Goal: Book appointment/travel/reservation

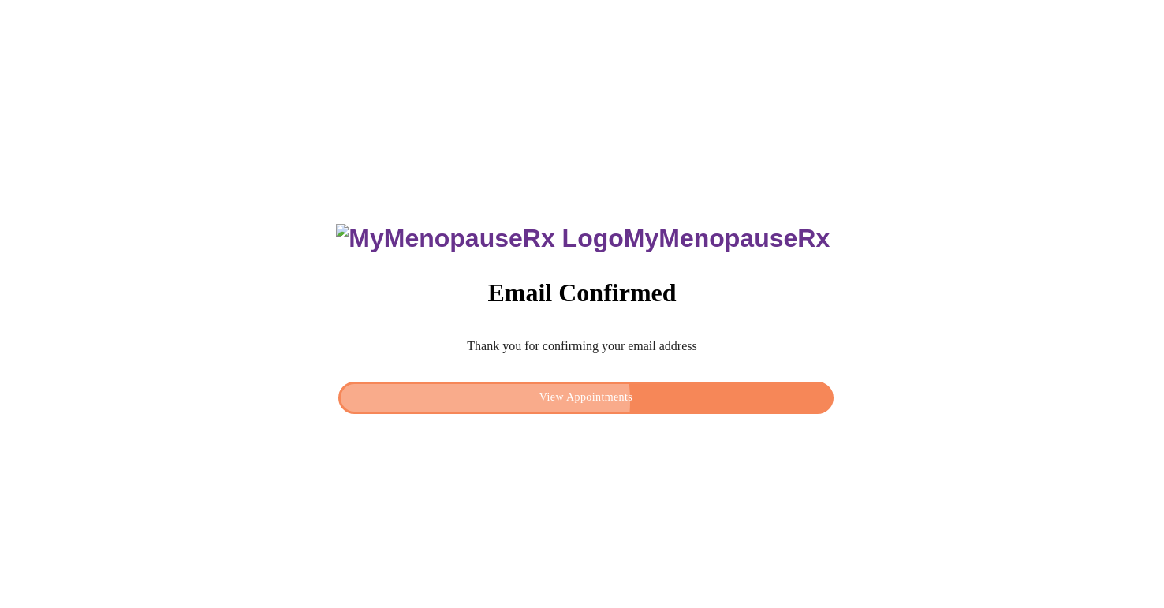
click at [584, 396] on span "View Appointments" at bounding box center [586, 398] width 459 height 20
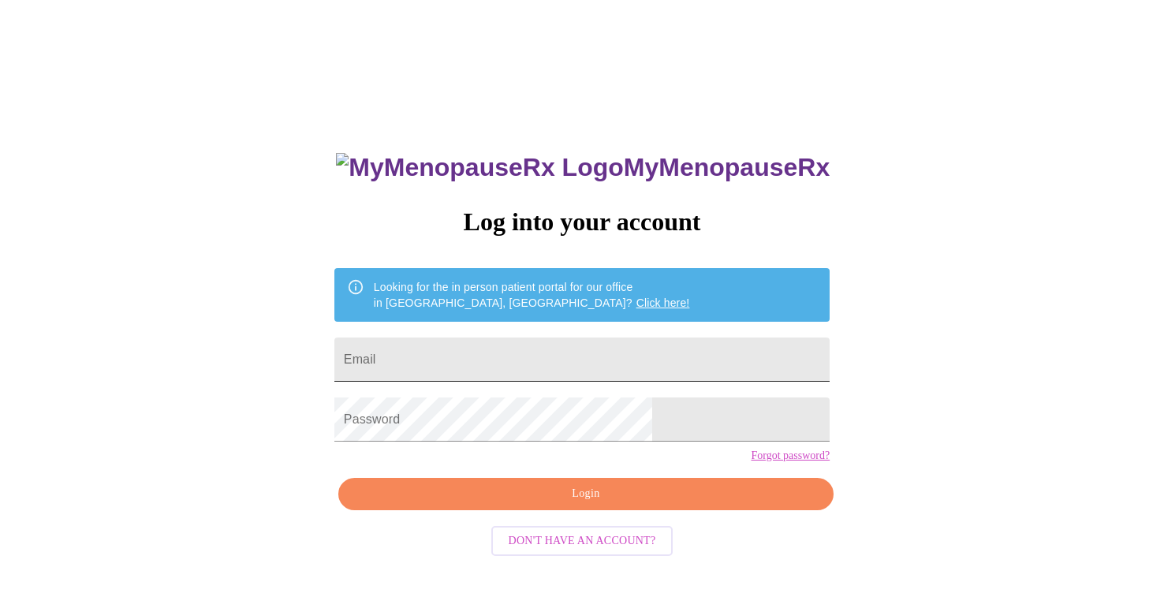
click at [584, 347] on input "Email" at bounding box center [581, 360] width 495 height 44
type input "calipsoph@gmail.com"
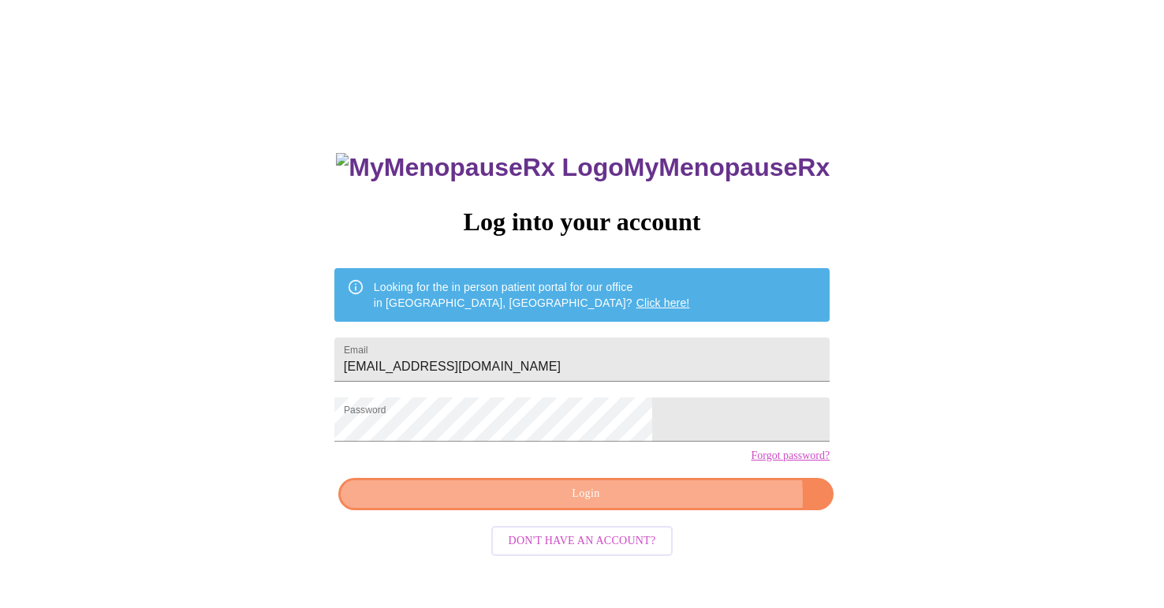
click at [659, 504] on span "Login" at bounding box center [586, 494] width 459 height 20
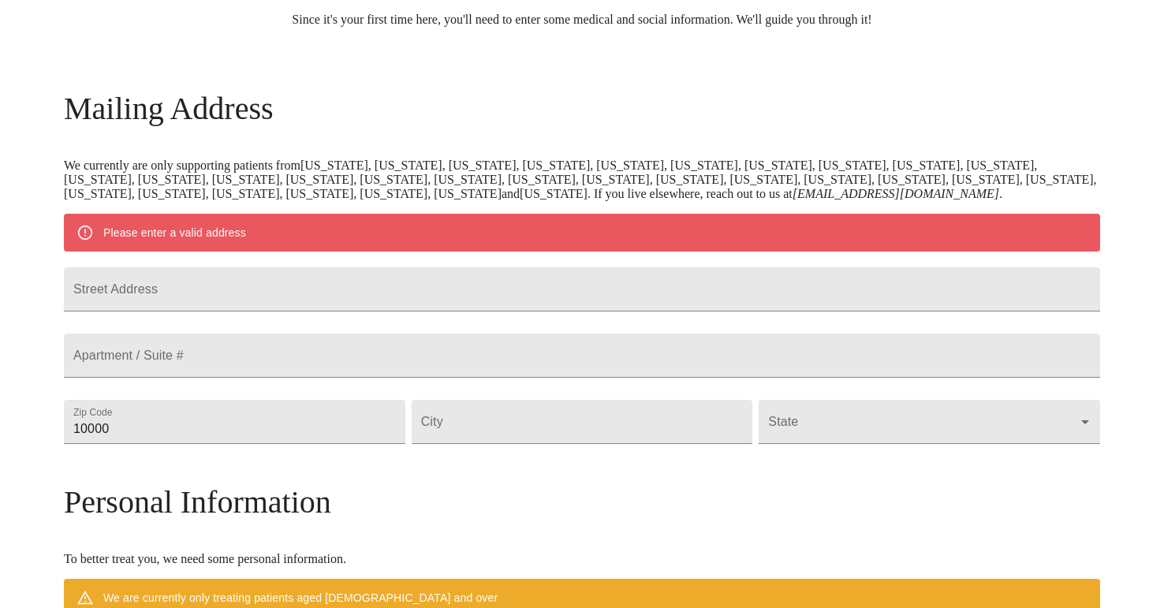
scroll to position [171, 0]
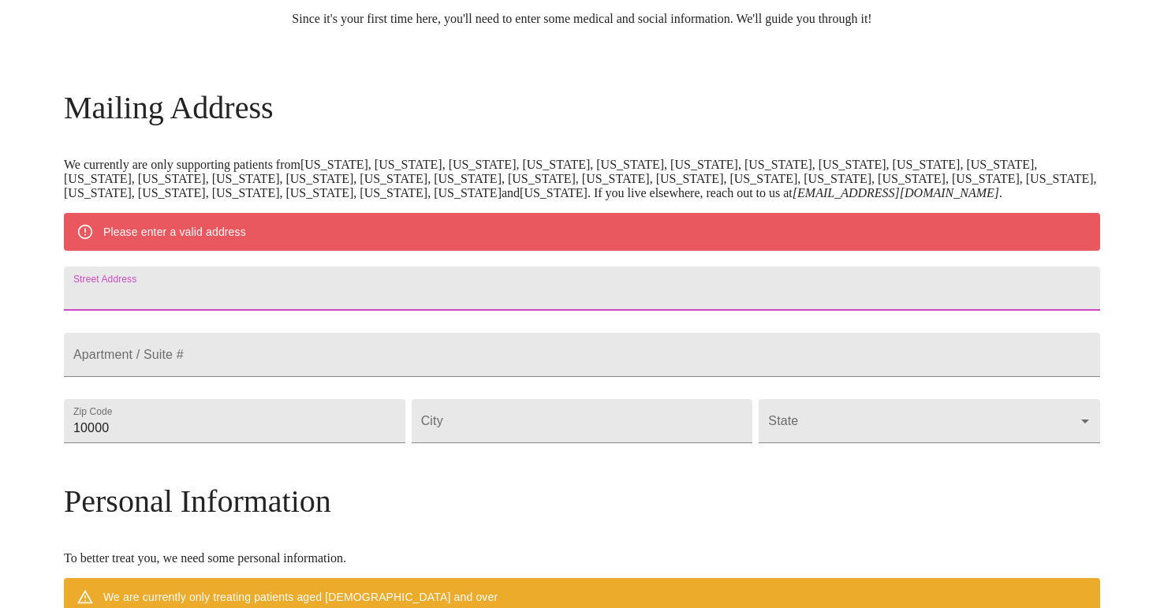
click at [610, 291] on input "Street Address" at bounding box center [582, 289] width 1036 height 44
click at [381, 238] on div "Please enter a valid address" at bounding box center [582, 232] width 1036 height 38
click at [416, 294] on input "Street Address" at bounding box center [582, 289] width 1036 height 44
click at [388, 311] on input "Street Address" at bounding box center [582, 289] width 1036 height 44
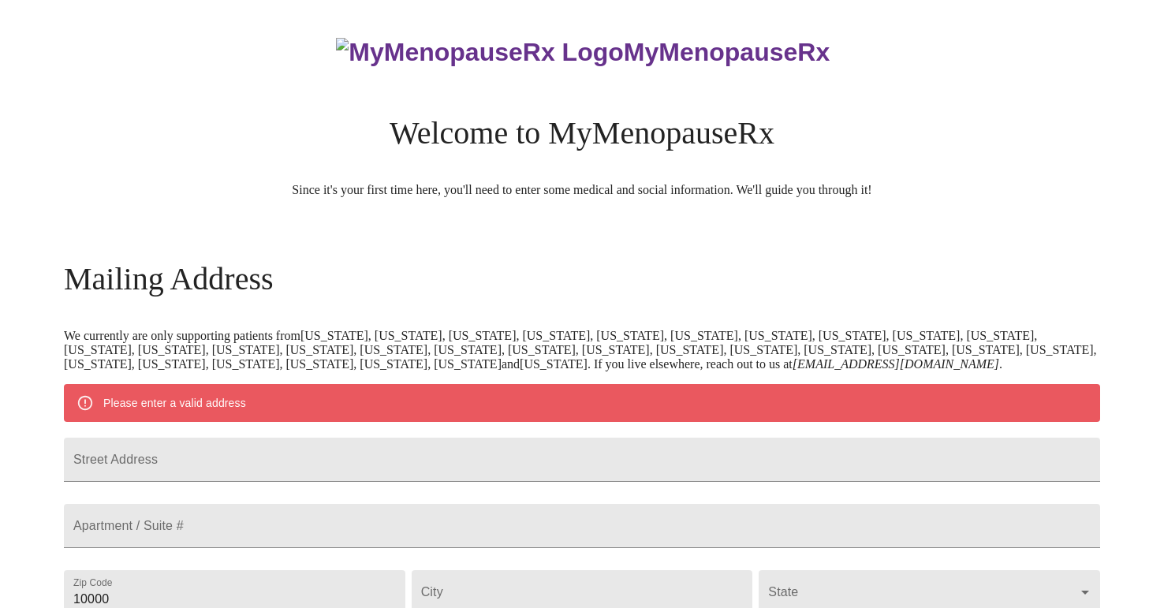
scroll to position [171, 0]
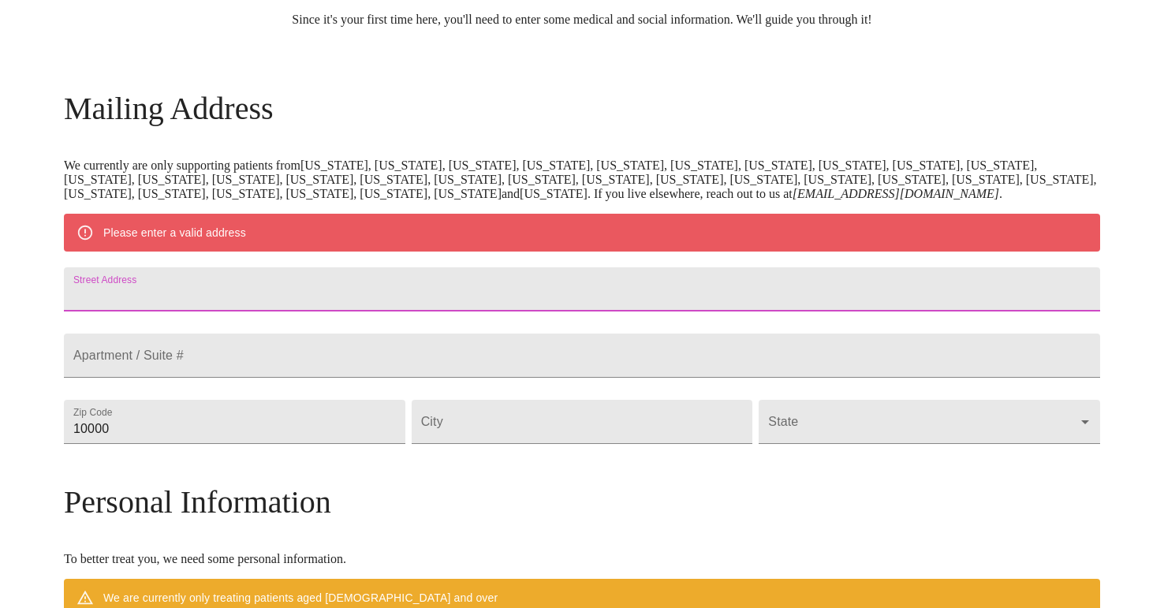
click at [229, 293] on input "Street Address" at bounding box center [582, 289] width 1036 height 44
type input "784"
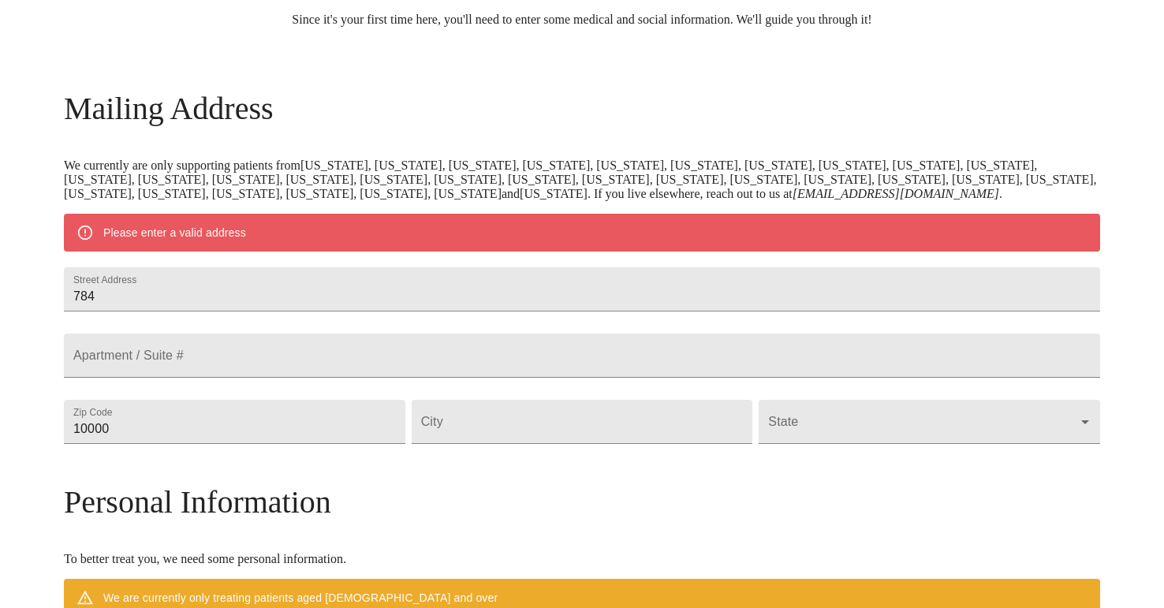
click at [1066, 336] on div "MyMenopauseRx Welcome to MyMenopauseRx Since it's your first time here, you'll …" at bounding box center [582, 451] width 1036 height 1230
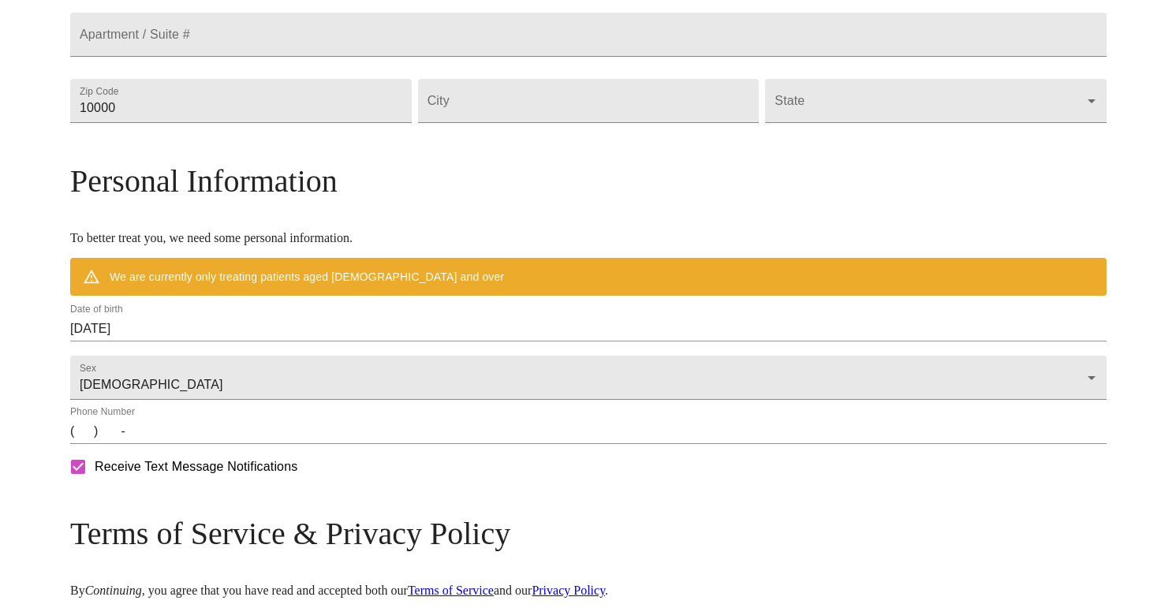
scroll to position [491, 0]
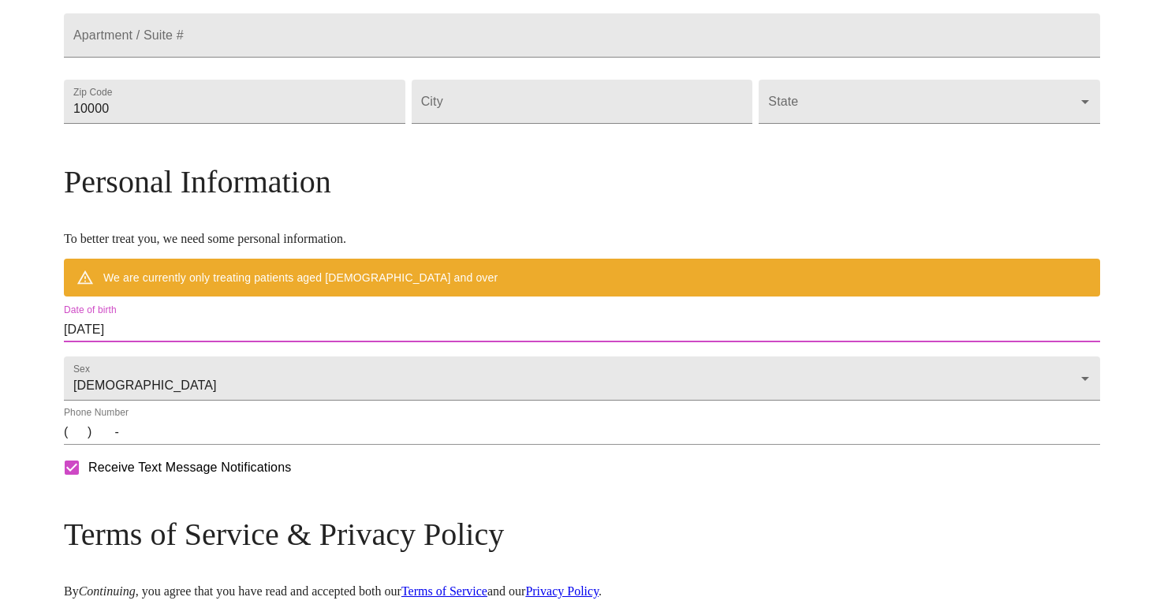
drag, startPoint x: 266, startPoint y: 360, endPoint x: 172, endPoint y: 354, distance: 94.1
click at [172, 355] on div "MyMenopauseRx Welcome to MyMenopauseRx Since it's your first time here, you'll …" at bounding box center [582, 131] width 1036 height 1230
click at [172, 354] on div "MyMenopauseRx Welcome to MyMenopauseRx Since it's your first time here, you'll …" at bounding box center [582, 131] width 1036 height 1230
click at [349, 342] on input "08/12/2025" at bounding box center [582, 329] width 1036 height 25
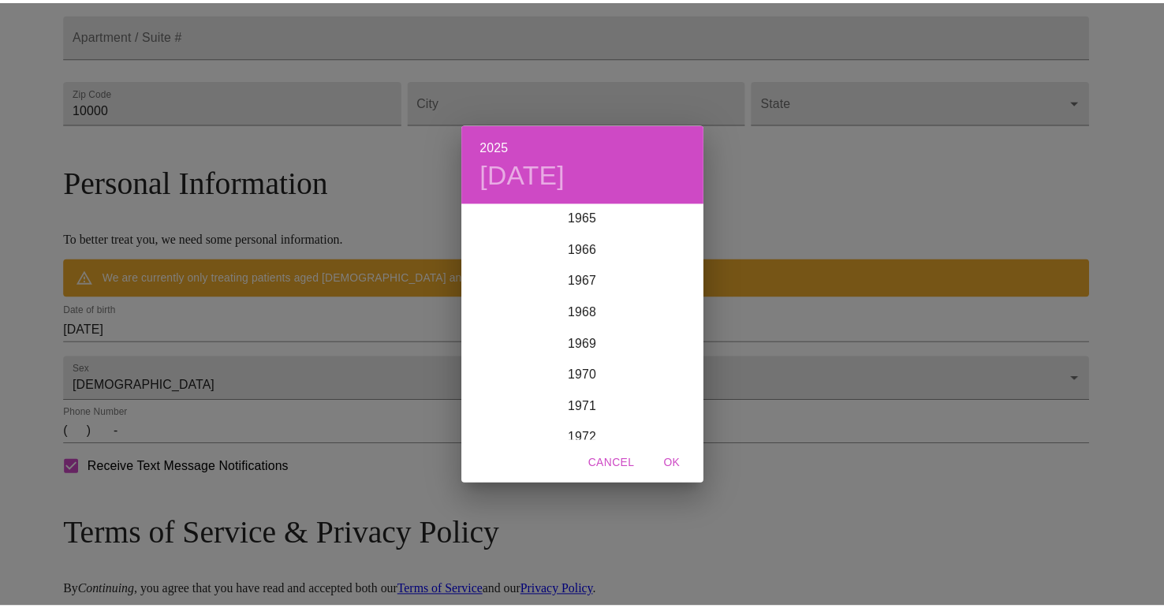
scroll to position [2105, 0]
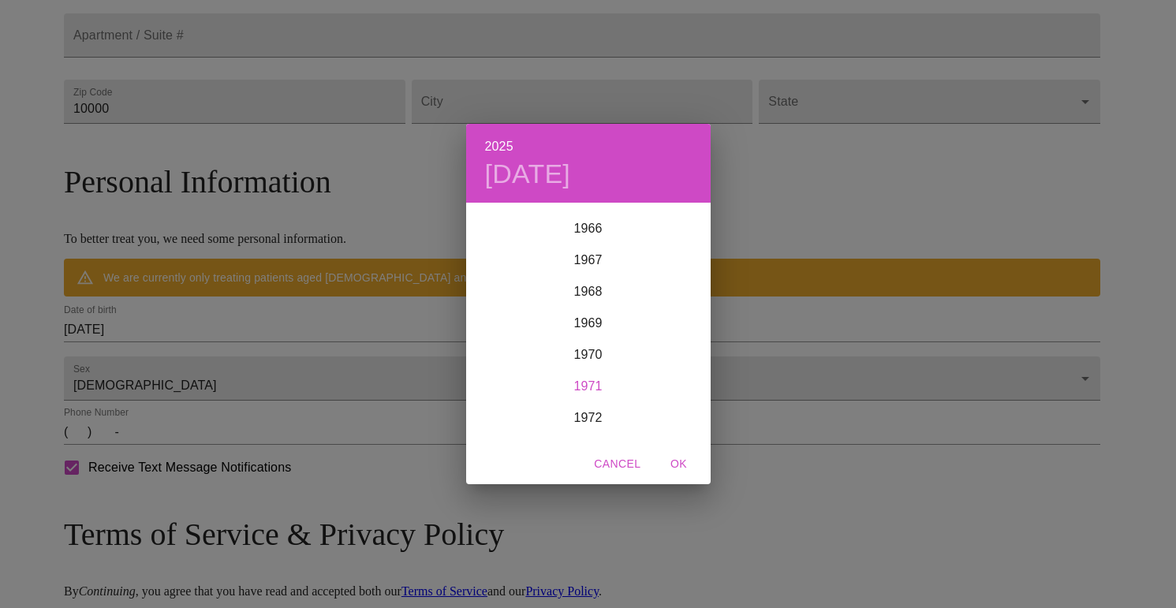
click at [578, 383] on div "1971" at bounding box center [588, 387] width 245 height 32
click at [663, 411] on div "Dec" at bounding box center [669, 411] width 81 height 59
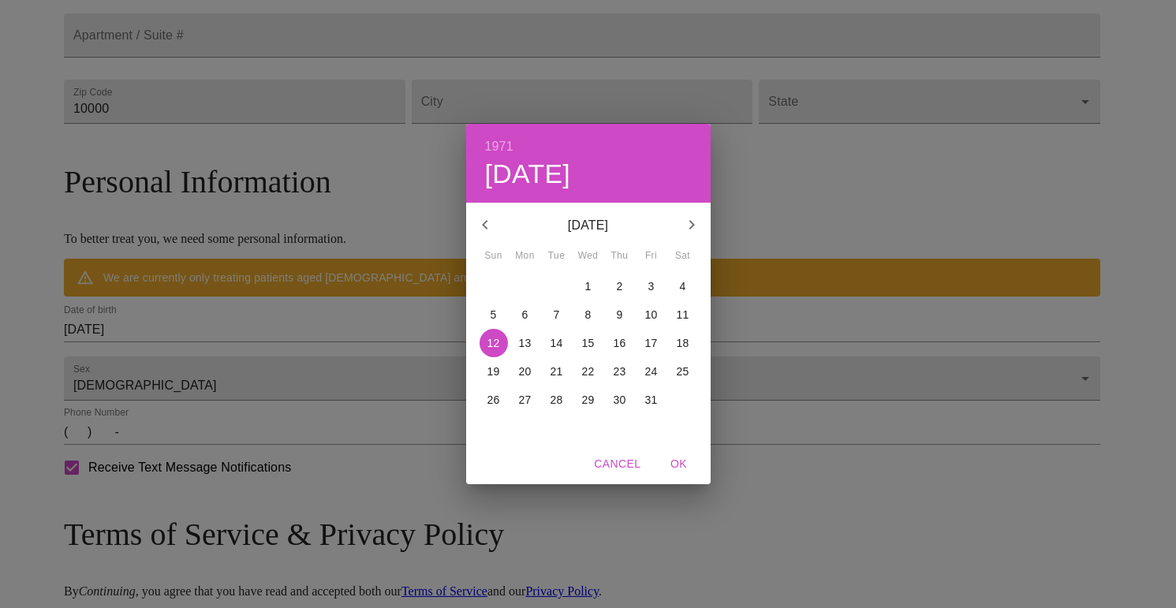
click at [557, 398] on p "28" at bounding box center [557, 400] width 13 height 16
click at [684, 462] on span "OK" at bounding box center [679, 464] width 38 height 20
type input "12/28/1971"
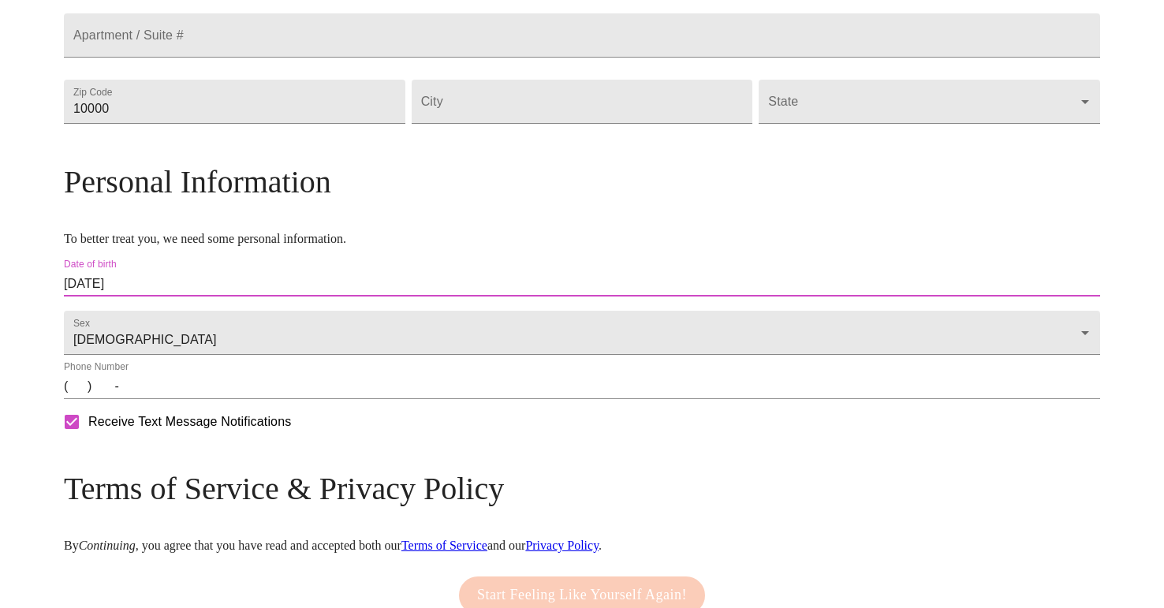
click at [331, 399] on input "(   )    -" at bounding box center [582, 386] width 1036 height 25
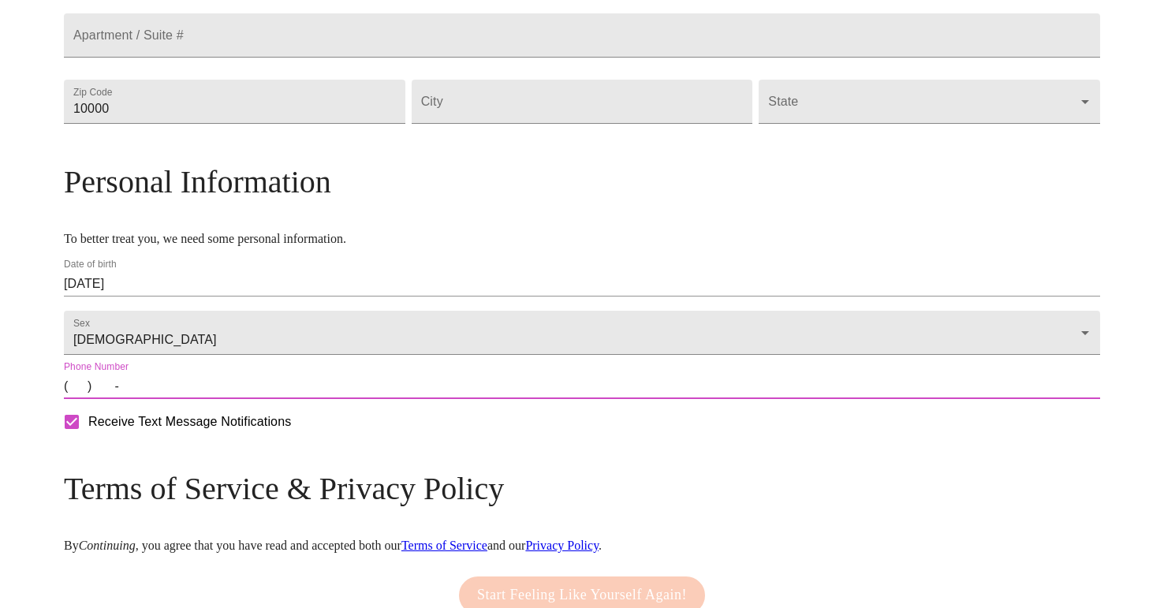
click at [204, 399] on input "(   )    -" at bounding box center [582, 386] width 1036 height 25
type input "(920) 265-0158"
click at [1096, 449] on div "MyMenopauseRx Welcome to MyMenopauseRx Since it's your first time here, you'll …" at bounding box center [582, 108] width 1036 height 1184
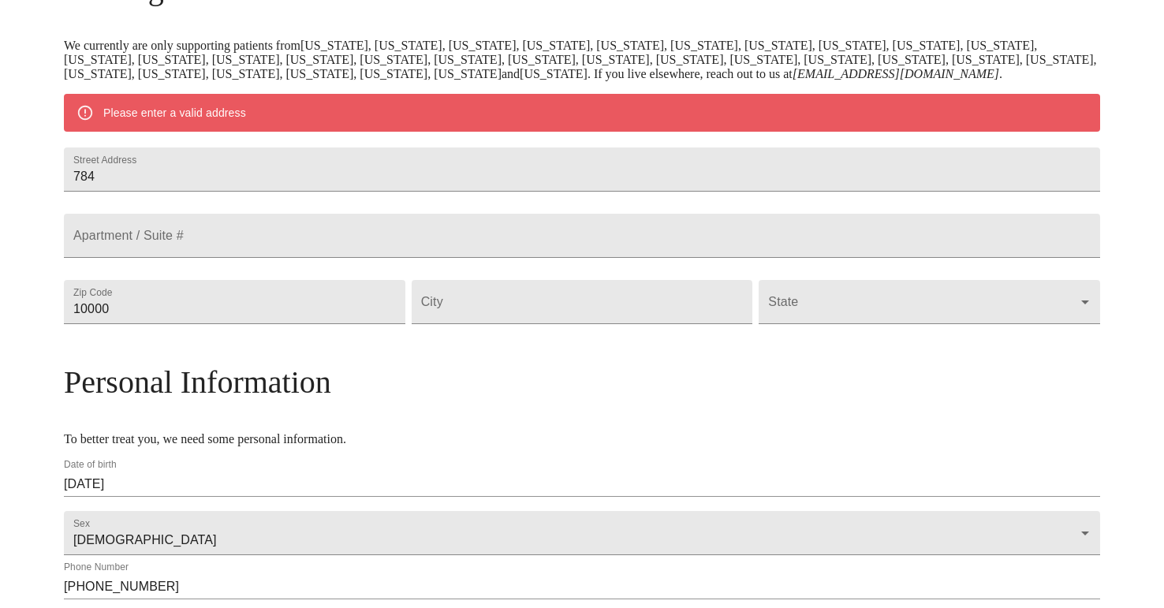
scroll to position [286, 0]
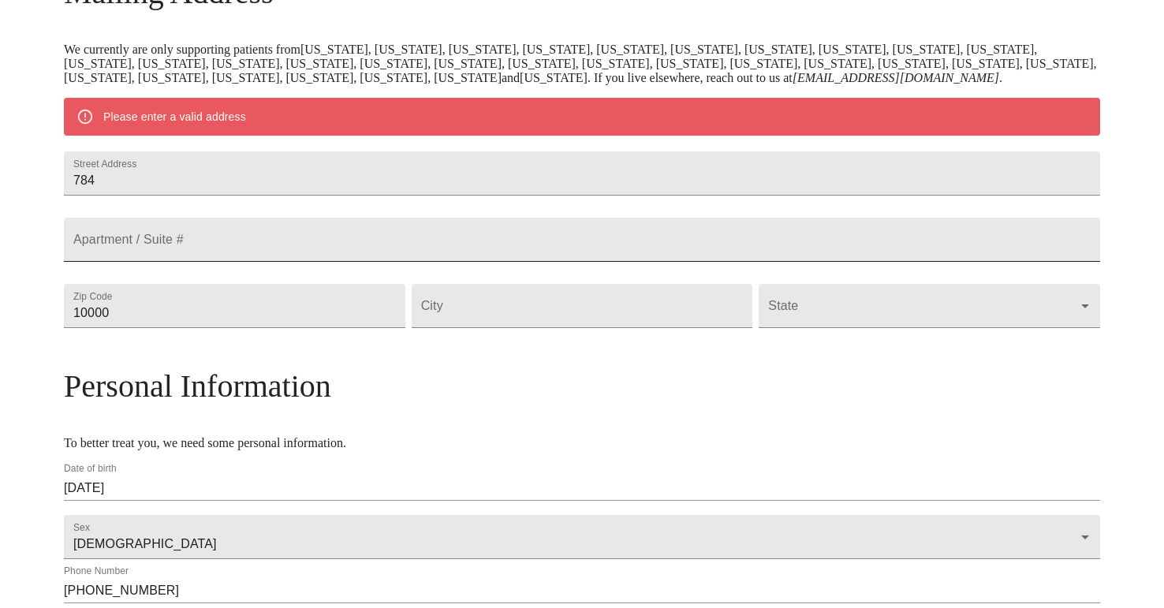
click at [245, 196] on input "Street Address" at bounding box center [582, 173] width 1036 height 44
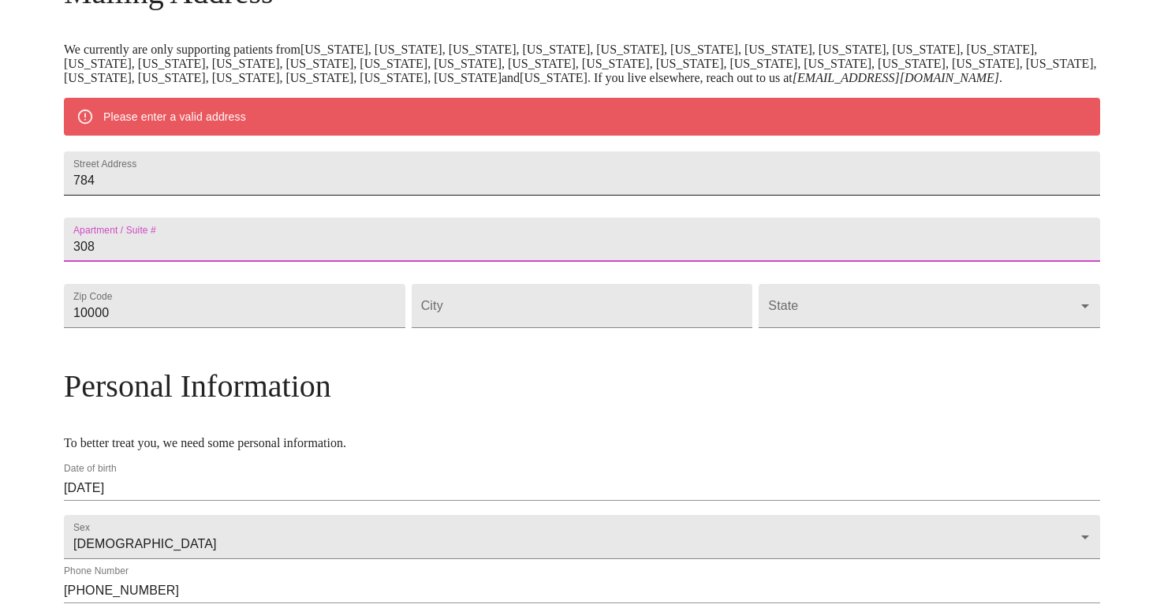
type input "308"
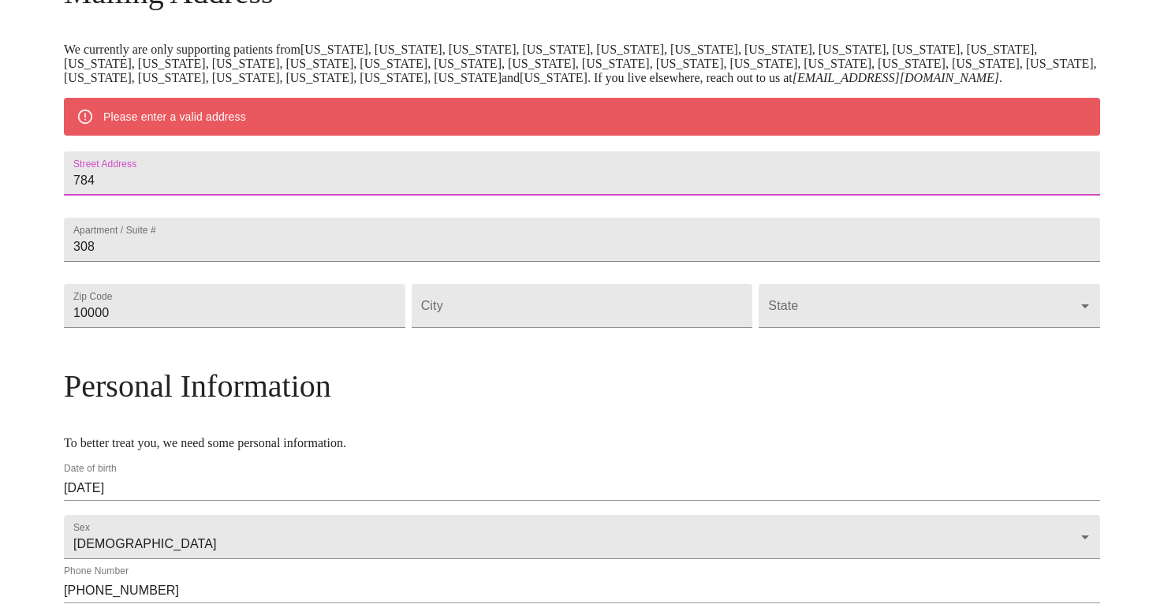
click at [255, 190] on input "784" at bounding box center [582, 173] width 1036 height 44
drag, startPoint x: 315, startPoint y: 189, endPoint x: 275, endPoint y: 185, distance: 40.4
click at [275, 185] on input "784 NE 85th Miami" at bounding box center [582, 173] width 1036 height 44
click at [271, 185] on input "784 NE 85th Miami" at bounding box center [582, 173] width 1036 height 44
type input "784 NE 85th"
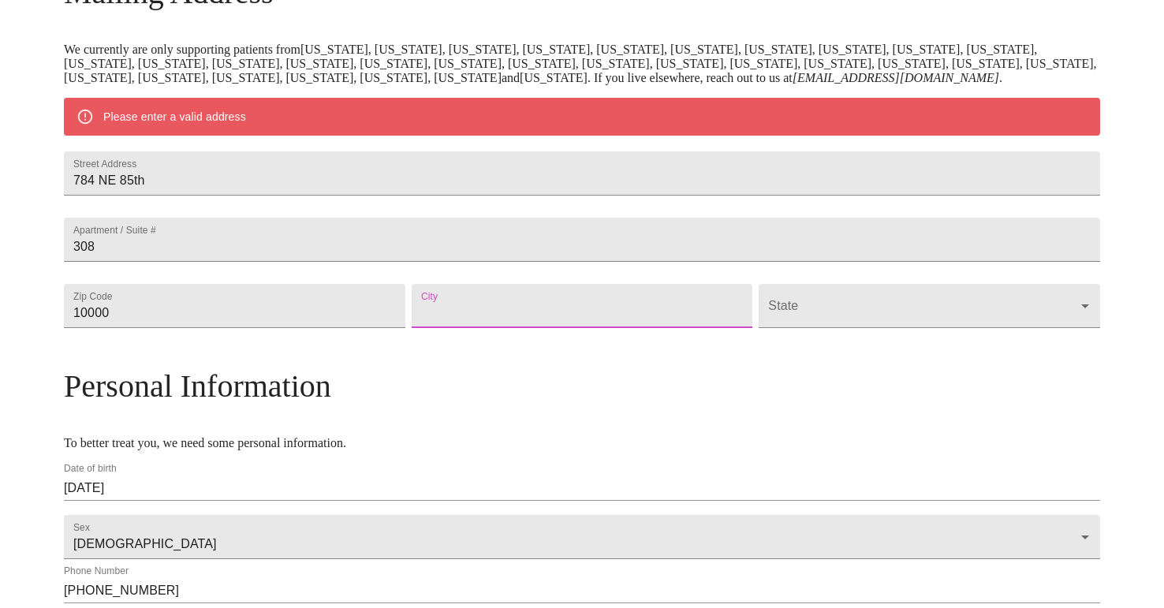
click at [491, 328] on input "Street Address" at bounding box center [583, 306] width 342 height 44
type input "Miami"
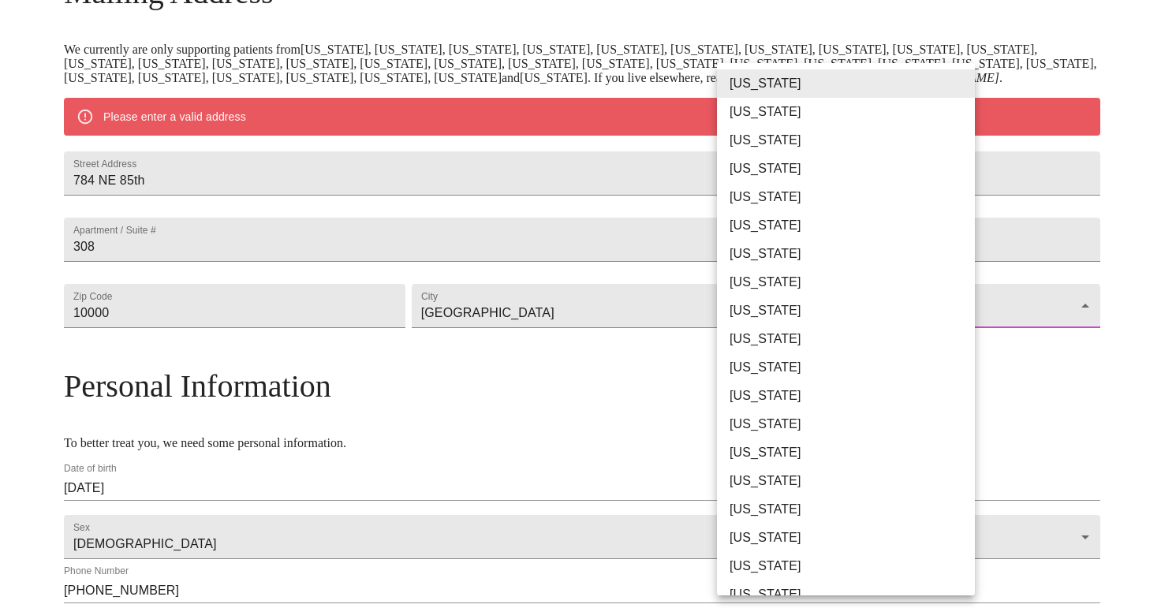
click at [961, 338] on body "MyMenopauseRx Welcome to MyMenopauseRx Since it's your first time here, you'll …" at bounding box center [587, 312] width 1163 height 1184
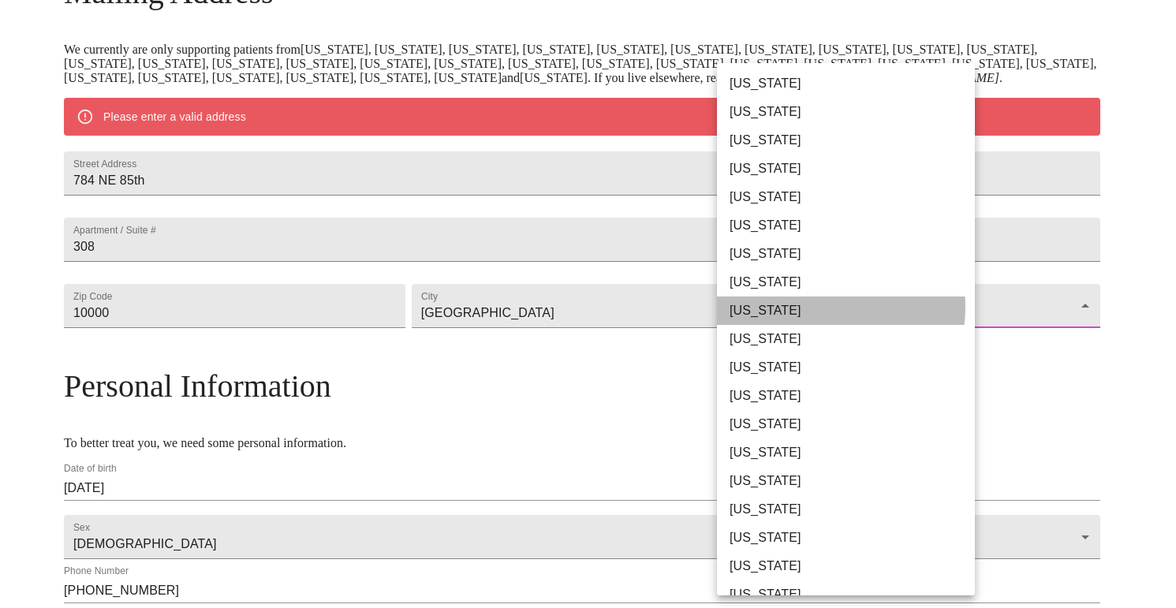
click at [819, 307] on li "Florida" at bounding box center [852, 311] width 270 height 28
type input "Florida"
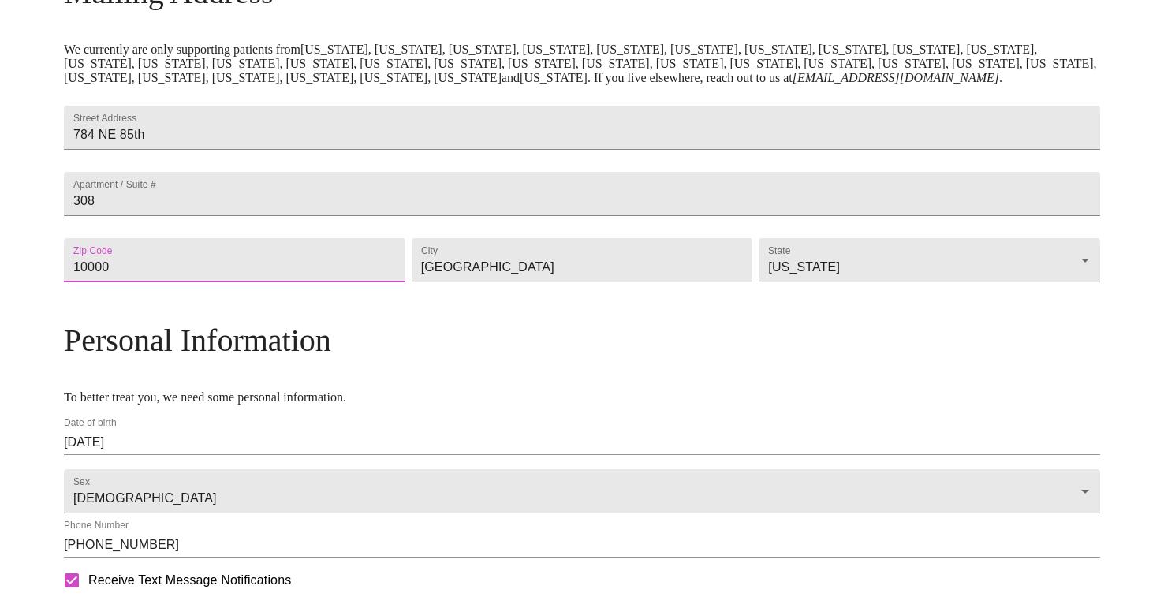
click at [297, 282] on input "10000" at bounding box center [235, 260] width 342 height 44
drag, startPoint x: 285, startPoint y: 304, endPoint x: 164, endPoint y: 297, distance: 120.9
click at [164, 297] on div "MyMenopauseRx Welcome to MyMenopauseRx Since it's your first time here, you'll …" at bounding box center [582, 289] width 1036 height 1138
type input "33138"
click at [1063, 286] on div "MyMenopauseRx Welcome to MyMenopauseRx Since it's your first time here, you'll …" at bounding box center [582, 289] width 1036 height 1138
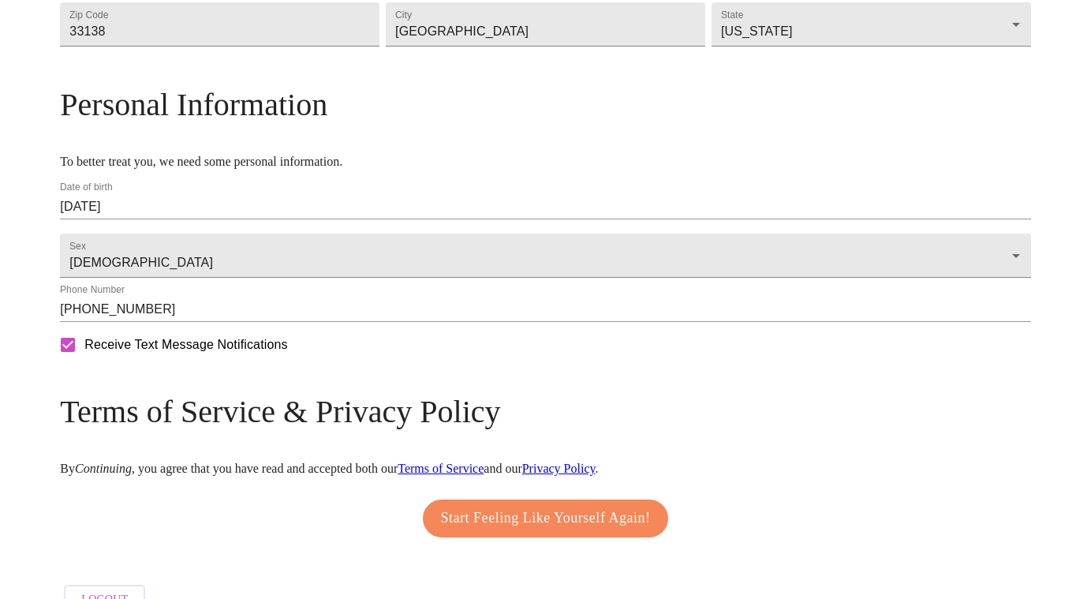
scroll to position [555, 0]
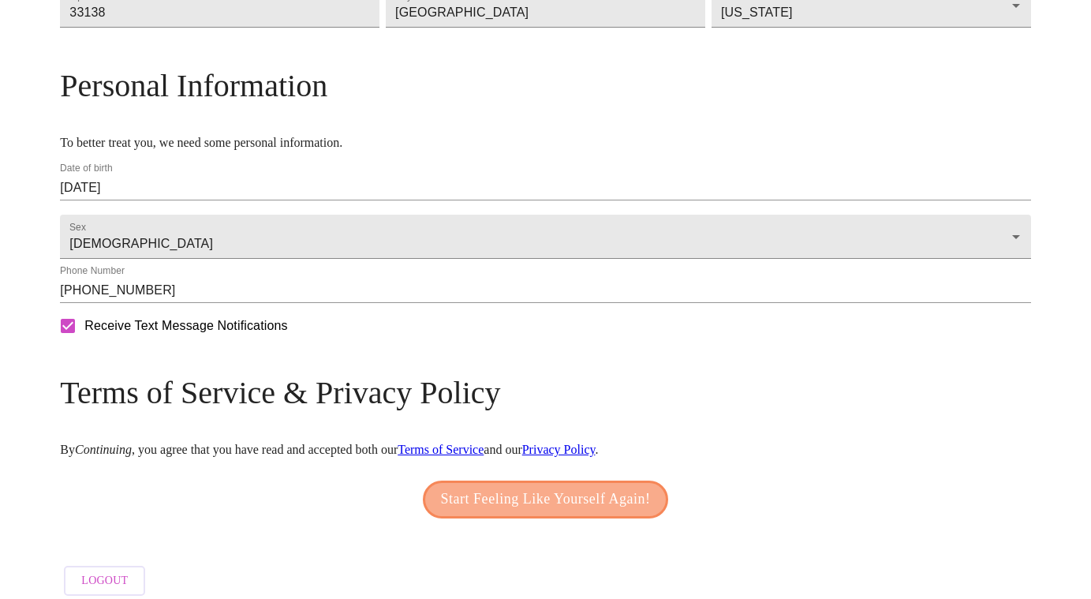
click at [583, 512] on span "Start Feeling Like Yourself Again!" at bounding box center [546, 499] width 210 height 25
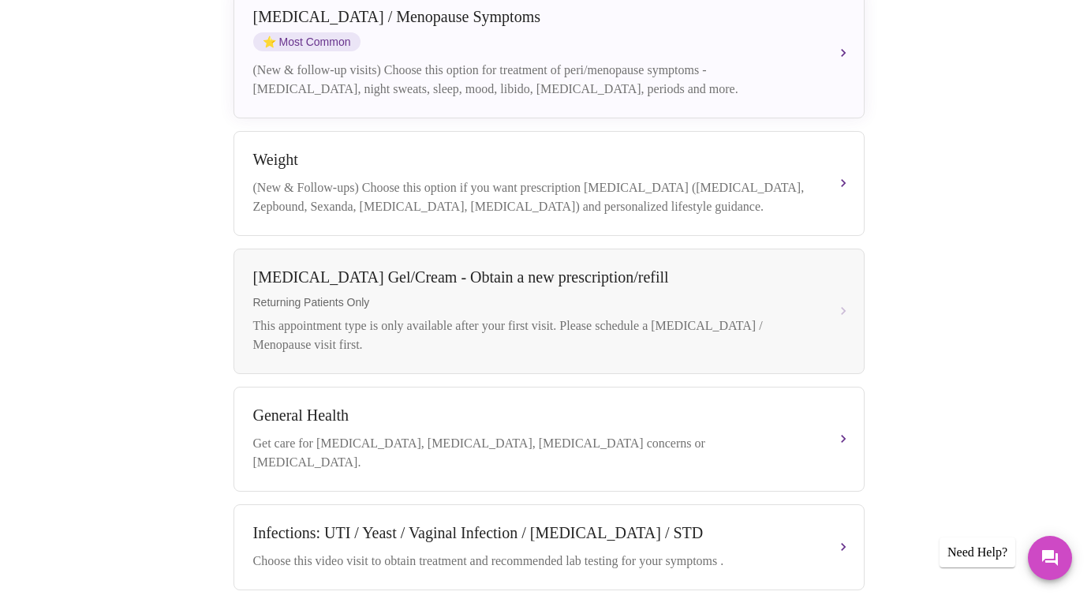
scroll to position [257, 0]
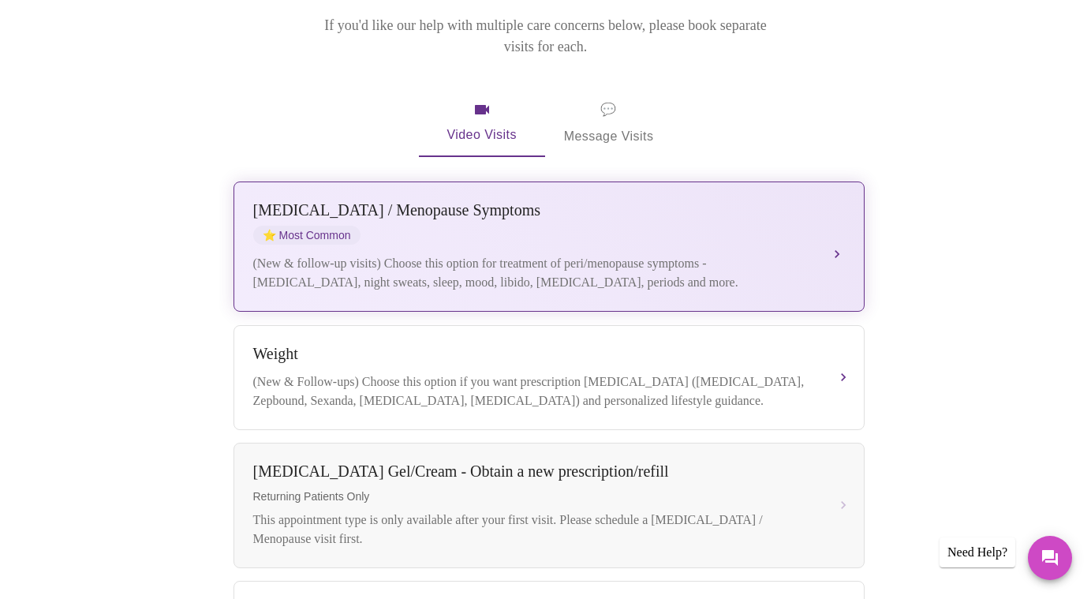
click at [838, 200] on button "Perimenopause / Menopause Symptoms ⭐ Most Common (New & follow-up visits) Choos…" at bounding box center [548, 246] width 631 height 130
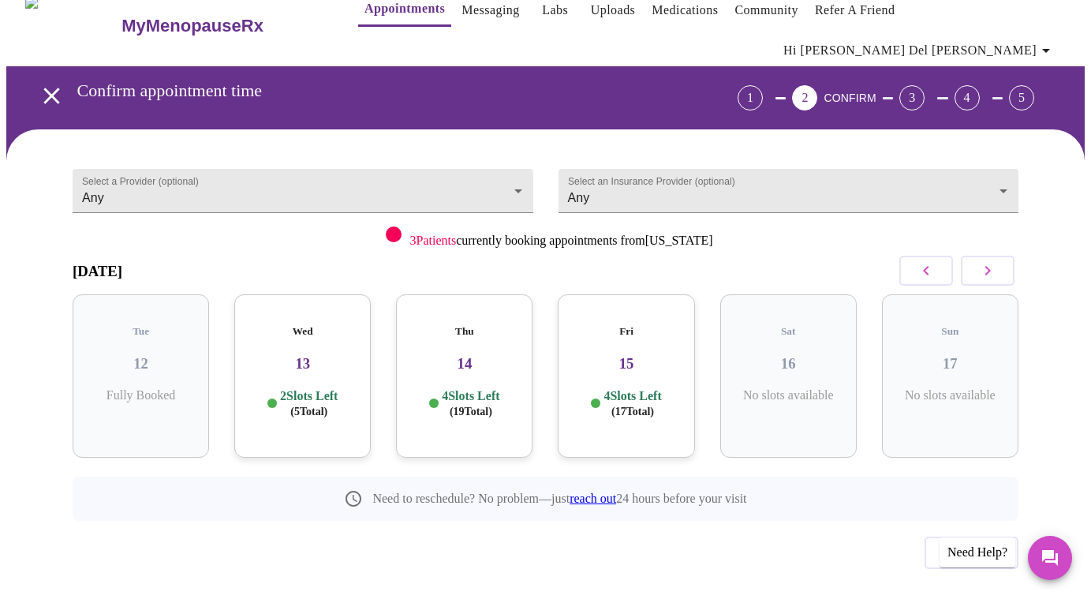
click at [303, 388] on p "2 Slots Left ( 5 Total)" at bounding box center [309, 403] width 58 height 31
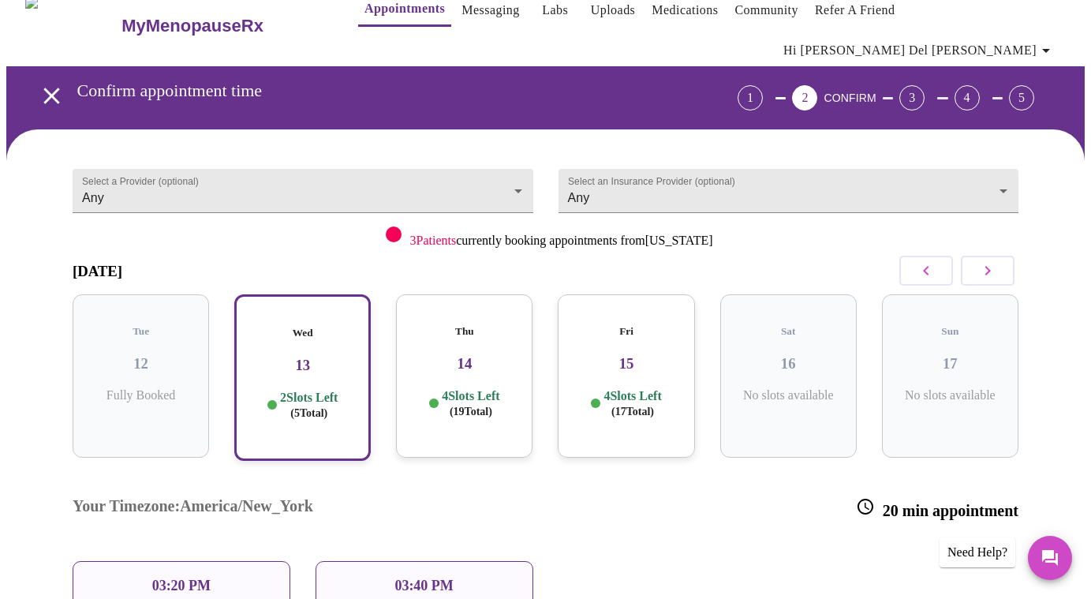
click at [396, 577] on p "03:40 PM" at bounding box center [423, 585] width 58 height 17
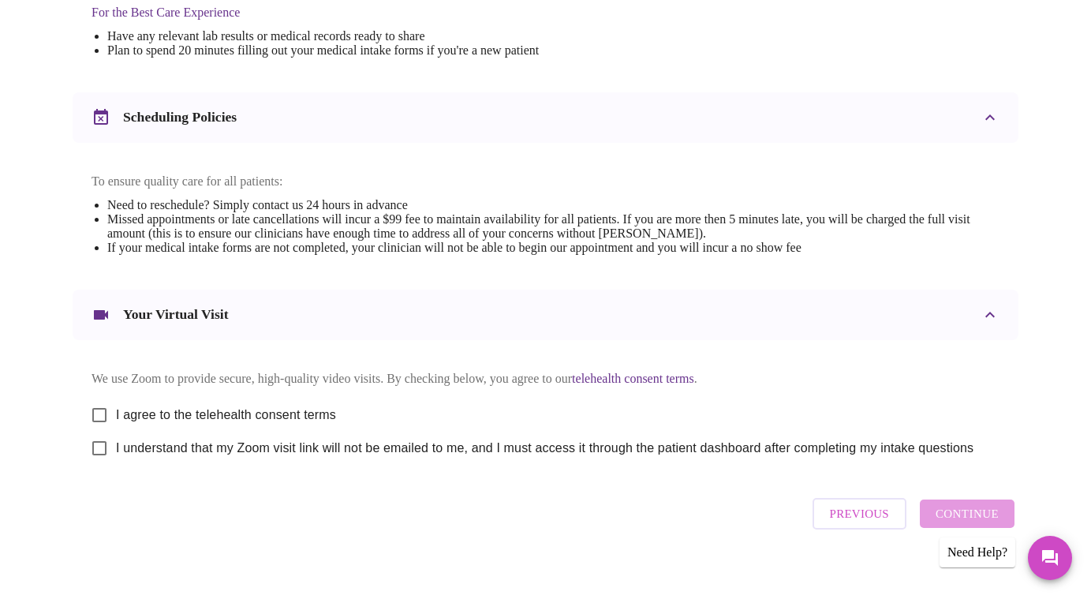
scroll to position [544, 0]
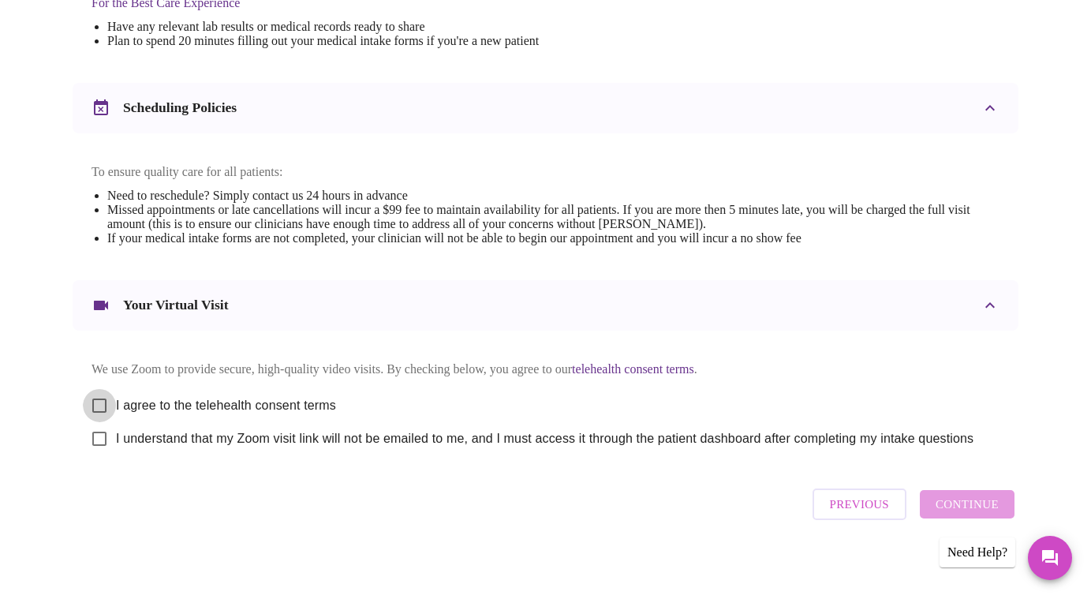
click at [90, 389] on input "I agree to the telehealth consent terms" at bounding box center [99, 405] width 33 height 33
checkbox input "true"
click at [88, 428] on input "I understand that my Zoom visit link will not be emailed to me, and I must acce…" at bounding box center [99, 438] width 33 height 33
checkbox input "true"
click at [967, 506] on span "Continue" at bounding box center [966, 504] width 63 height 21
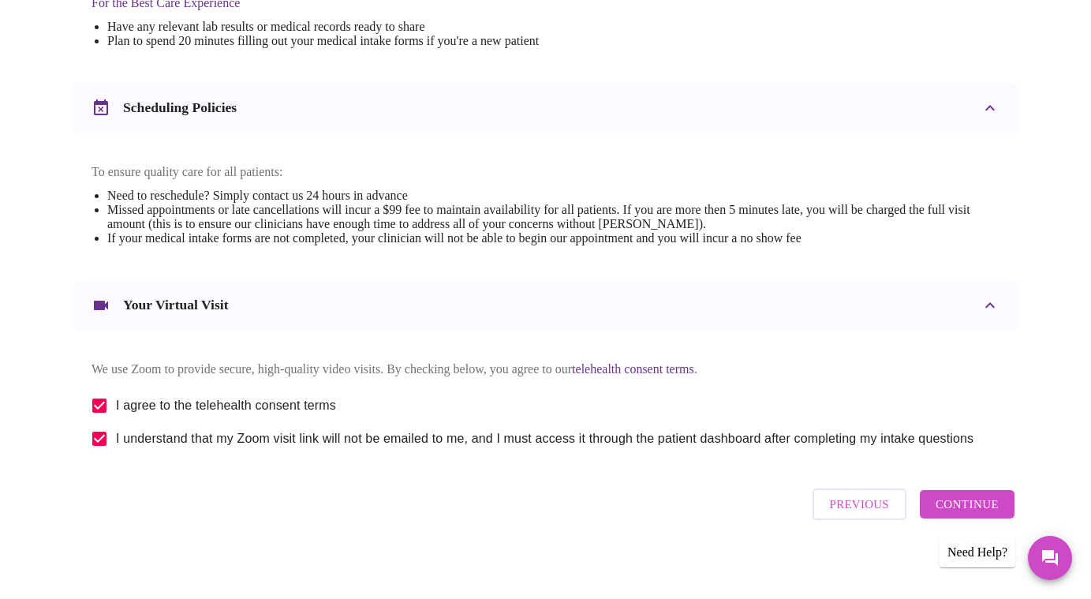
scroll to position [73, 0]
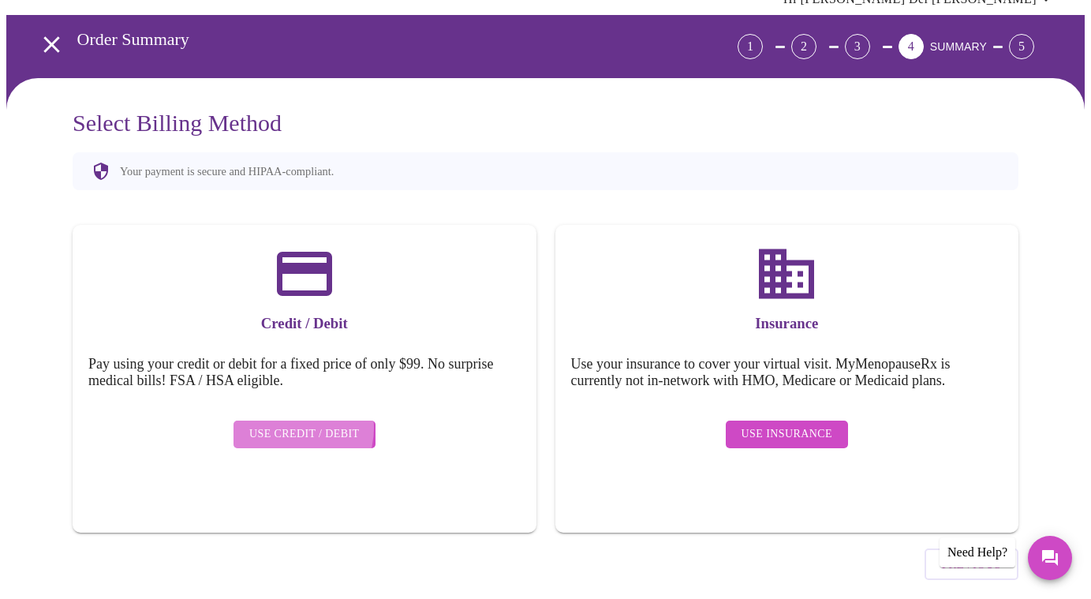
click at [284, 424] on span "Use Credit / Debit" at bounding box center [304, 434] width 110 height 20
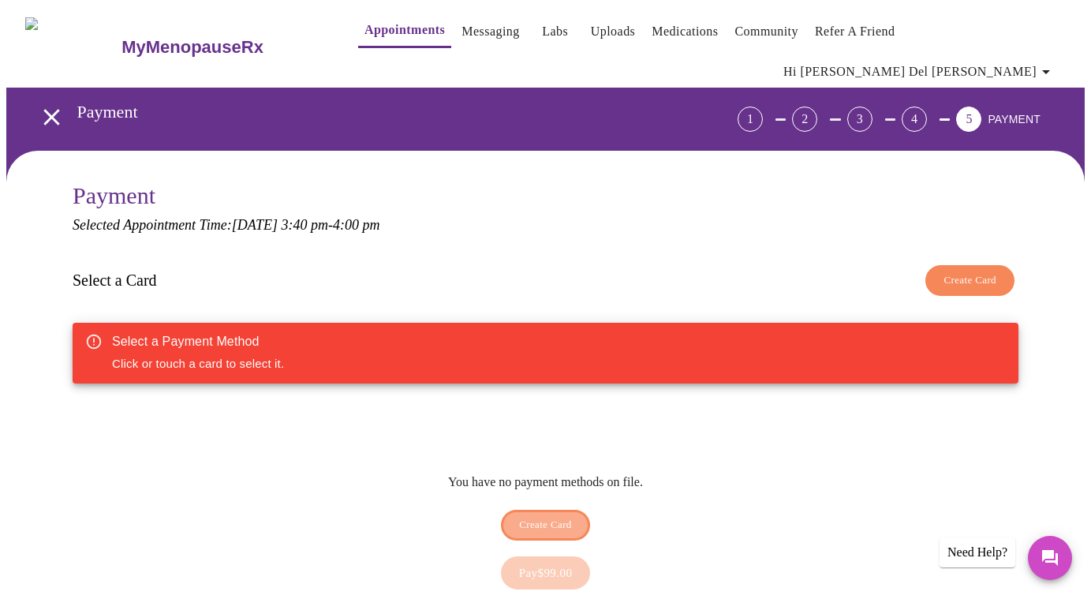
click at [546, 516] on span "Create Card" at bounding box center [545, 525] width 53 height 18
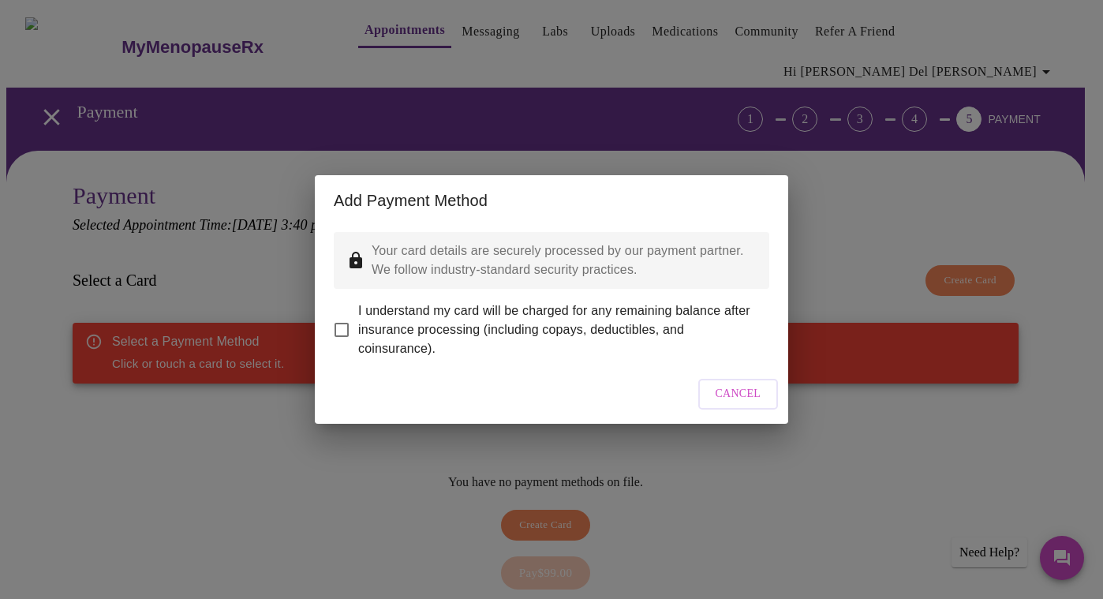
click at [340, 321] on input "I understand my card will be charged for any remaining balance after insurance …" at bounding box center [341, 329] width 33 height 33
checkbox input "true"
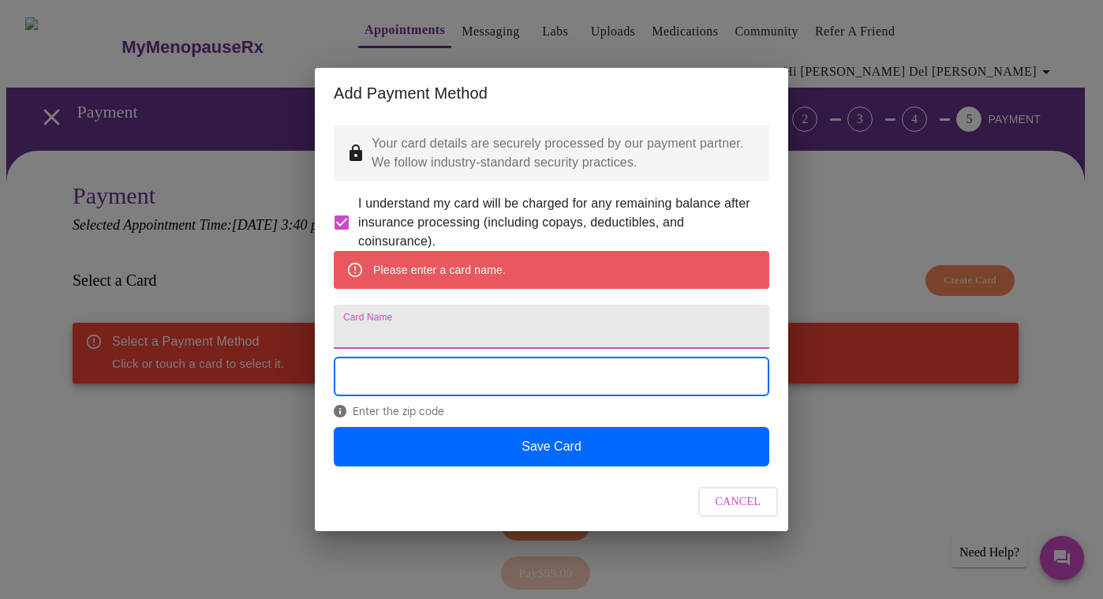
click at [646, 318] on input "Card Name" at bounding box center [551, 326] width 435 height 44
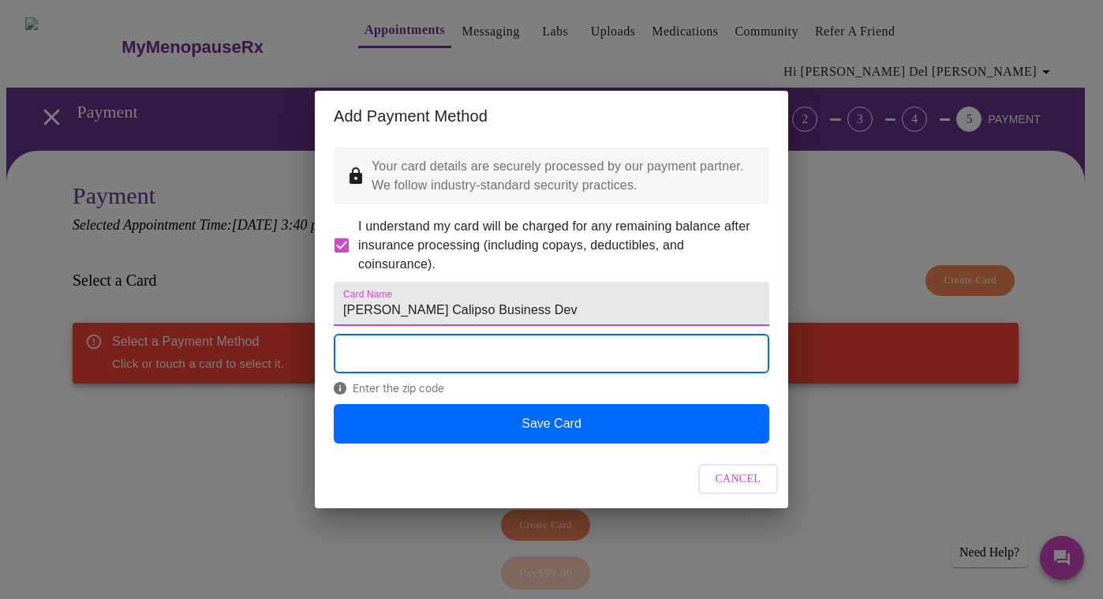
type input "Pamela P Vasquez Calipso Business Dev"
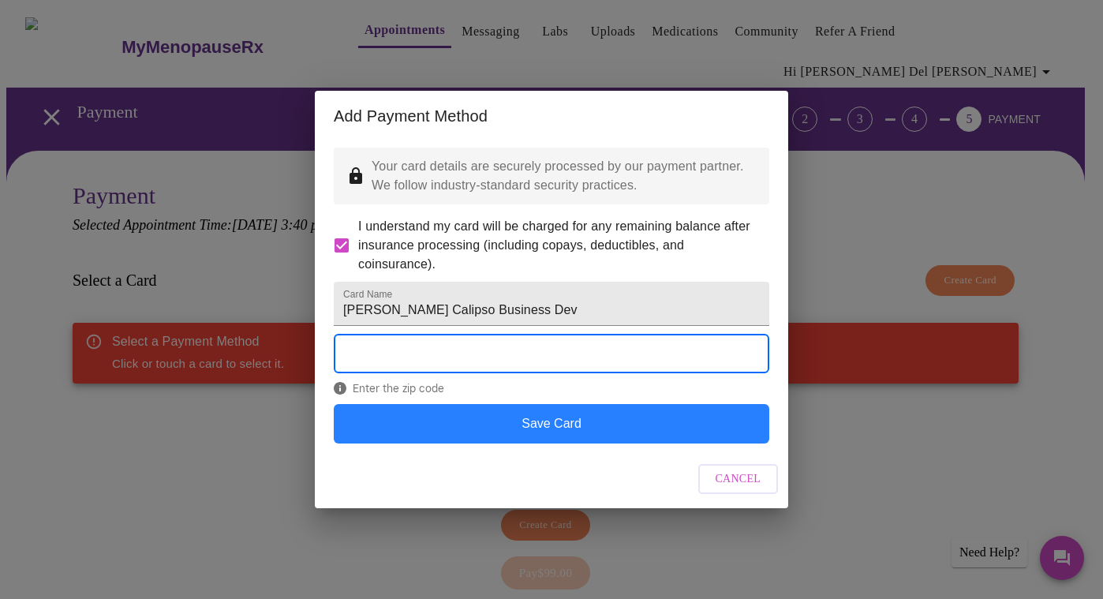
click at [666, 443] on button "Save Card" at bounding box center [551, 423] width 435 height 39
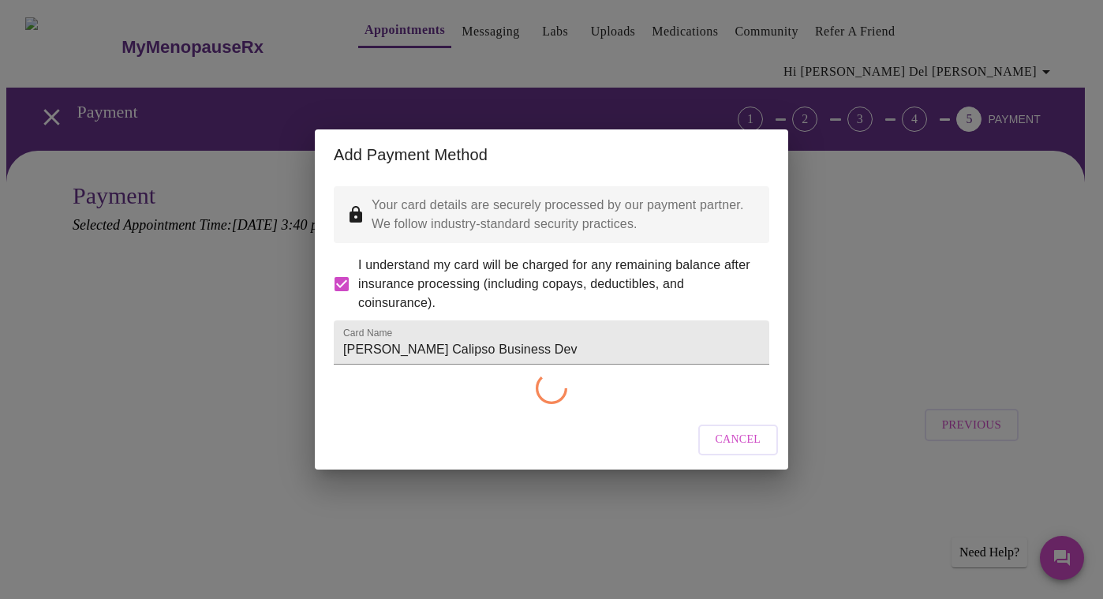
checkbox input "false"
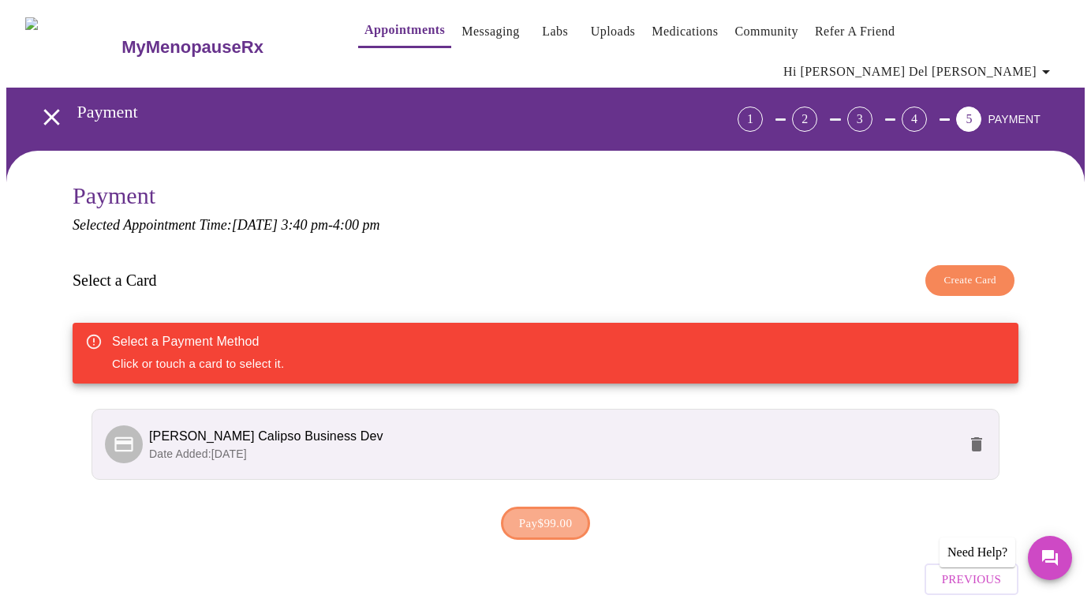
click at [548, 513] on span "Pay $99.00" at bounding box center [546, 523] width 54 height 21
click at [791, 217] on p "Selected Appointment Time: Wednesday, August 13th @ 3:40 pm - 4:00 pm" at bounding box center [546, 225] width 946 height 17
click at [736, 337] on div "Select a Payment Method Click or touch a card to select it." at bounding box center [546, 353] width 946 height 61
click at [974, 271] on span "Create Card" at bounding box center [969, 280] width 53 height 18
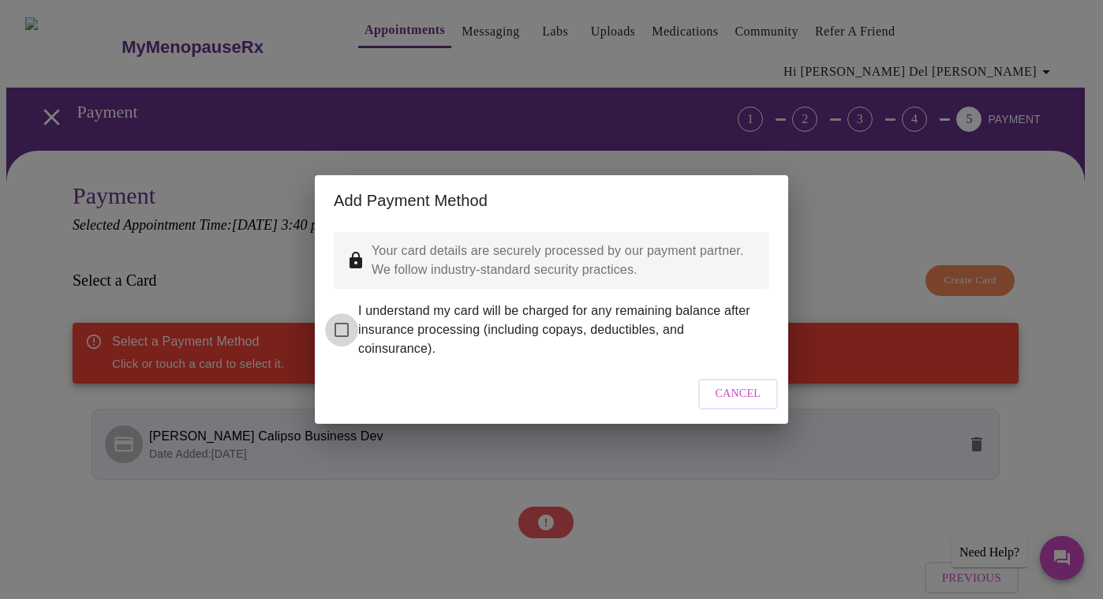
click at [344, 318] on input "I understand my card will be charged for any remaining balance after insurance …" at bounding box center [341, 329] width 33 height 33
checkbox input "true"
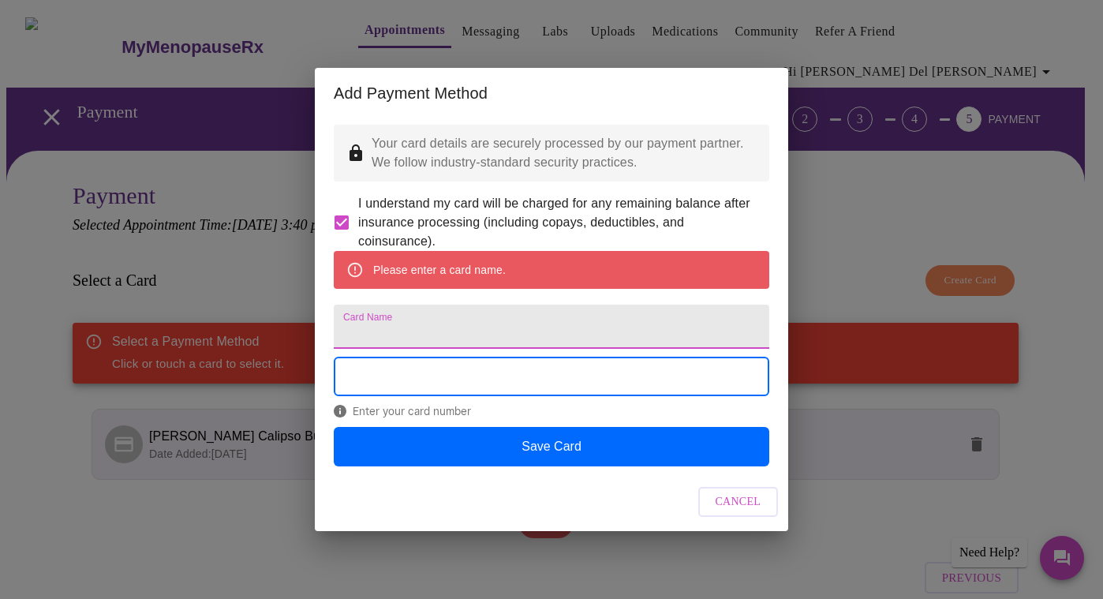
click at [684, 334] on input "Card Name" at bounding box center [551, 326] width 435 height 44
type input "Pamela P Vasquez Calipso Business Dev"
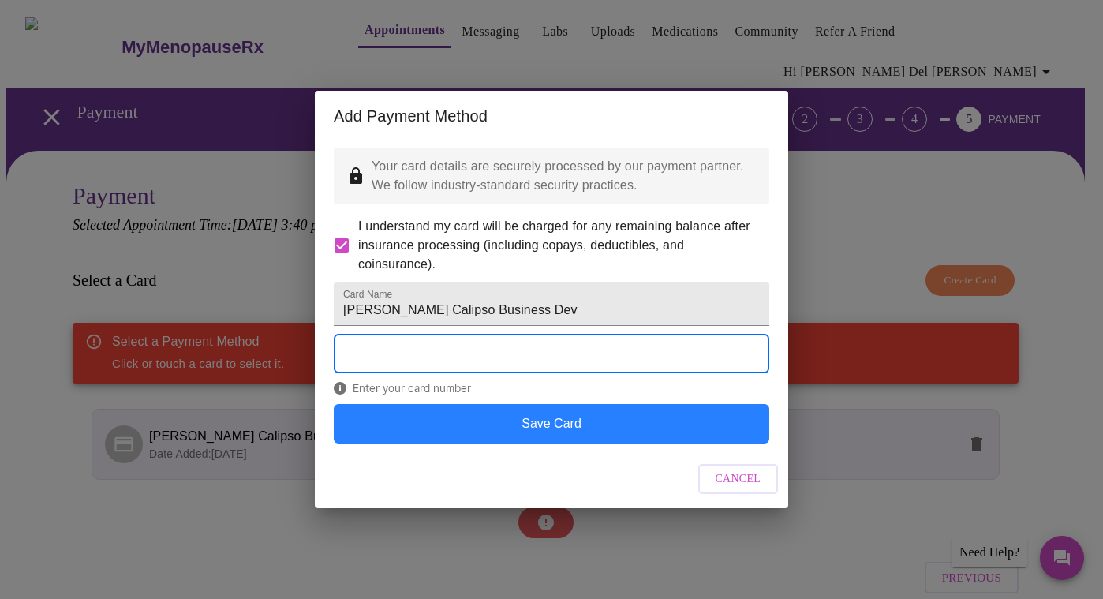
click at [680, 443] on button "Save Card" at bounding box center [551, 423] width 435 height 39
click at [633, 443] on button "Save Card" at bounding box center [551, 423] width 435 height 39
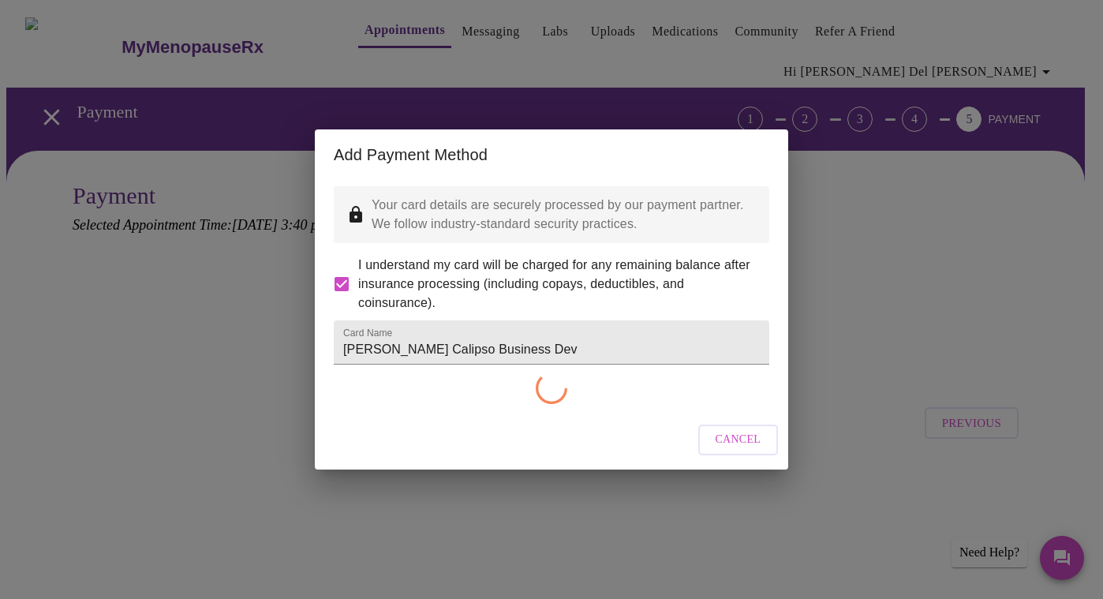
checkbox input "false"
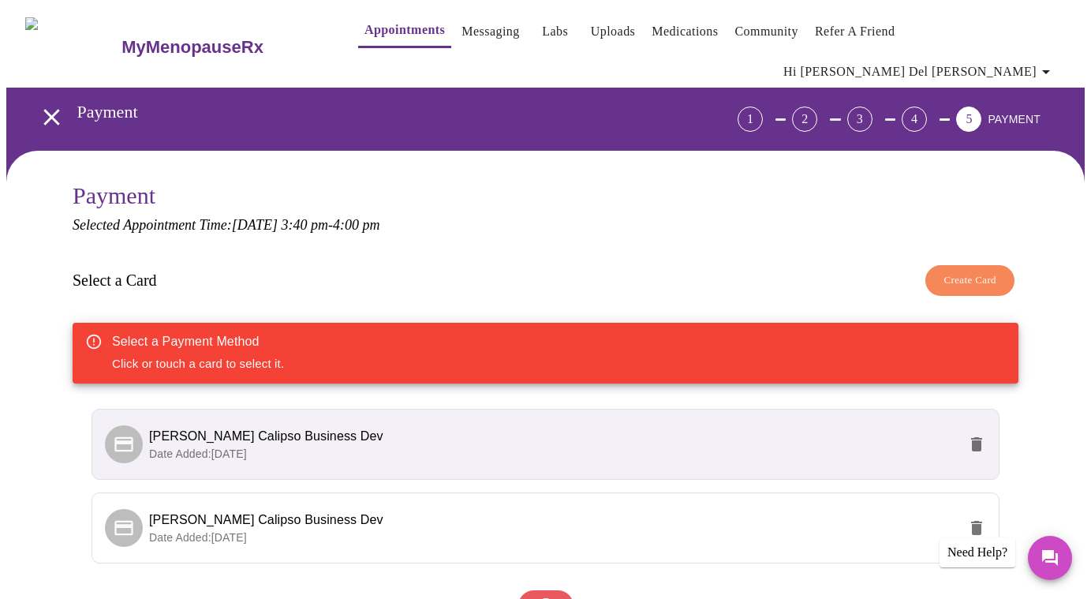
click at [284, 446] on p "Date Added: 08-12-2025" at bounding box center [553, 454] width 808 height 16
drag, startPoint x: 207, startPoint y: 411, endPoint x: 178, endPoint y: 407, distance: 28.7
click at [207, 429] on span "Pamela P Vasquez Calipso Business Dev" at bounding box center [266, 435] width 234 height 13
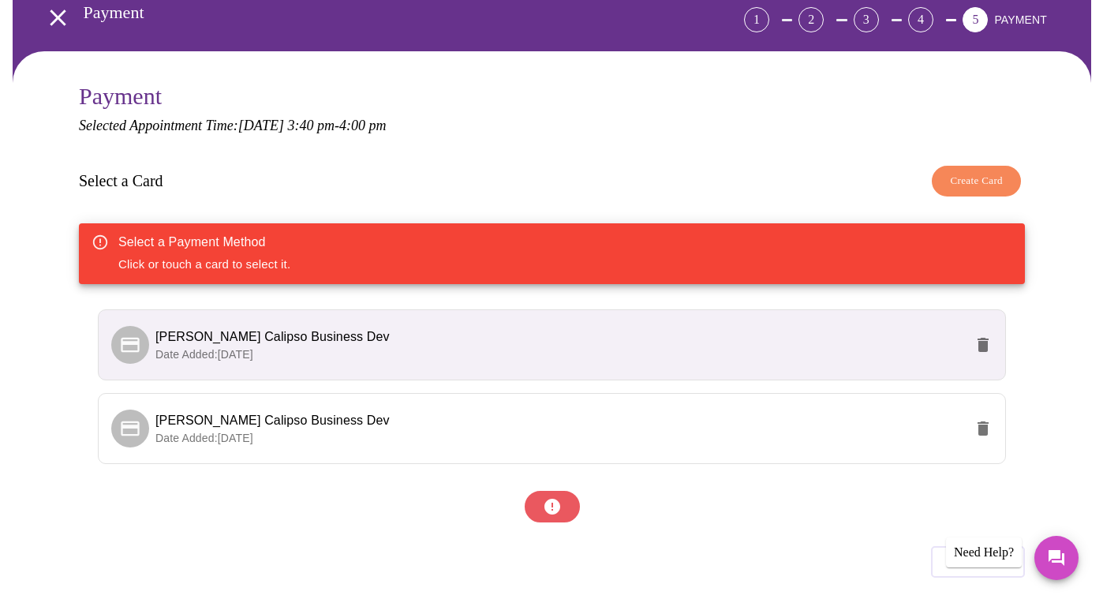
scroll to position [129, 0]
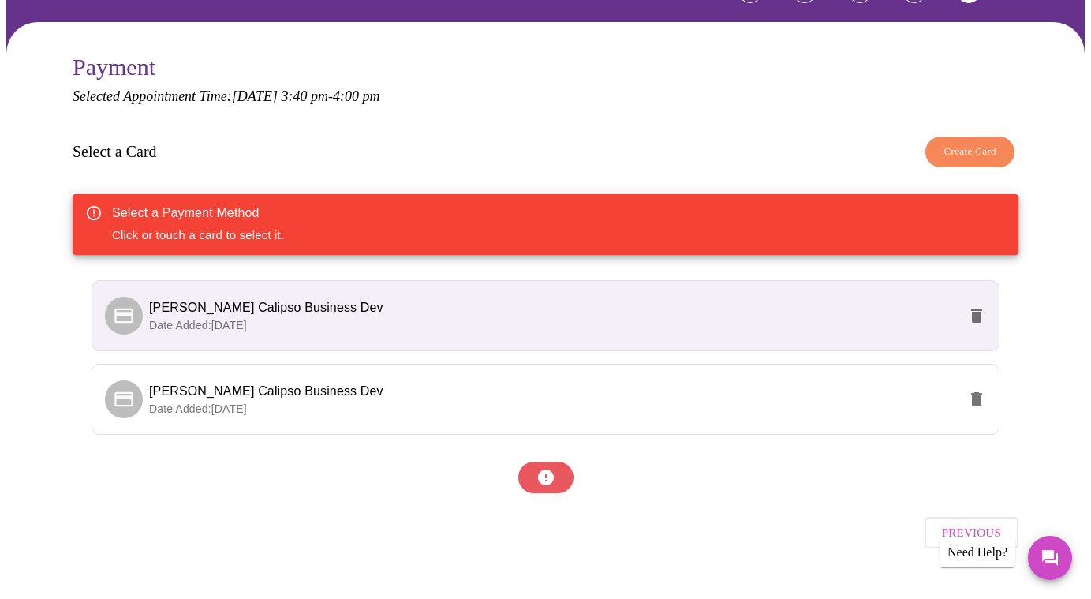
click at [543, 454] on div at bounding box center [546, 477] width 946 height 47
click at [438, 298] on span "Pamela P Vasquez Calipso Business Dev" at bounding box center [553, 307] width 808 height 19
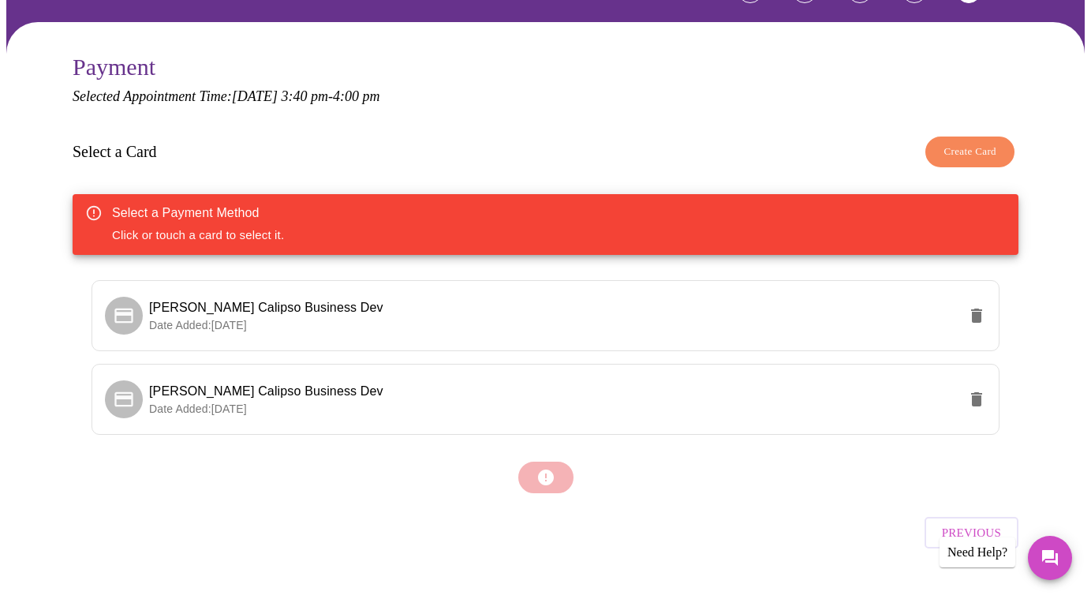
click at [550, 455] on div at bounding box center [546, 477] width 946 height 47
click at [977, 390] on icon "delete" at bounding box center [976, 399] width 19 height 19
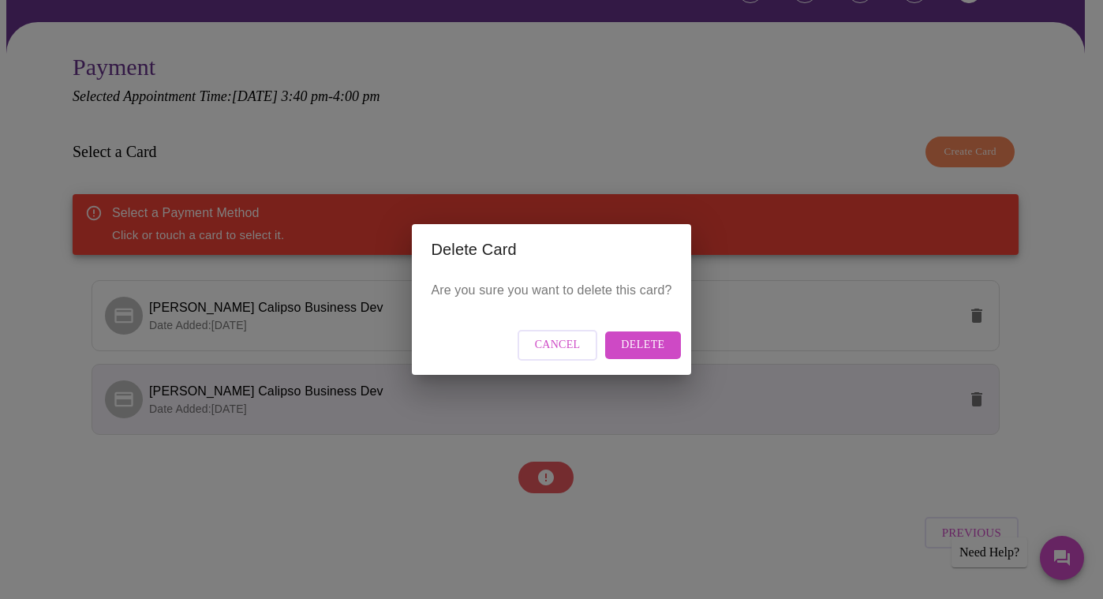
click at [663, 345] on button "Delete" at bounding box center [642, 345] width 75 height 28
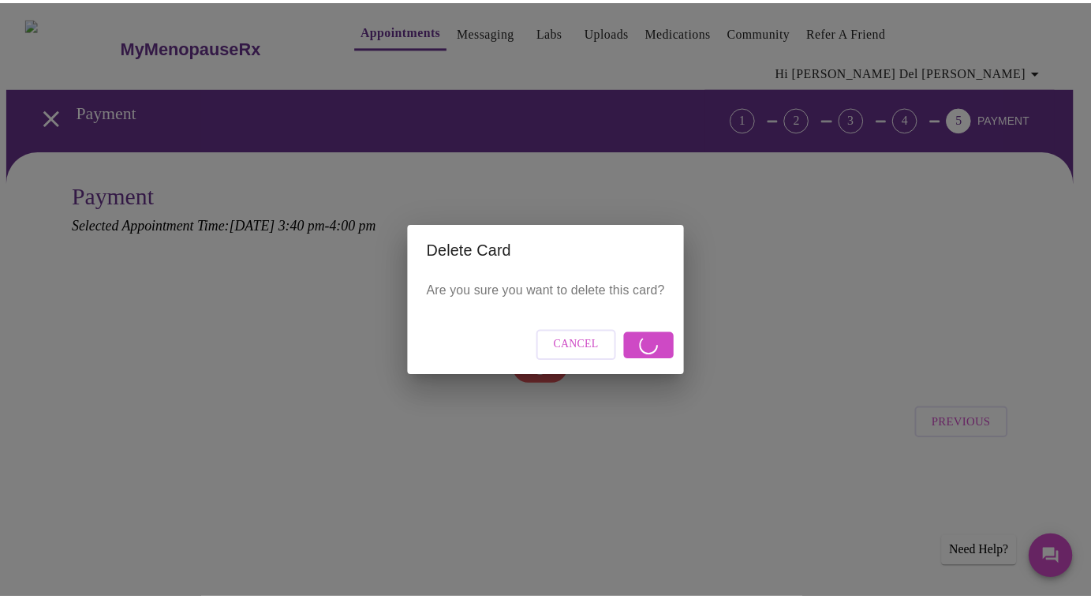
scroll to position [0, 0]
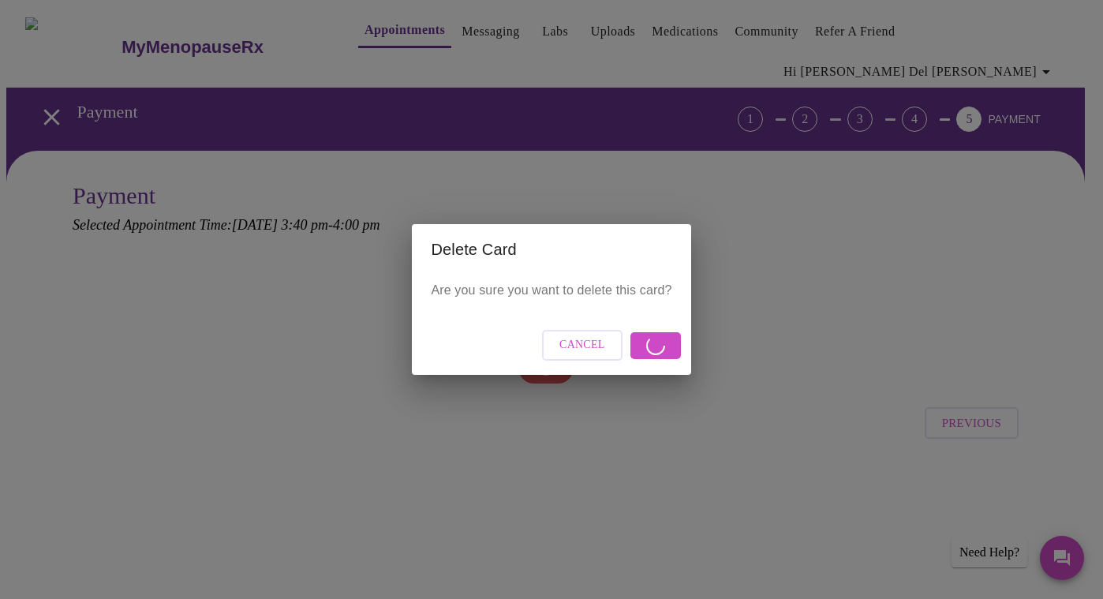
click at [588, 341] on span "Cancel" at bounding box center [582, 345] width 46 height 20
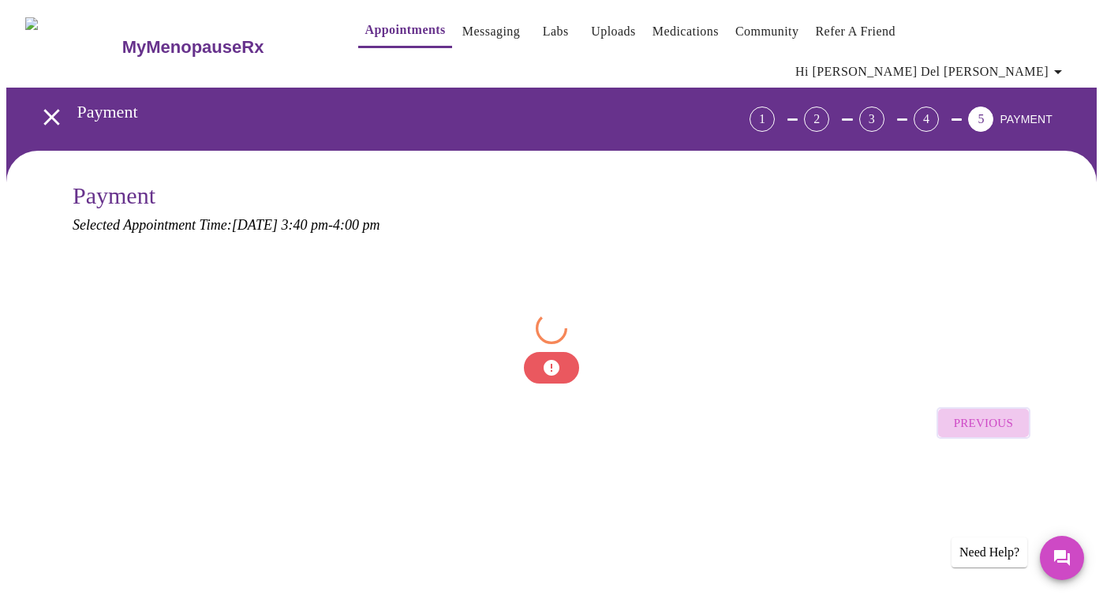
click at [1003, 413] on span "Previous" at bounding box center [983, 423] width 59 height 21
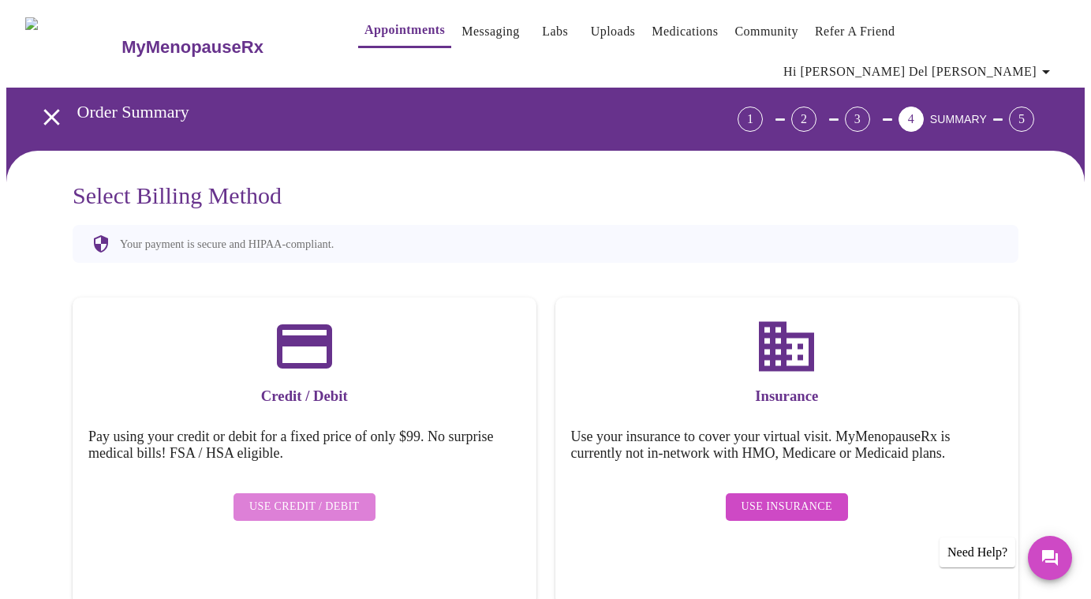
click at [308, 497] on span "Use Credit / Debit" at bounding box center [304, 507] width 110 height 20
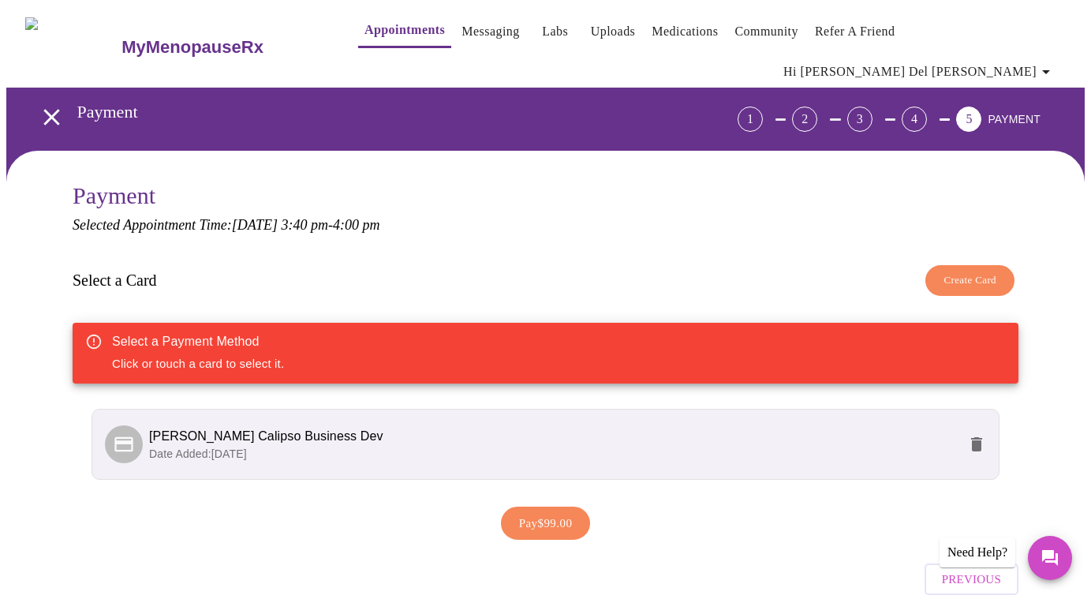
click at [573, 446] on p "Date Added: 08-12-2025" at bounding box center [553, 454] width 808 height 16
click at [383, 427] on span "Pamela P Vasquez Calipso Business Dev" at bounding box center [553, 436] width 808 height 19
click at [568, 513] on span "Pay $99.00" at bounding box center [546, 523] width 54 height 21
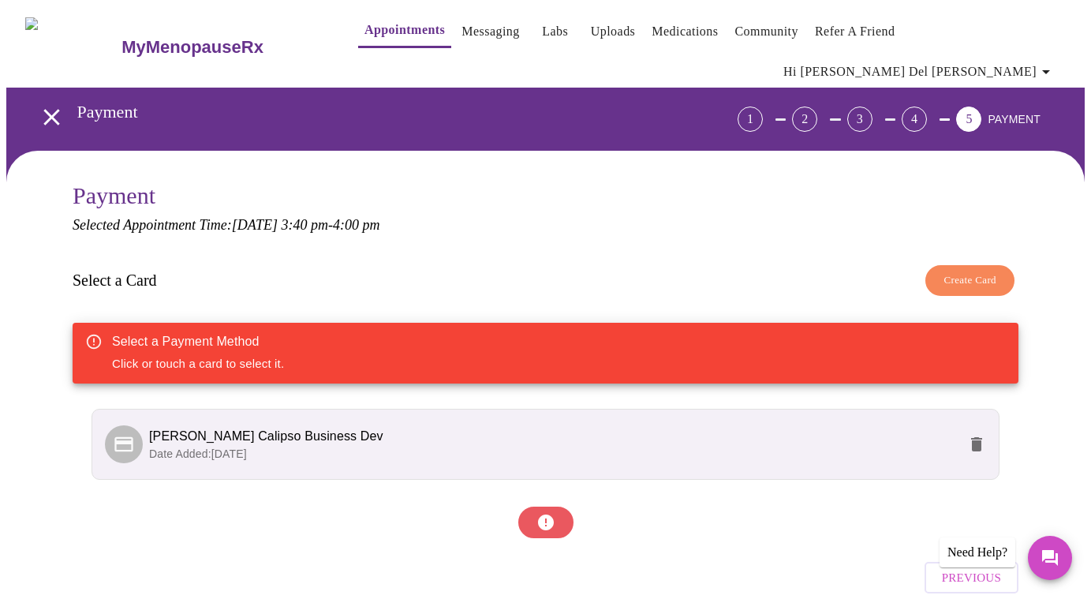
click at [257, 446] on p "Date Added: 08-12-2025" at bounding box center [553, 454] width 808 height 16
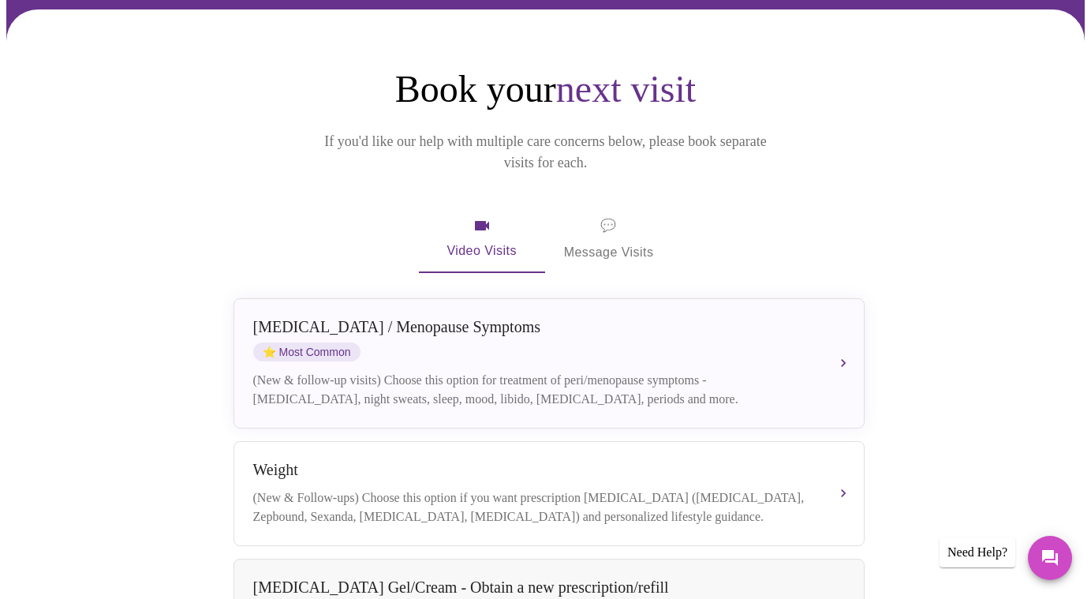
scroll to position [145, 0]
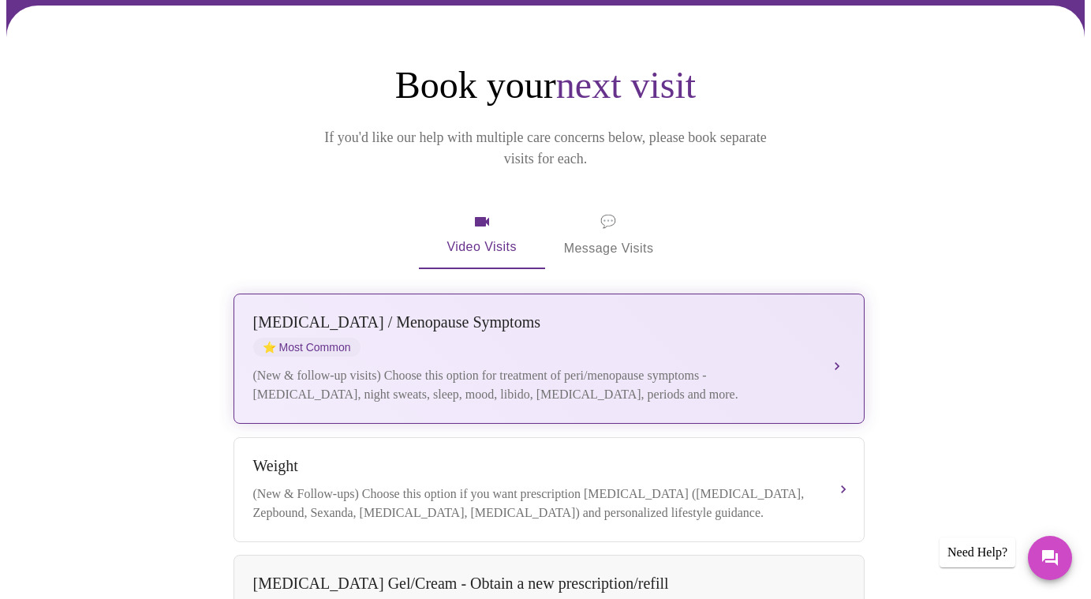
click at [836, 315] on button "[MEDICAL_DATA] / Menopause Symptoms ⭐ Most Common (New & follow-up visits) Choo…" at bounding box center [548, 358] width 631 height 130
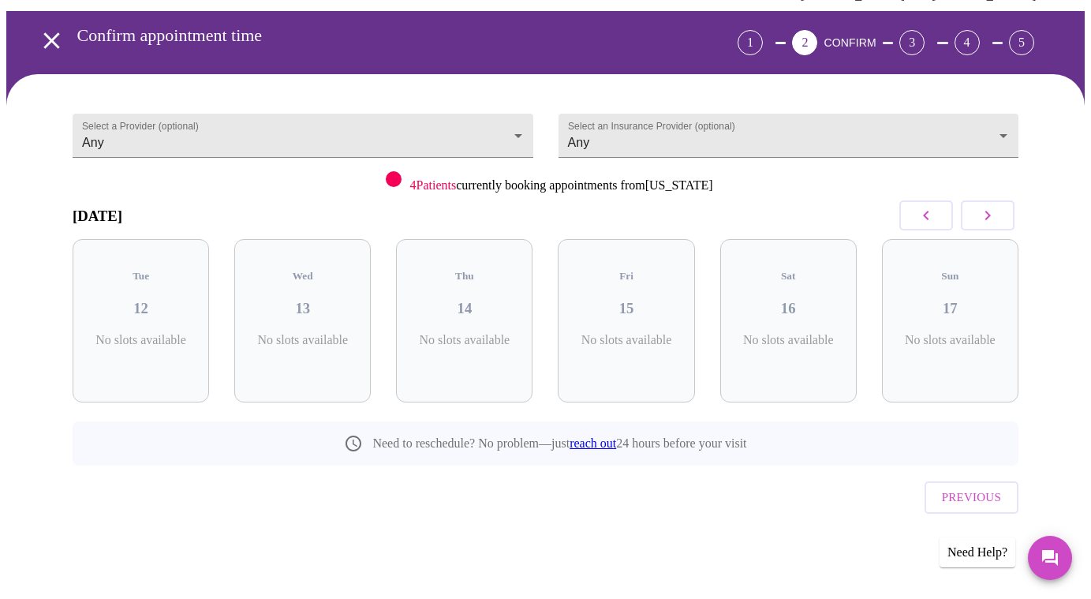
scroll to position [21, 0]
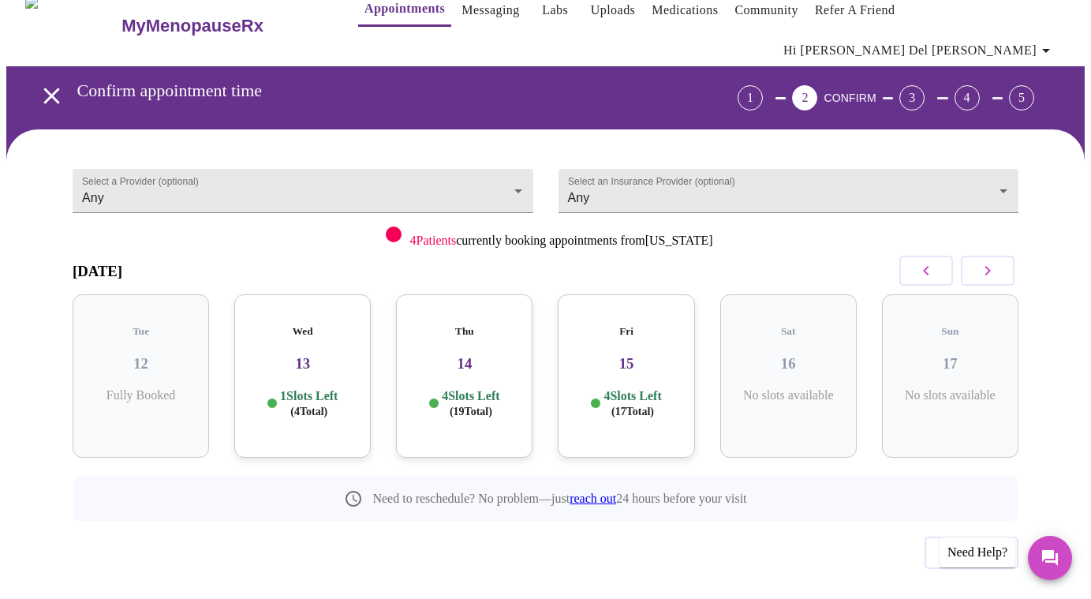
click at [319, 355] on h3 "13" at bounding box center [302, 363] width 111 height 17
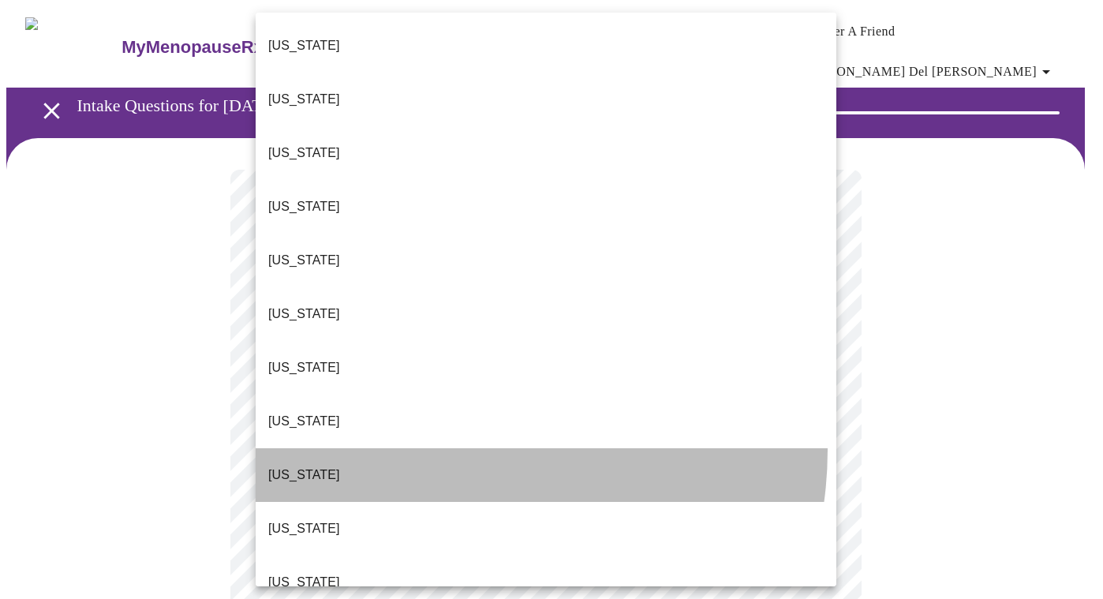
click at [446, 448] on li "Florida" at bounding box center [546, 475] width 580 height 54
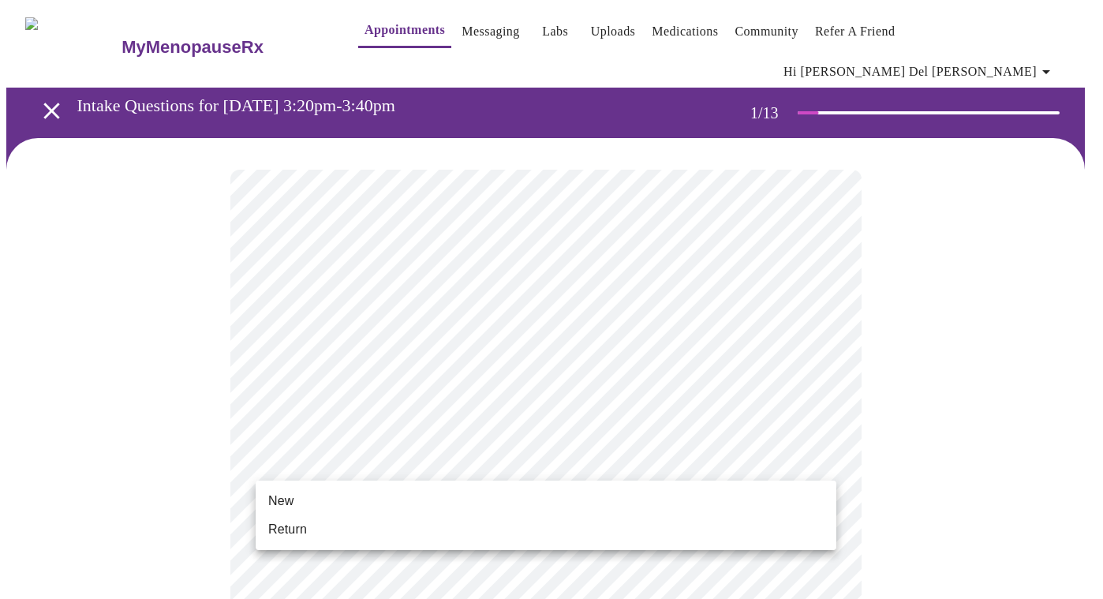
click at [578, 502] on li "New" at bounding box center [546, 501] width 580 height 28
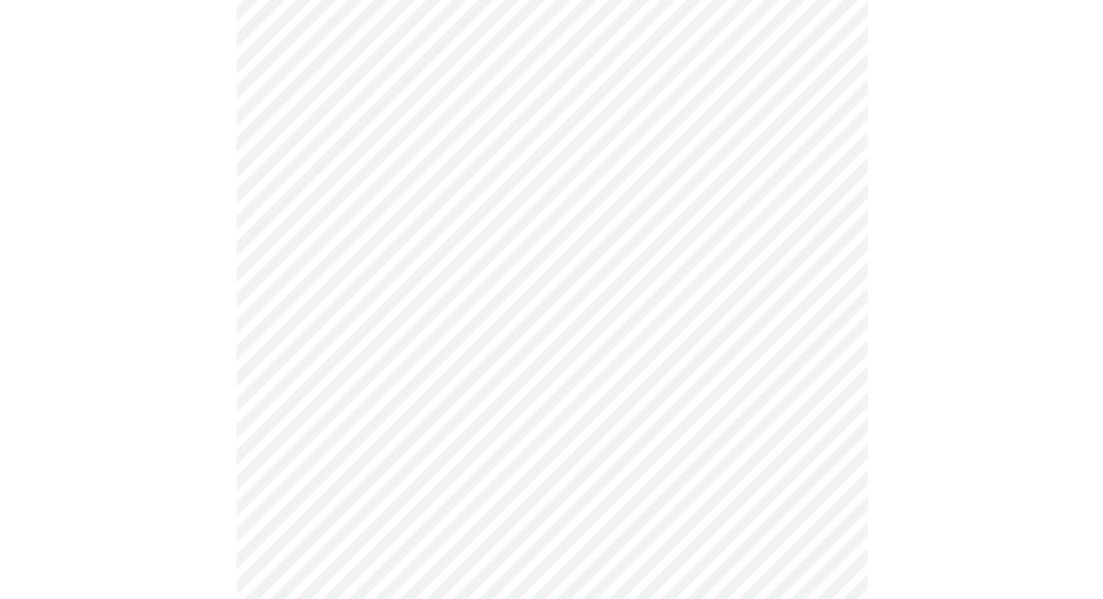
scroll to position [820, 0]
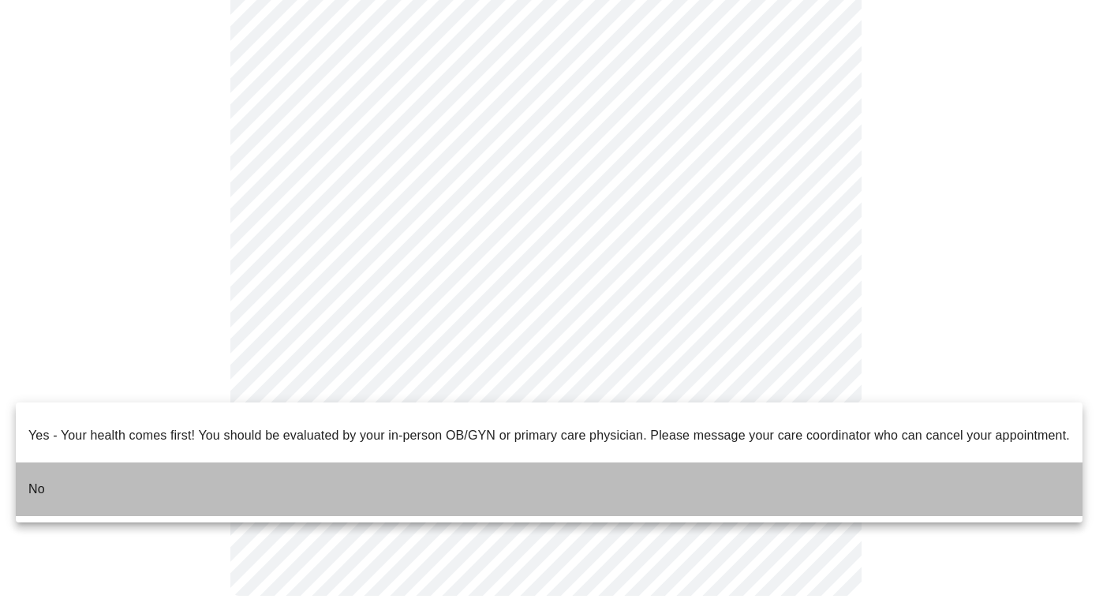
click at [576, 462] on li "No" at bounding box center [549, 489] width 1066 height 54
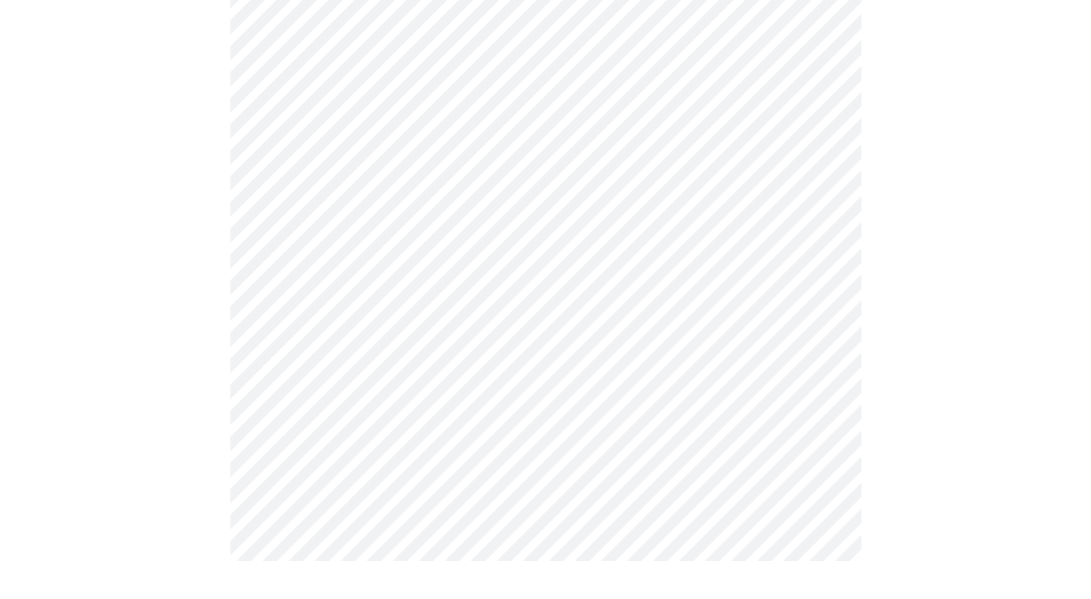
scroll to position [0, 0]
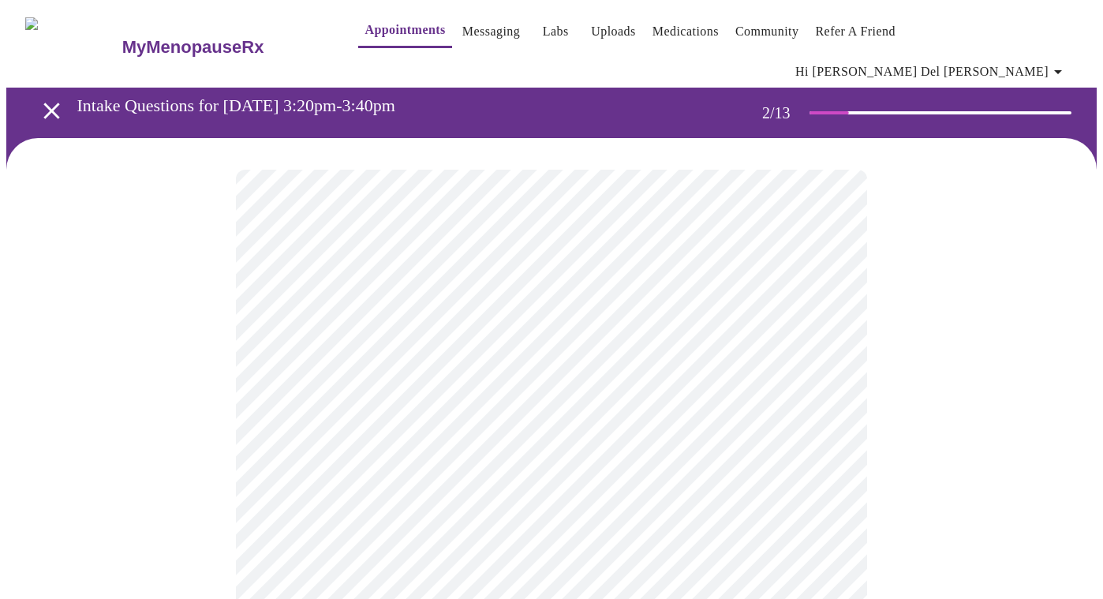
click at [819, 320] on body "MyMenopauseRx Appointments Messaging Labs Uploads Medications Community Refer a…" at bounding box center [551, 491] width 1090 height 970
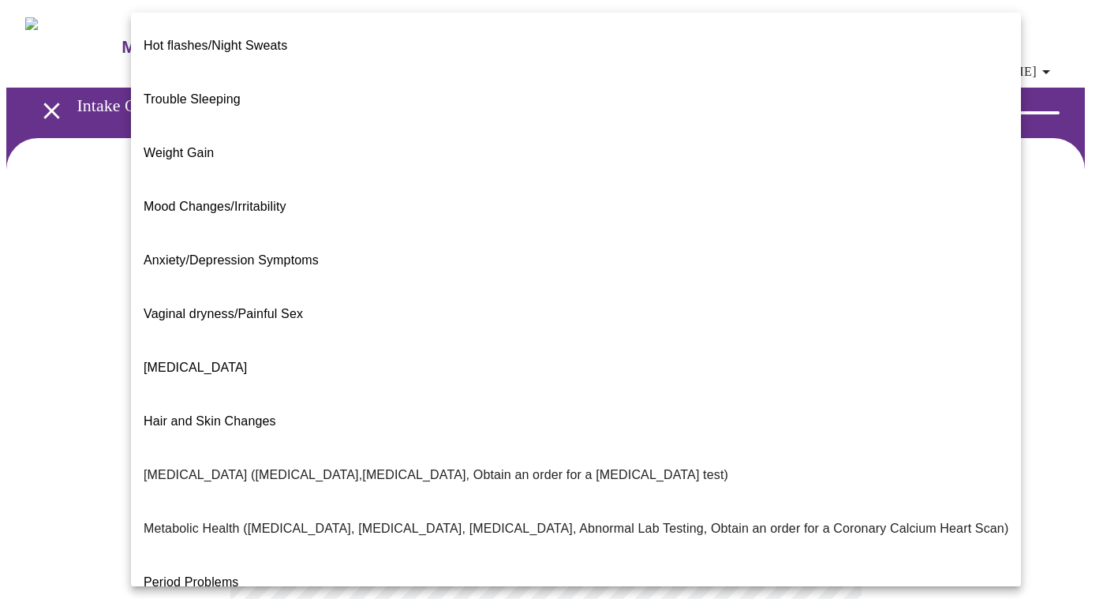
click at [355, 287] on li "Vaginal dryness/Painful Sex" at bounding box center [576, 314] width 890 height 54
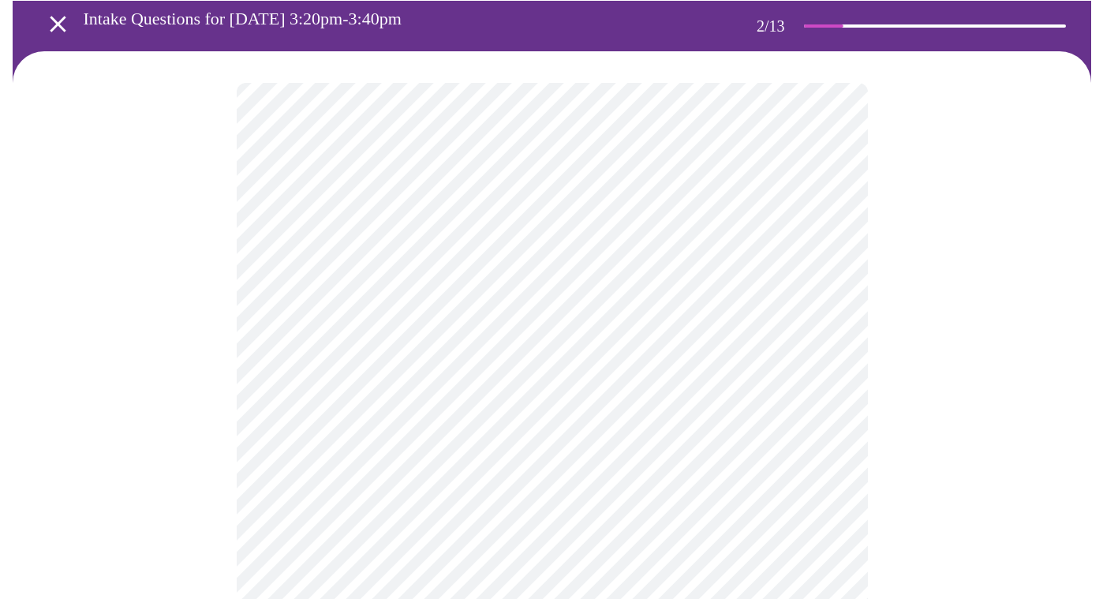
scroll to position [92, 0]
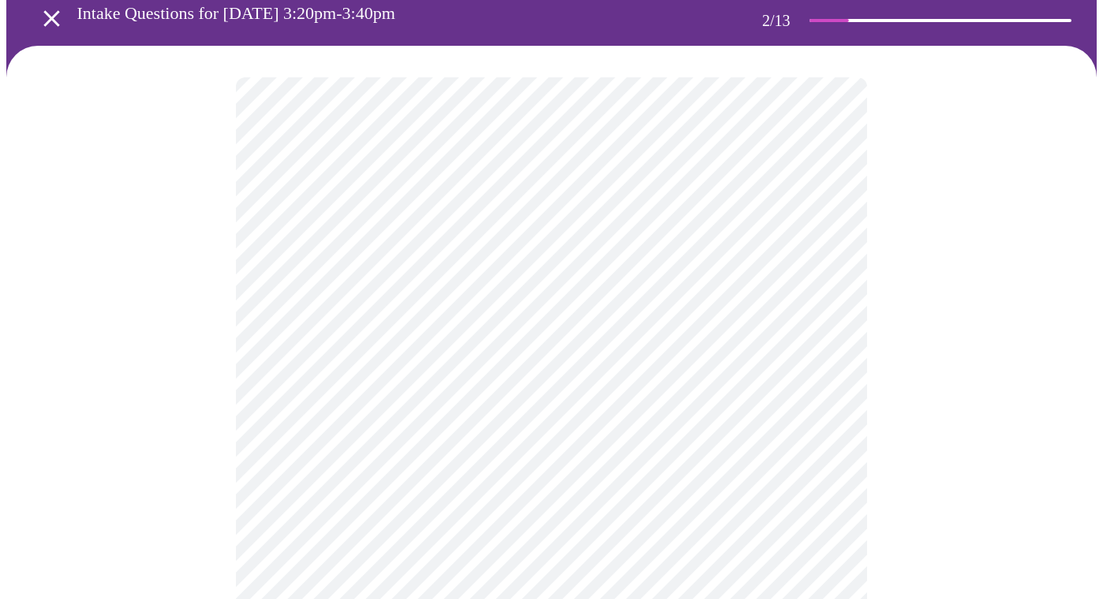
click at [821, 234] on body "MyMenopauseRx Appointments Messaging Labs Uploads Medications Community Refer a…" at bounding box center [551, 394] width 1090 height 961
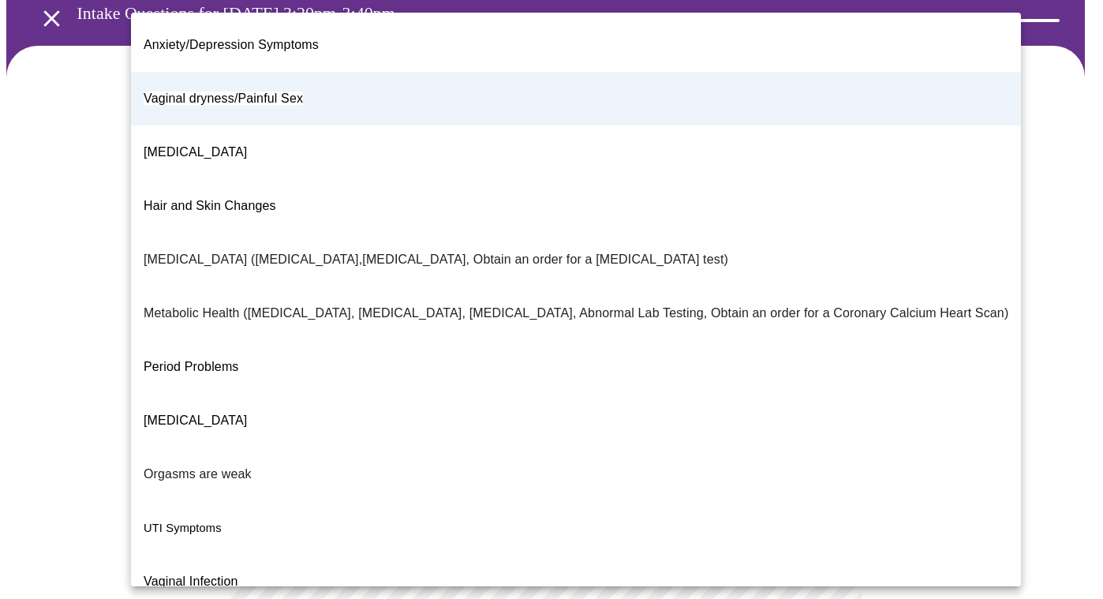
scroll to position [218, 0]
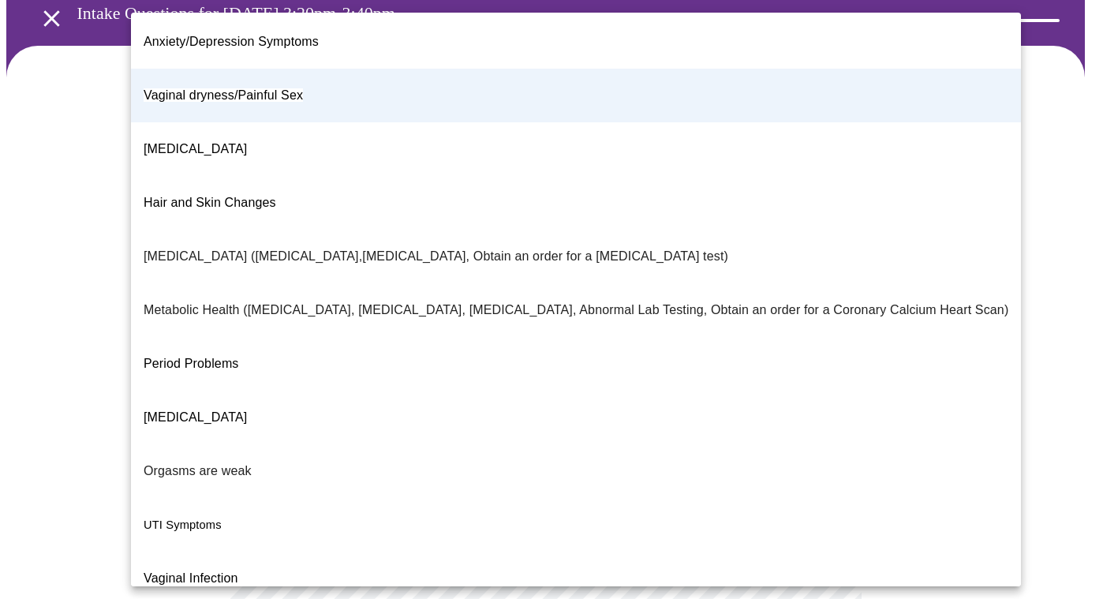
drag, startPoint x: 952, startPoint y: 226, endPoint x: 939, endPoint y: 420, distance: 194.4
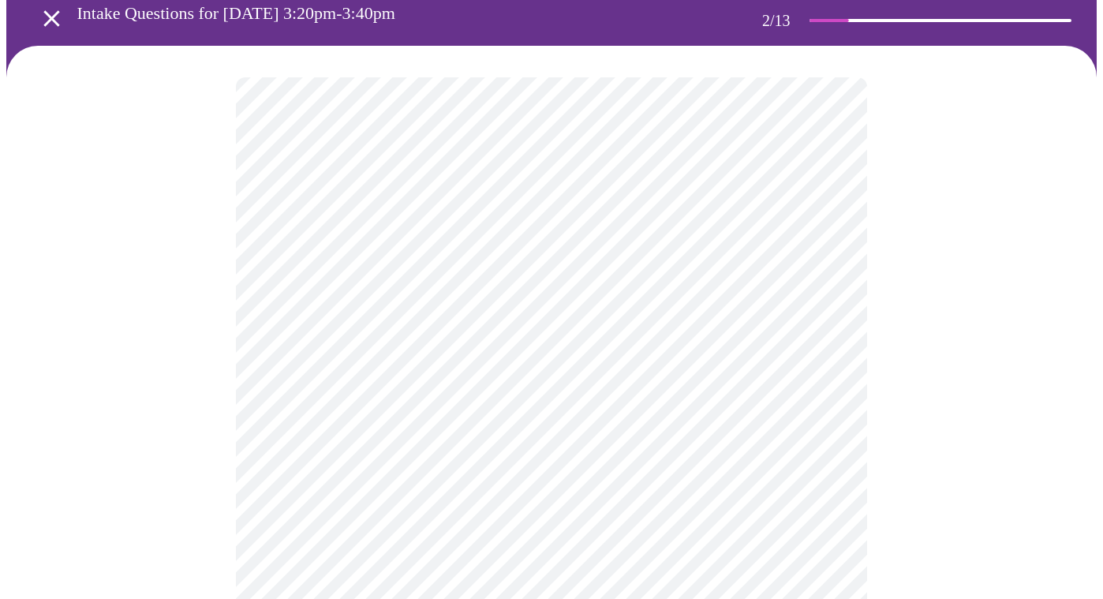
click at [816, 235] on body "MyMenopauseRx Appointments Messaging Labs Uploads Medications Community Refer a…" at bounding box center [551, 394] width 1090 height 961
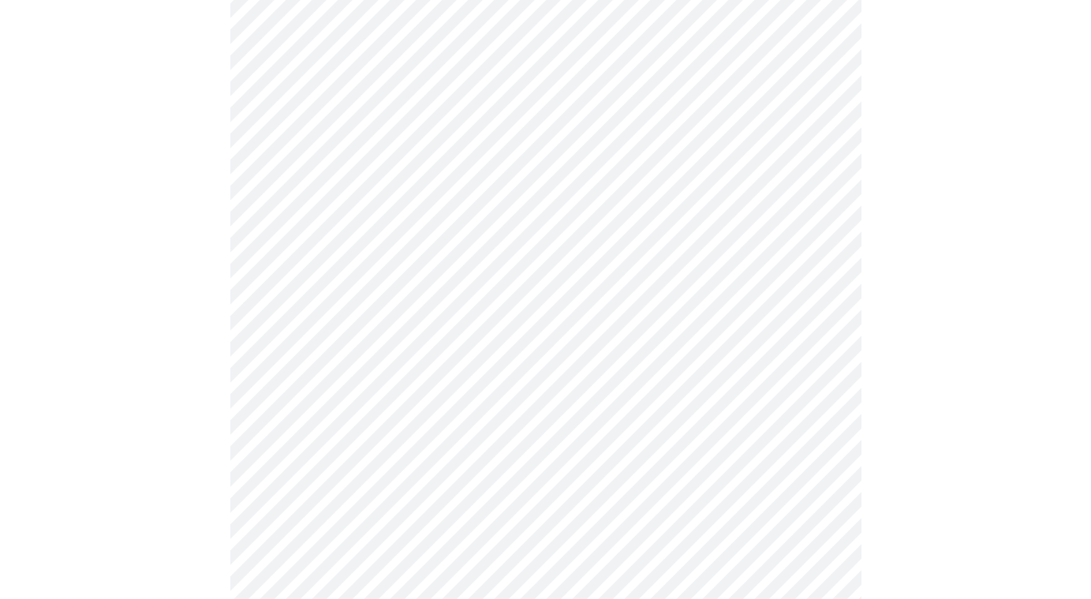
scroll to position [219, 0]
click at [1084, 259] on div at bounding box center [545, 333] width 1078 height 829
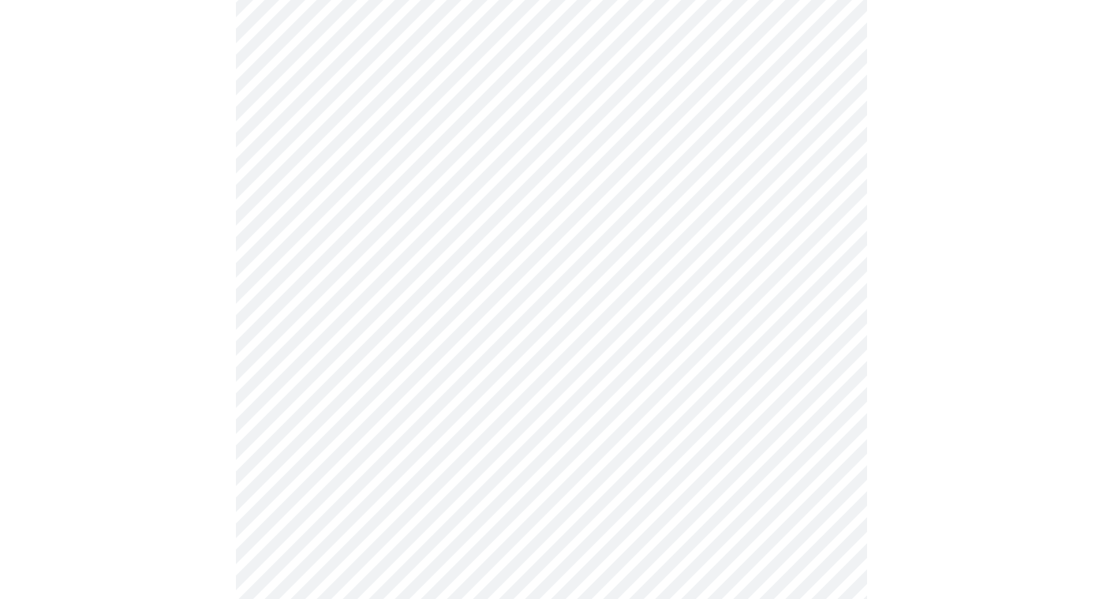
click at [822, 262] on body "MyMenopauseRx Appointments Messaging Labs Uploads Medications Community Refer a…" at bounding box center [551, 267] width 1090 height 961
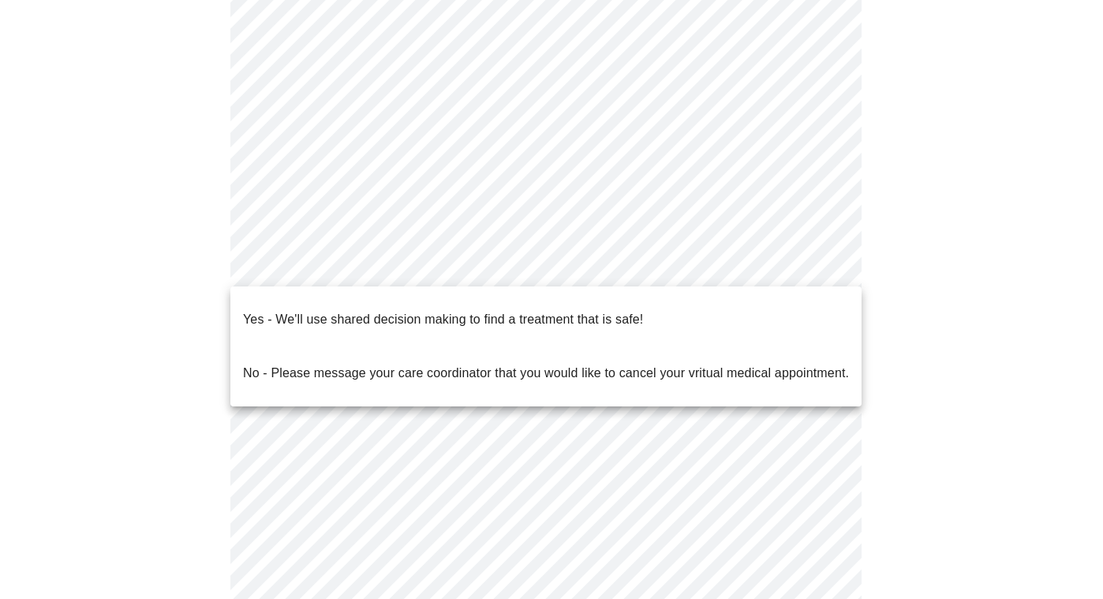
click at [749, 304] on li "Yes - We'll use shared decision making to find a treatment that is safe!" at bounding box center [545, 320] width 631 height 54
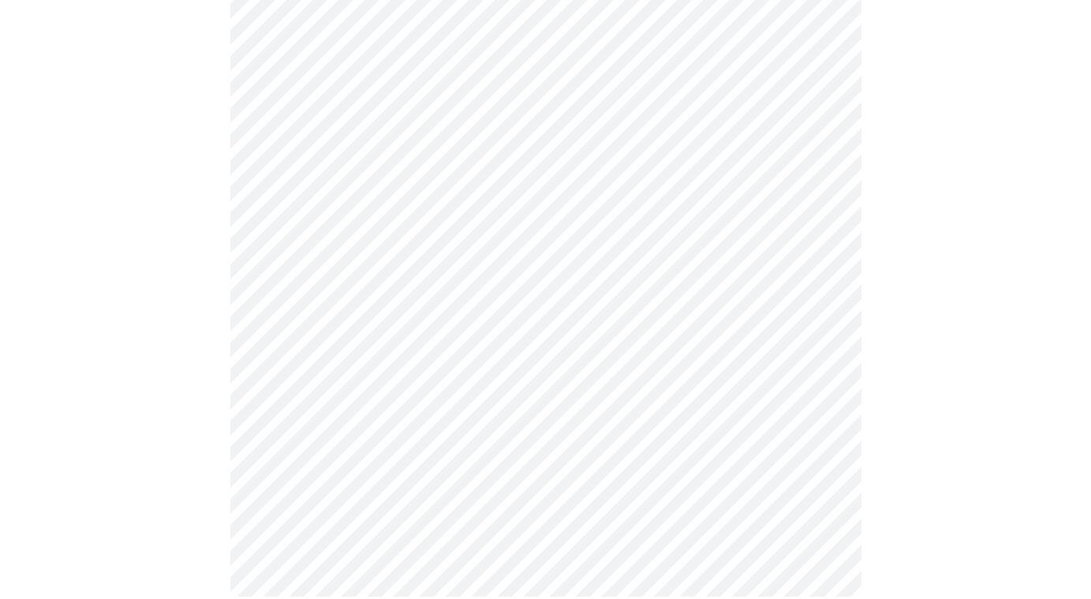
scroll to position [0, 0]
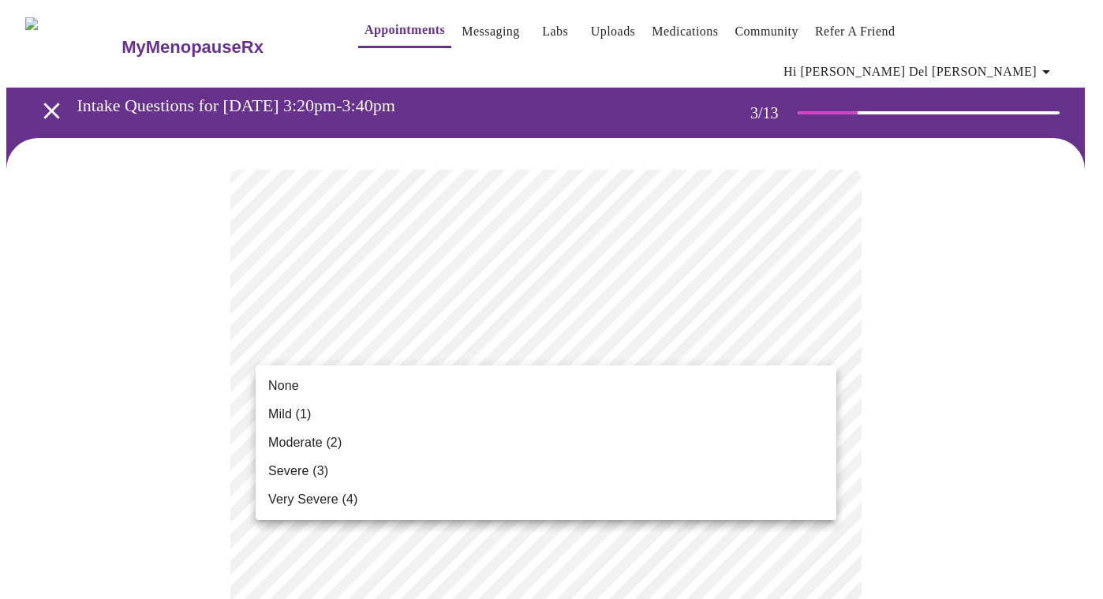
click at [795, 390] on li "None" at bounding box center [546, 385] width 580 height 28
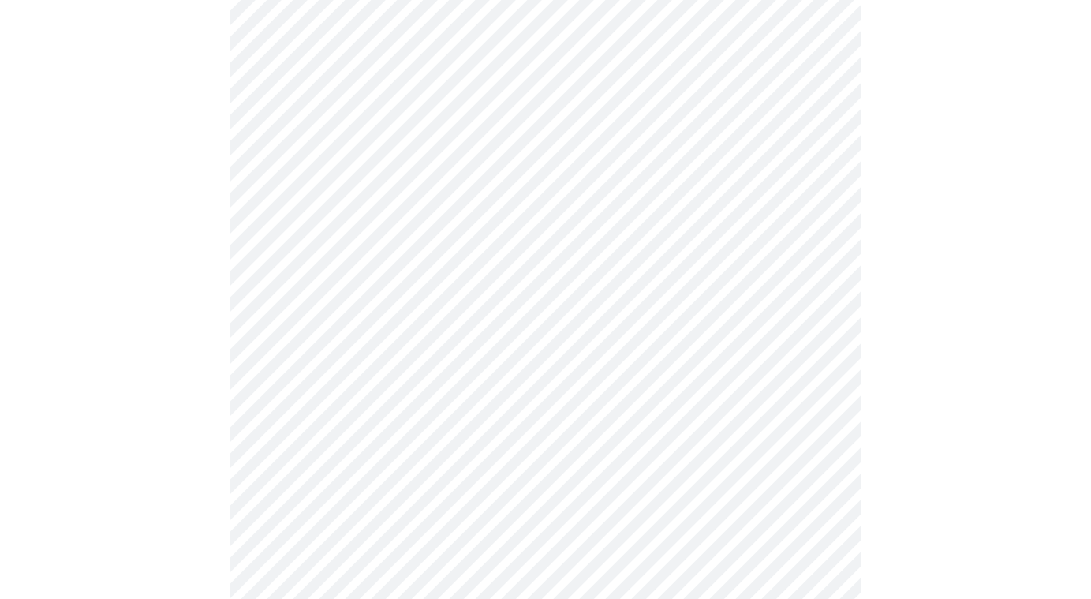
scroll to position [186, 0]
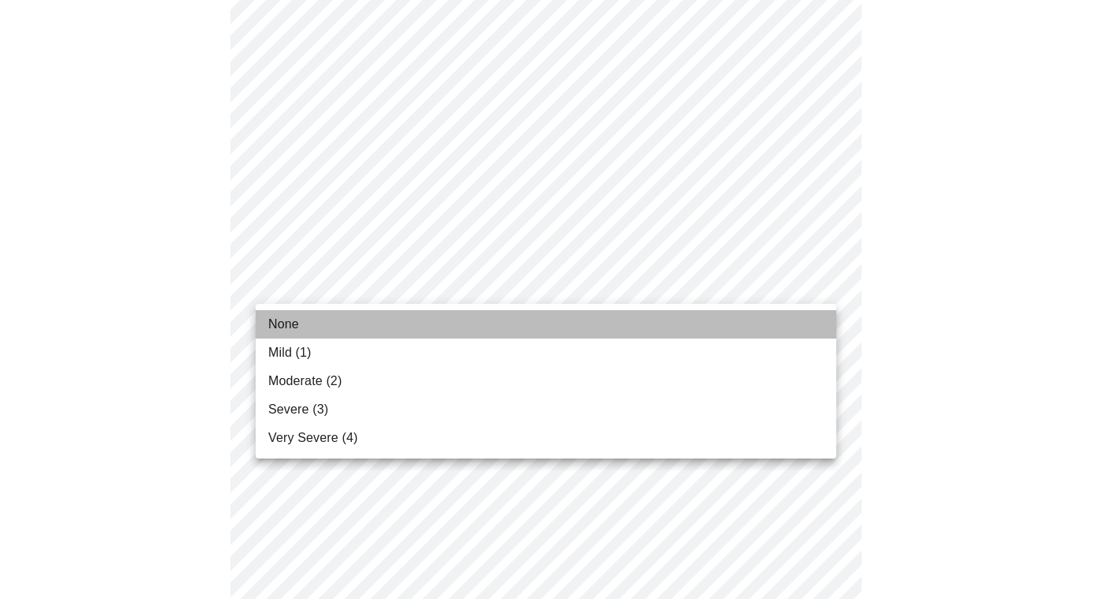
click at [741, 320] on li "None" at bounding box center [546, 324] width 580 height 28
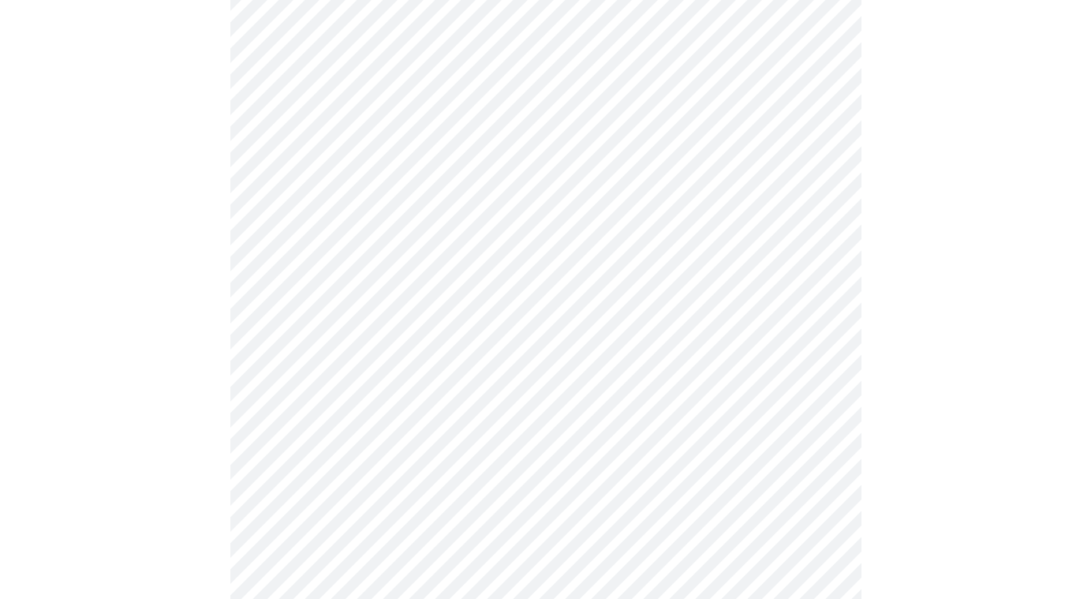
scroll to position [331, 0]
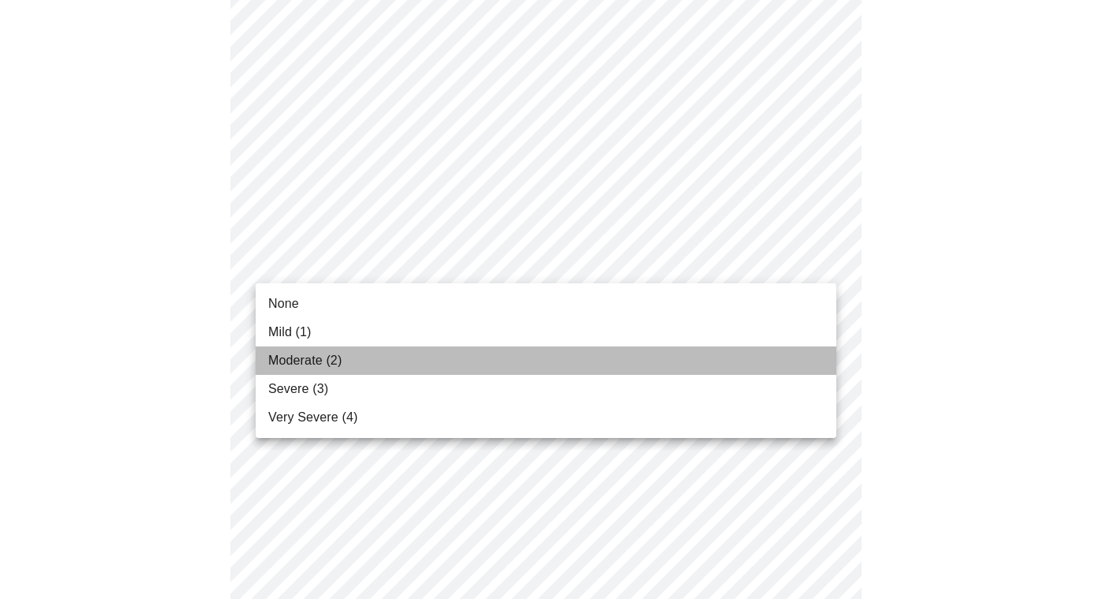
click at [778, 358] on li "Moderate (2)" at bounding box center [546, 360] width 580 height 28
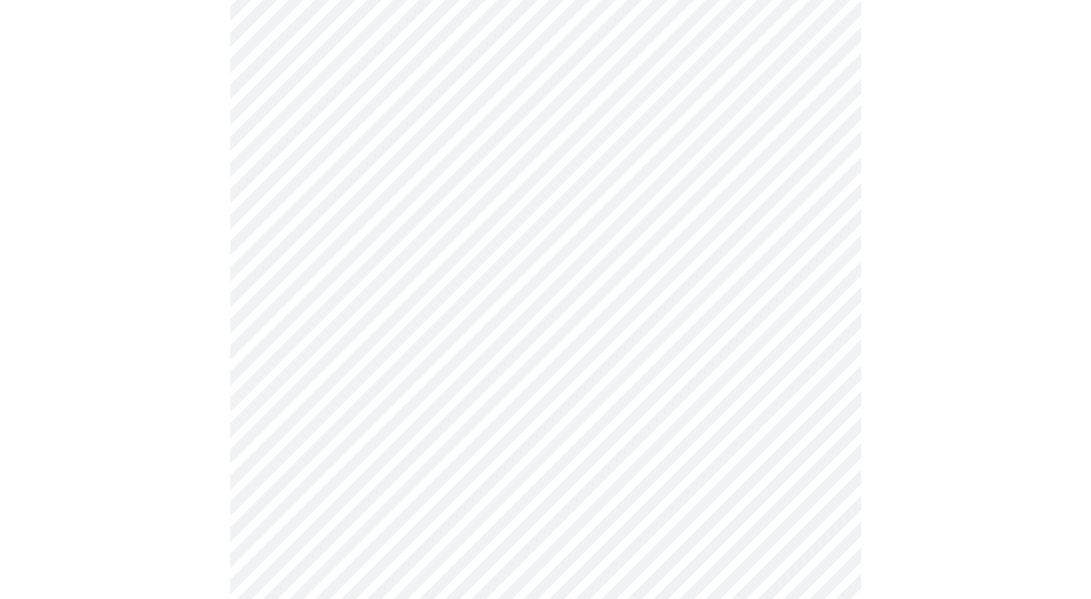
scroll to position [455, 0]
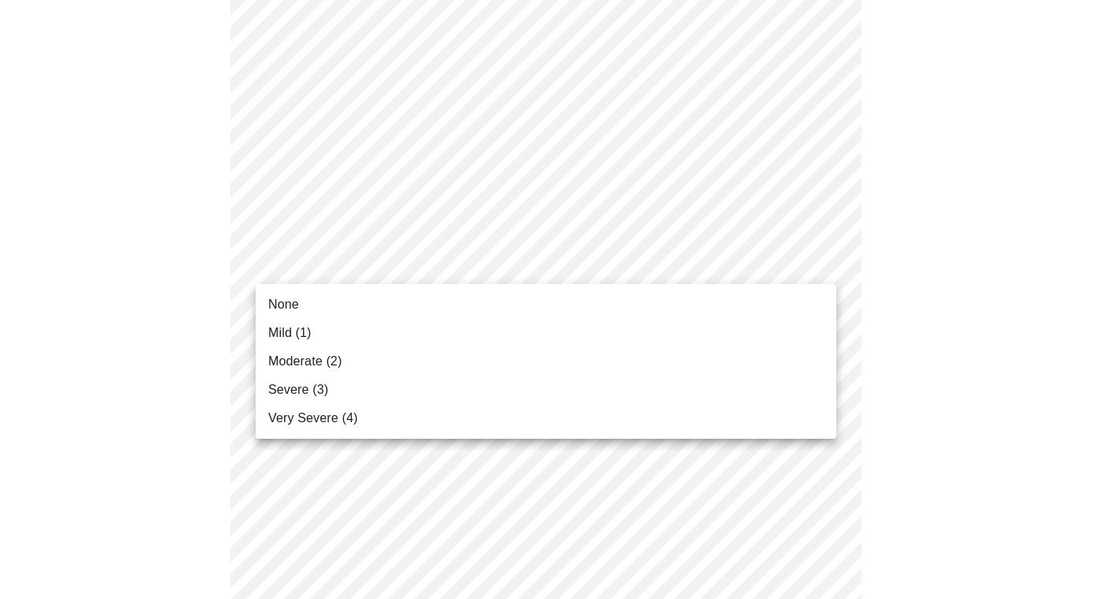
click at [821, 259] on body "MyMenopauseRx Appointments Messaging Labs Uploads Medications Community Refer a…" at bounding box center [551, 578] width 1090 height 2054
click at [783, 295] on li "None" at bounding box center [546, 304] width 580 height 28
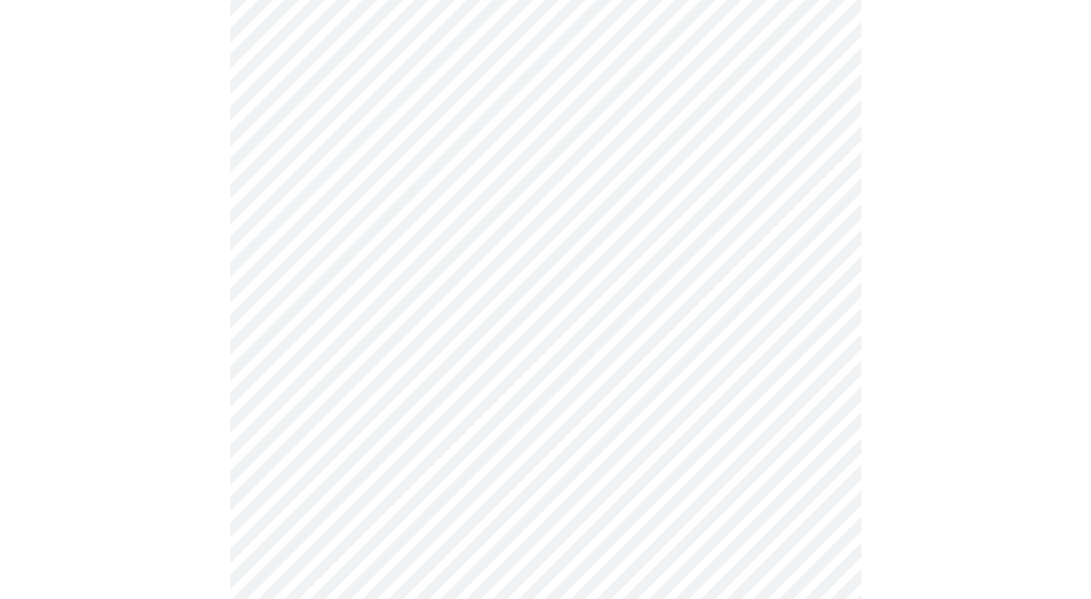
scroll to position [542, 0]
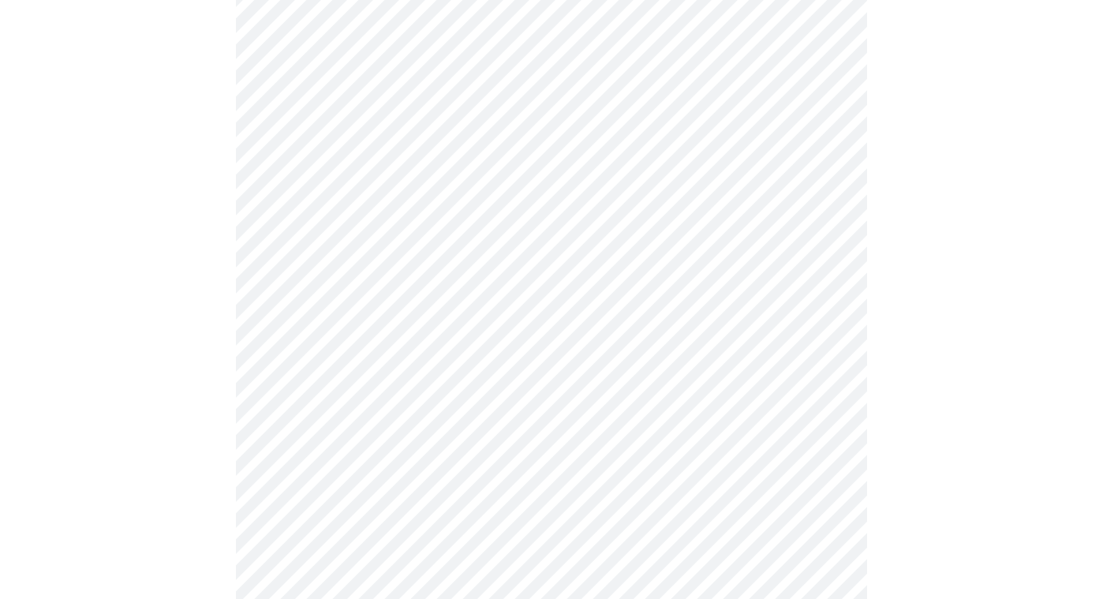
click at [816, 276] on body "MyMenopauseRx Appointments Messaging Labs Uploads Medications Community Refer a…" at bounding box center [551, 480] width 1090 height 2032
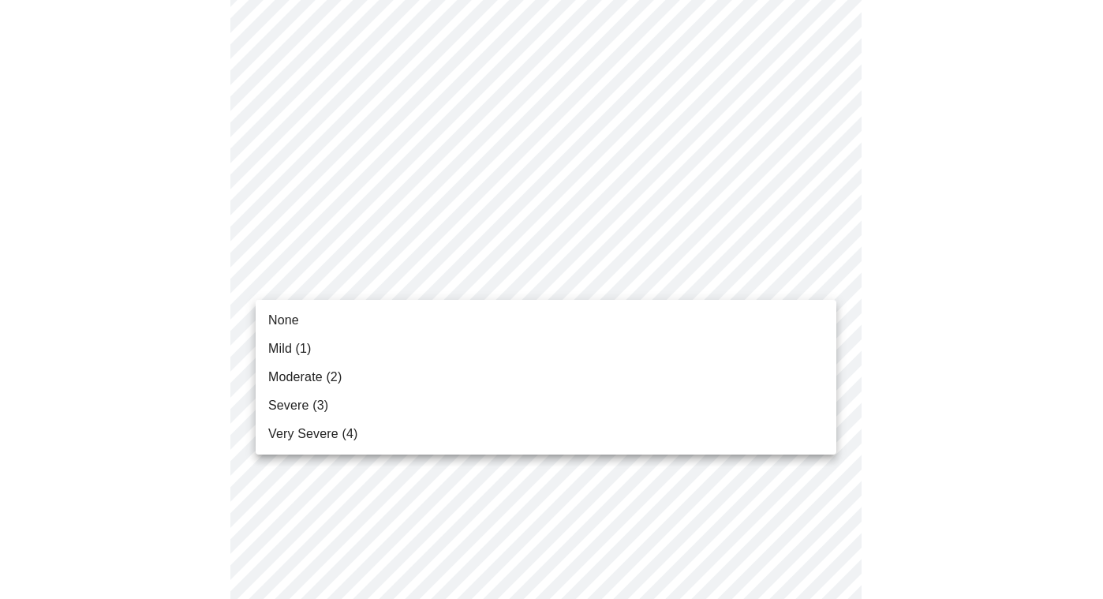
click at [786, 373] on li "Moderate (2)" at bounding box center [546, 377] width 580 height 28
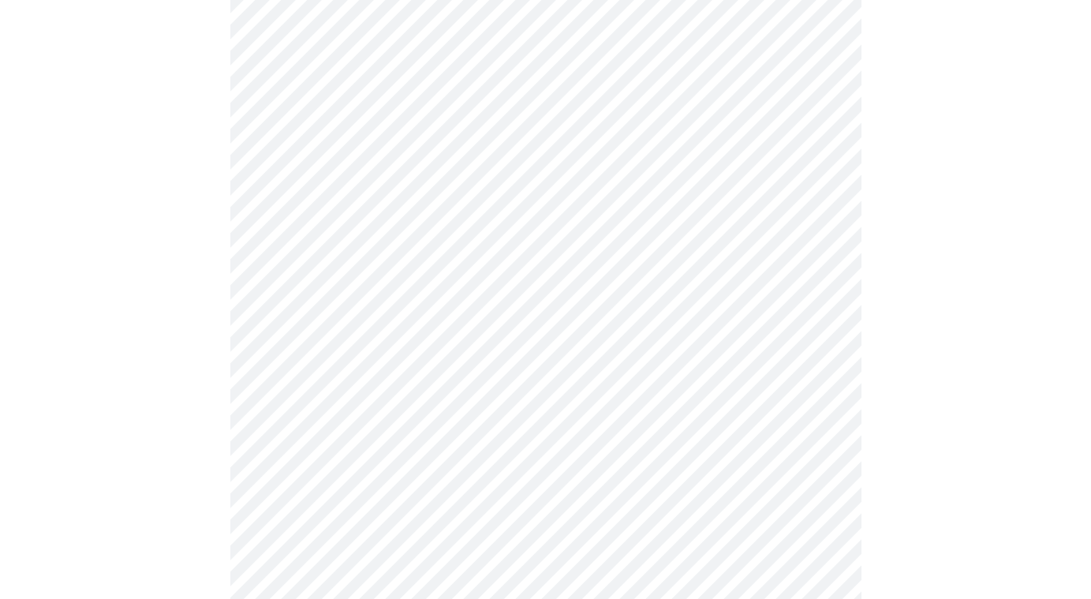
scroll to position [694, 0]
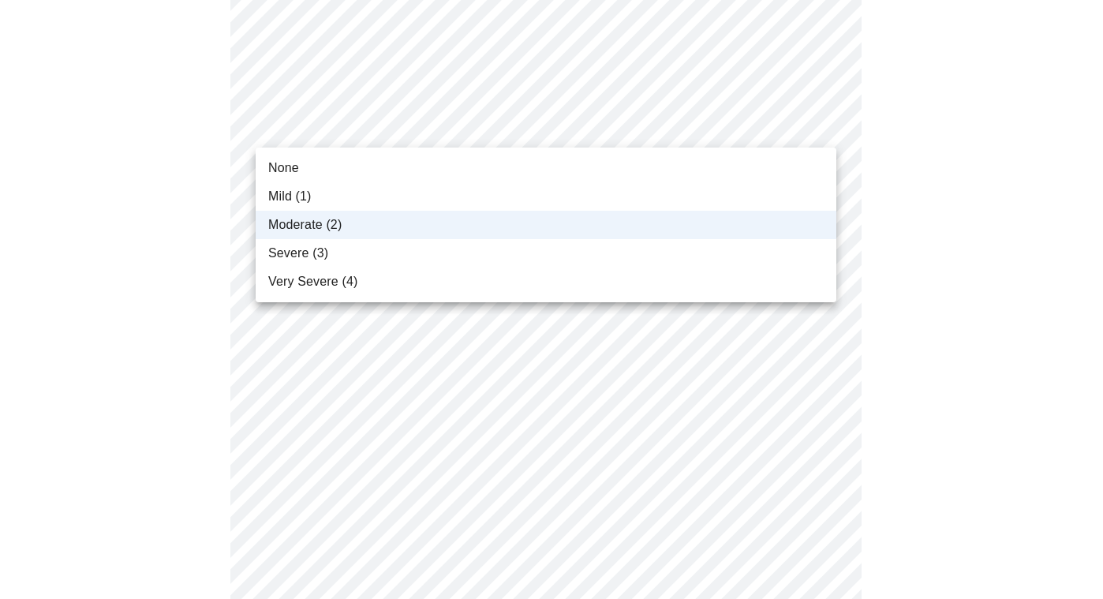
click at [819, 124] on body "MyMenopauseRx Appointments Messaging Labs Uploads Medications Community Refer a…" at bounding box center [551, 317] width 1090 height 2010
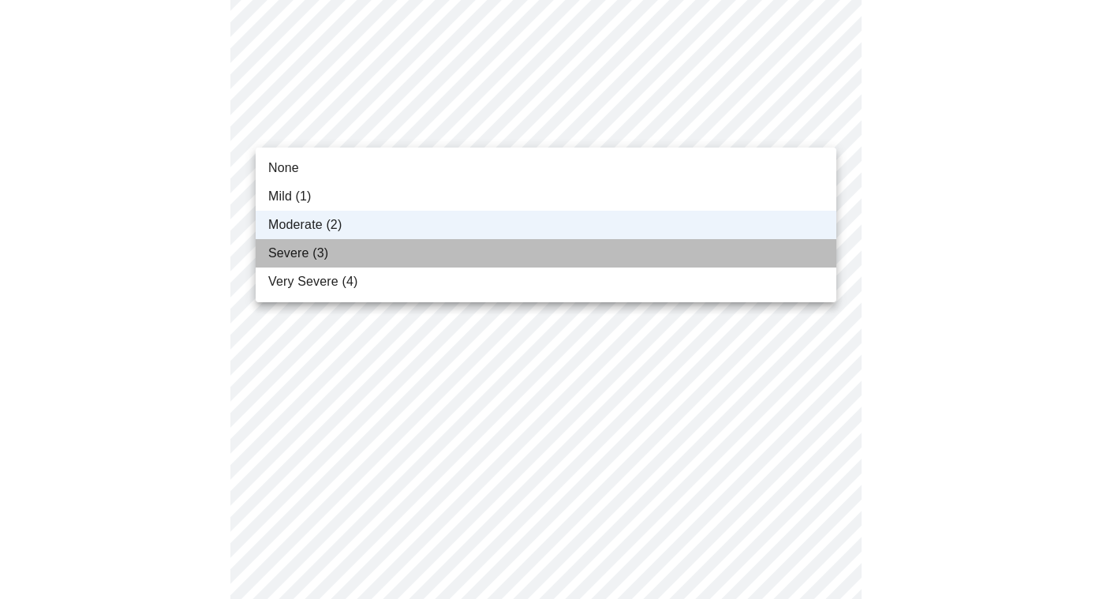
click at [771, 253] on li "Severe (3)" at bounding box center [546, 253] width 580 height 28
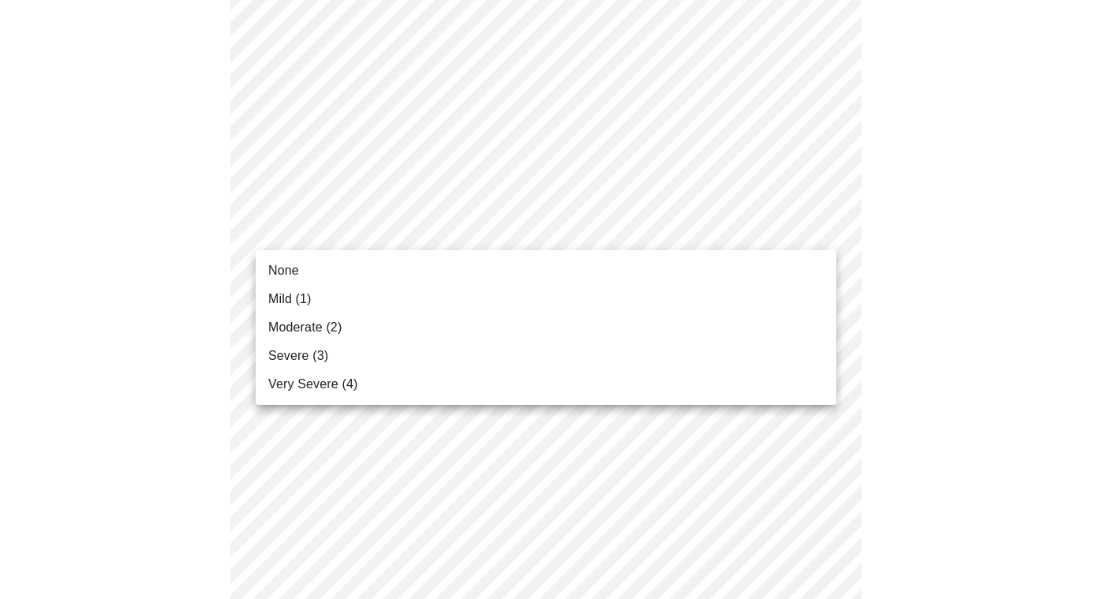
click at [816, 222] on body "MyMenopauseRx Appointments Messaging Labs Uploads Medications Community Refer a…" at bounding box center [551, 317] width 1090 height 2010
click at [789, 321] on li "Moderate (2)" at bounding box center [546, 327] width 580 height 28
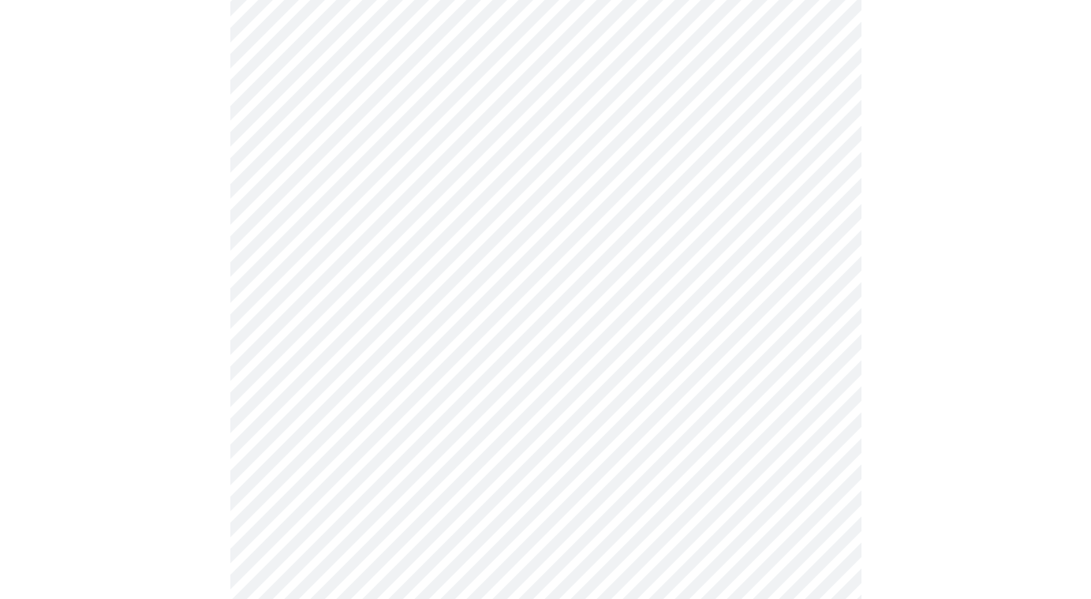
scroll to position [793, 0]
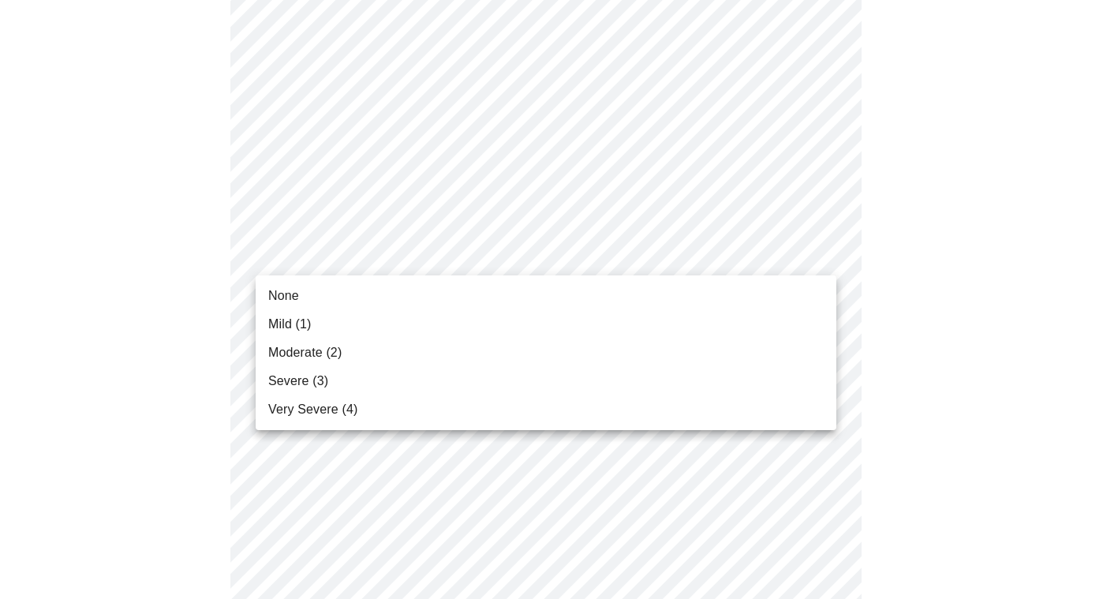
click at [817, 248] on body "MyMenopauseRx Appointments Messaging Labs Uploads Medications Community Refer a…" at bounding box center [551, 207] width 1090 height 1988
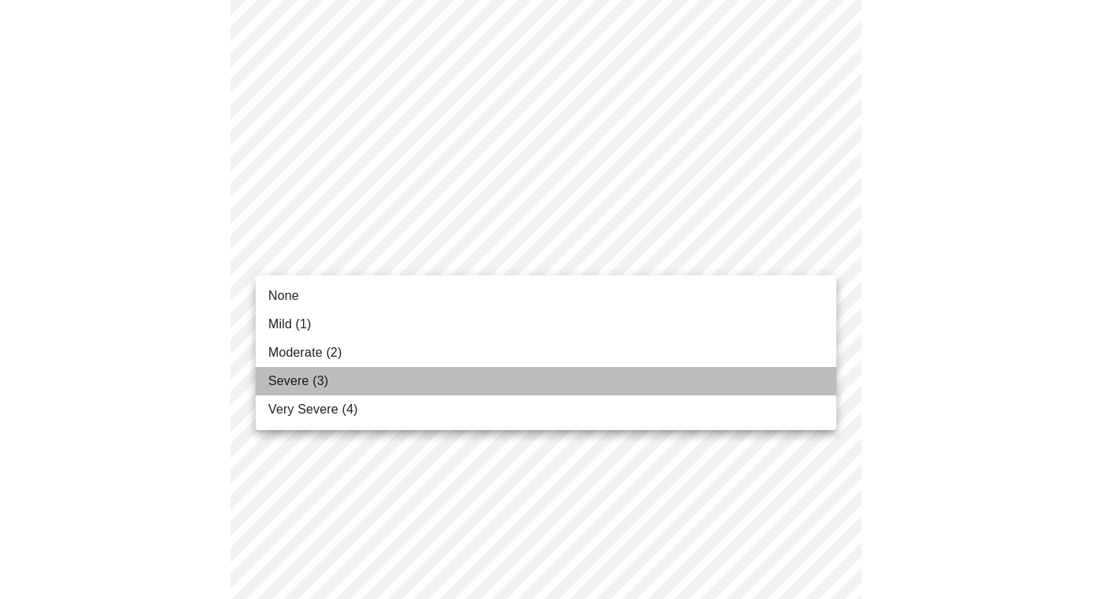
click at [747, 375] on li "Severe (3)" at bounding box center [546, 381] width 580 height 28
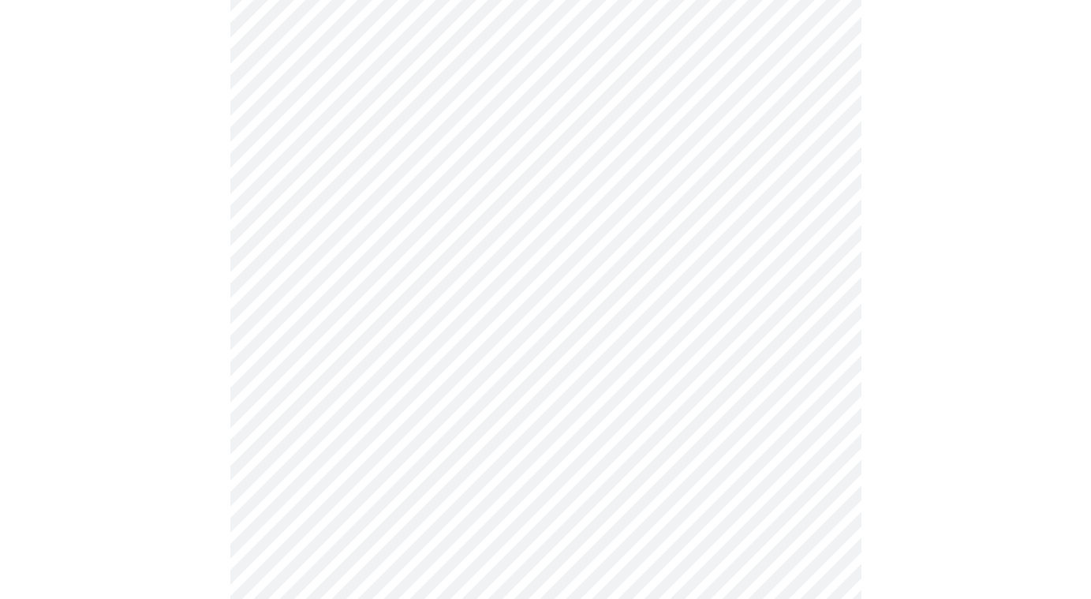
scroll to position [879, 0]
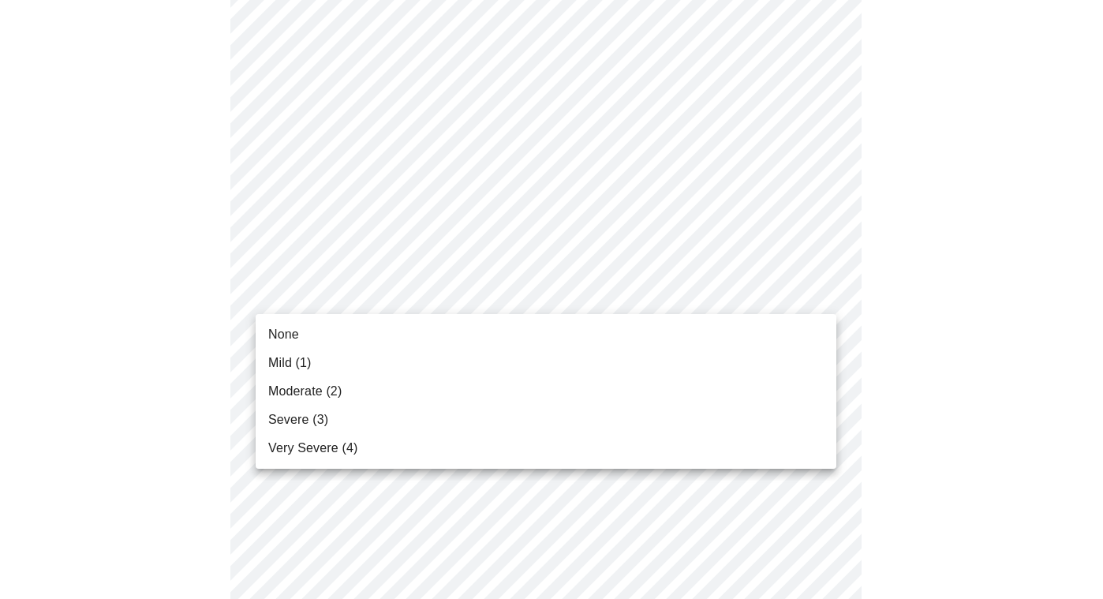
click at [821, 289] on body "MyMenopauseRx Appointments Messaging Labs Uploads Medications Community Refer a…" at bounding box center [551, 109] width 1090 height 1965
click at [733, 413] on li "Severe (3)" at bounding box center [546, 419] width 580 height 28
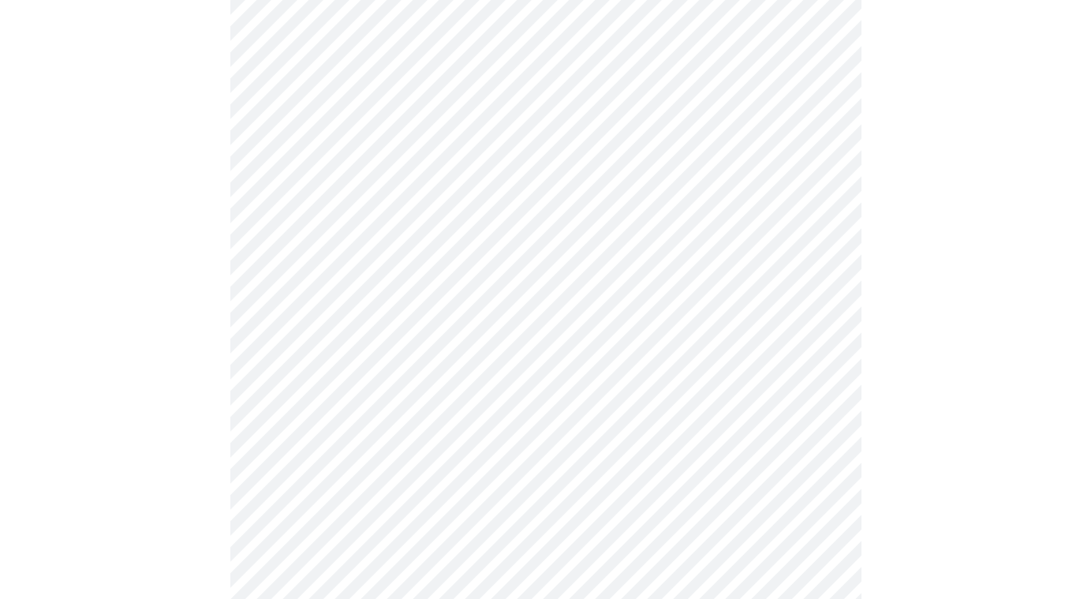
scroll to position [1080, 0]
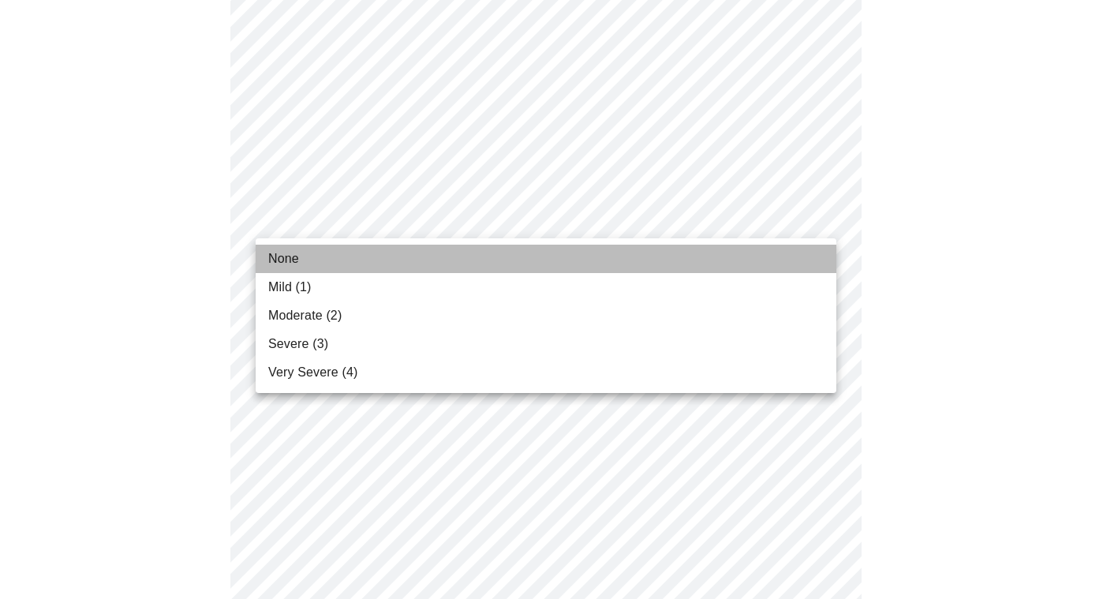
click at [727, 253] on li "None" at bounding box center [546, 259] width 580 height 28
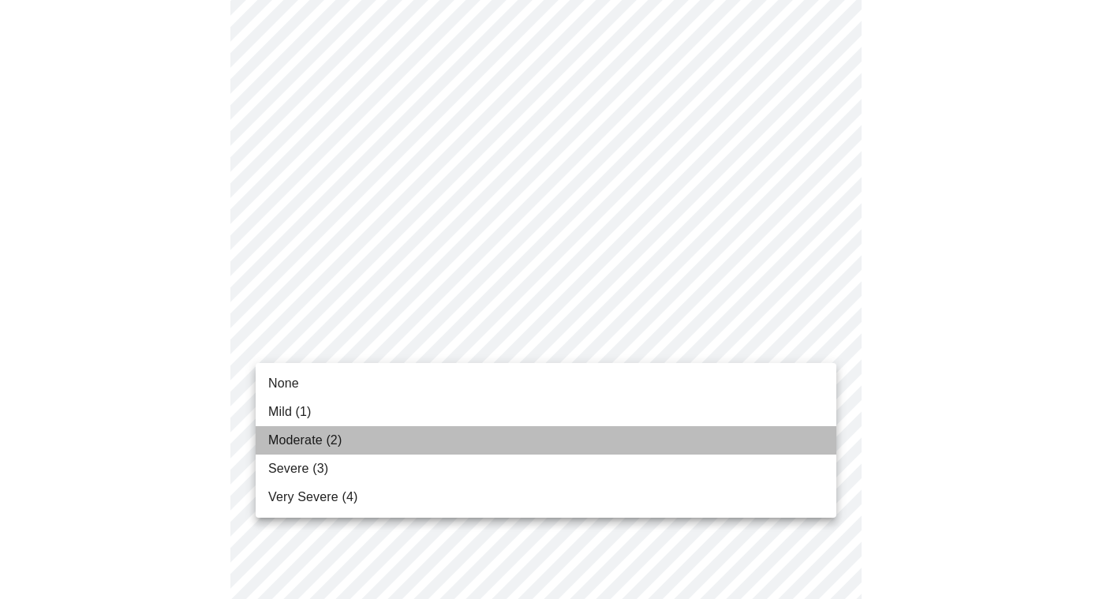
click at [790, 442] on li "Moderate (2)" at bounding box center [546, 440] width 580 height 28
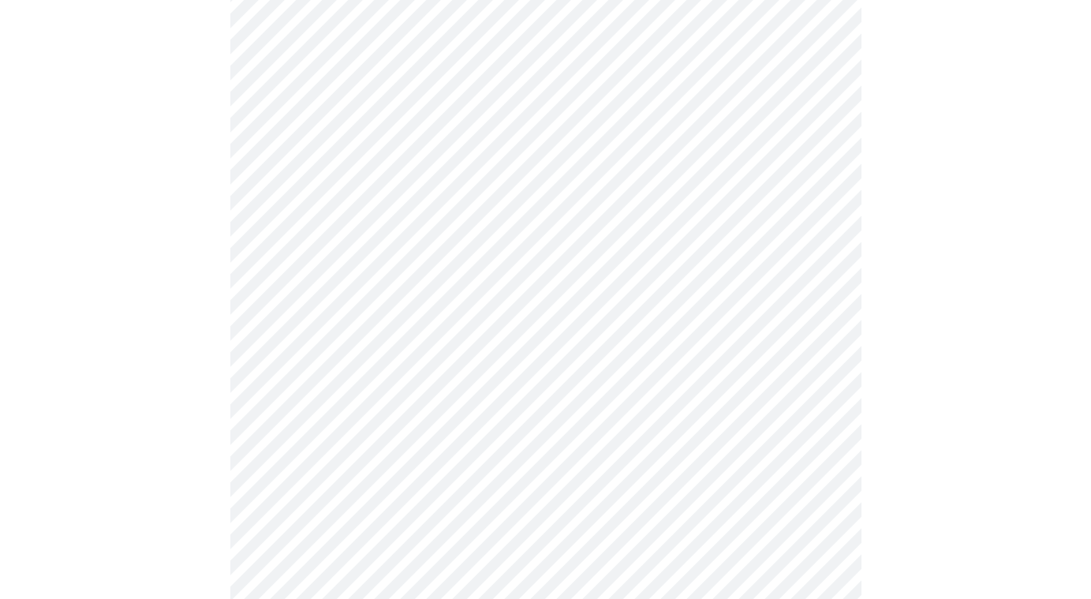
scroll to position [1205, 0]
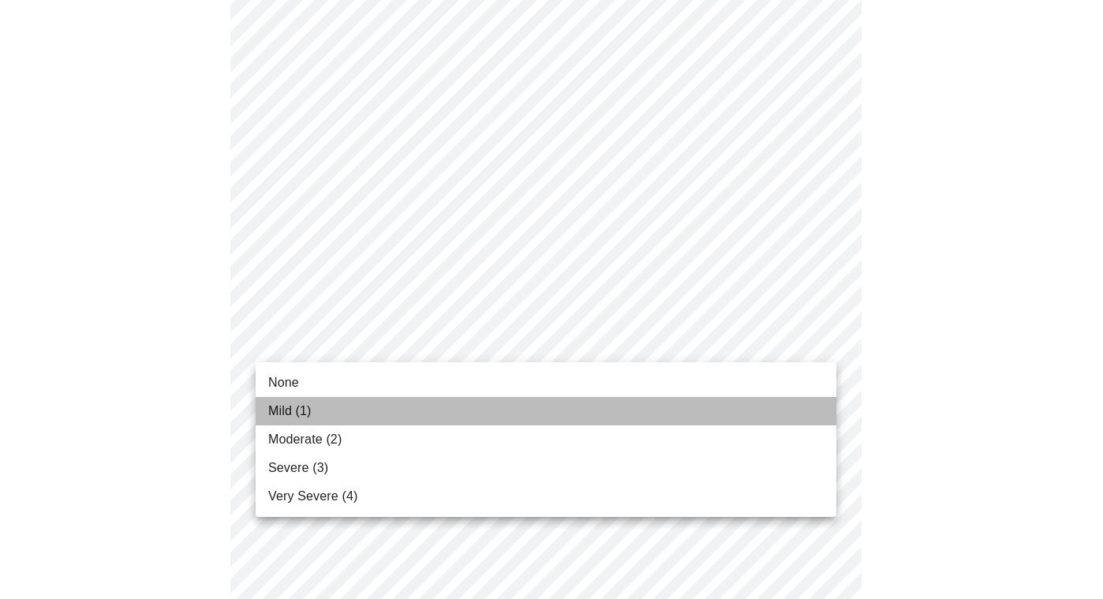
click at [789, 418] on li "Mild (1)" at bounding box center [546, 411] width 580 height 28
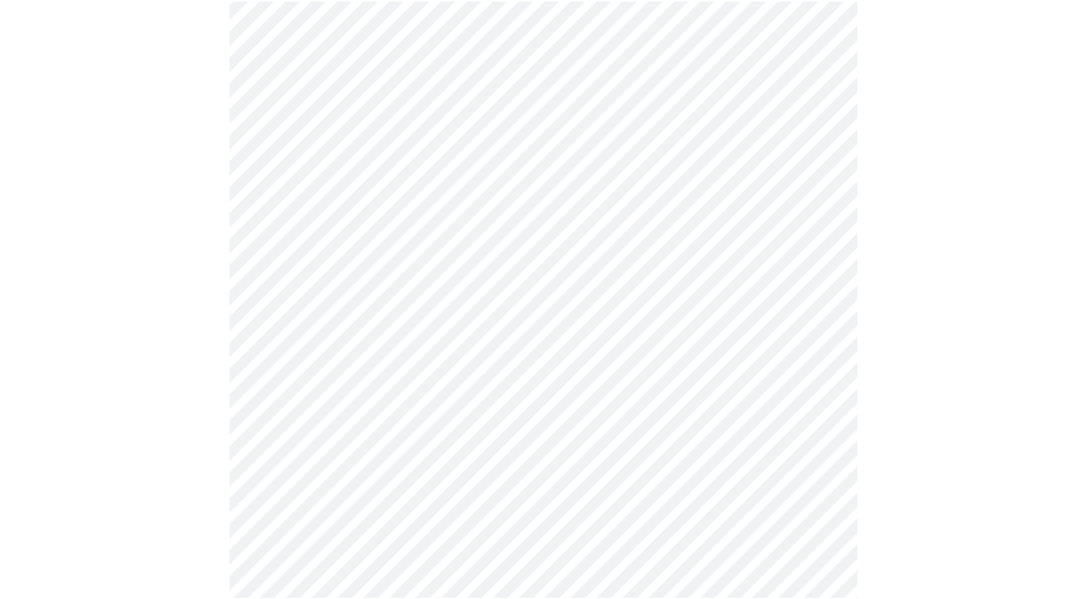
scroll to position [555, 0]
click at [1076, 437] on div at bounding box center [545, 456] width 1078 height 1746
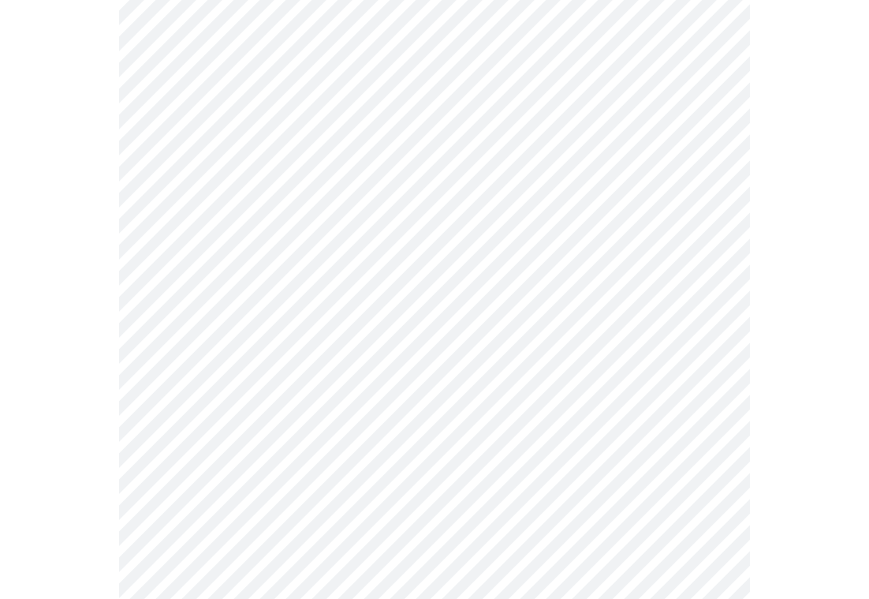
scroll to position [687, 0]
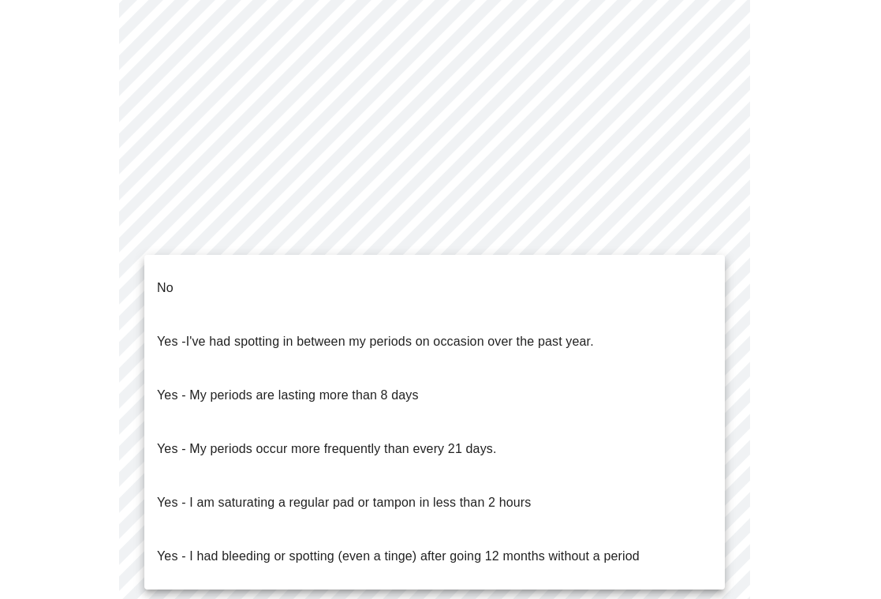
click at [711, 230] on body "MyMenopauseRx Appointments Messaging Labs Uploads Medications Community Refer a…" at bounding box center [440, 76] width 868 height 1515
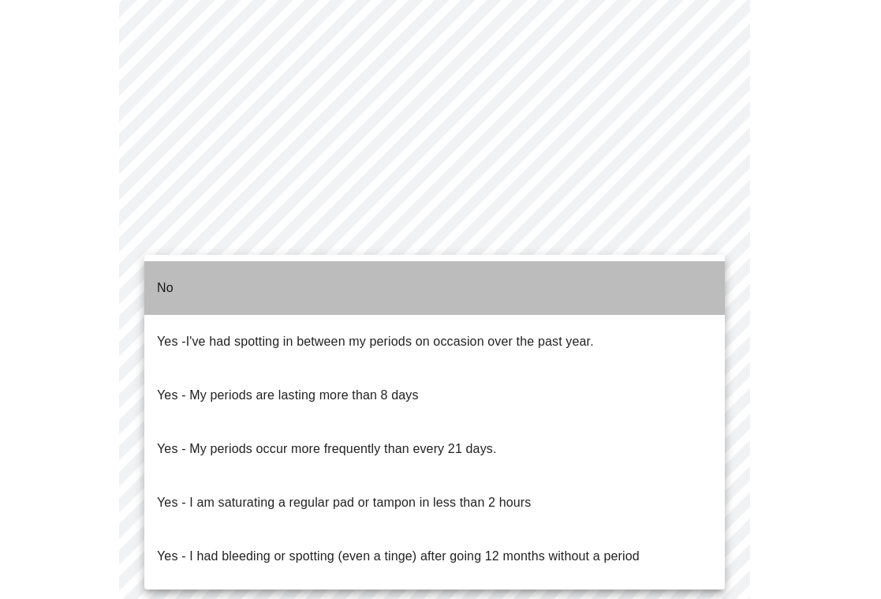
click at [661, 278] on li "No" at bounding box center [434, 288] width 580 height 54
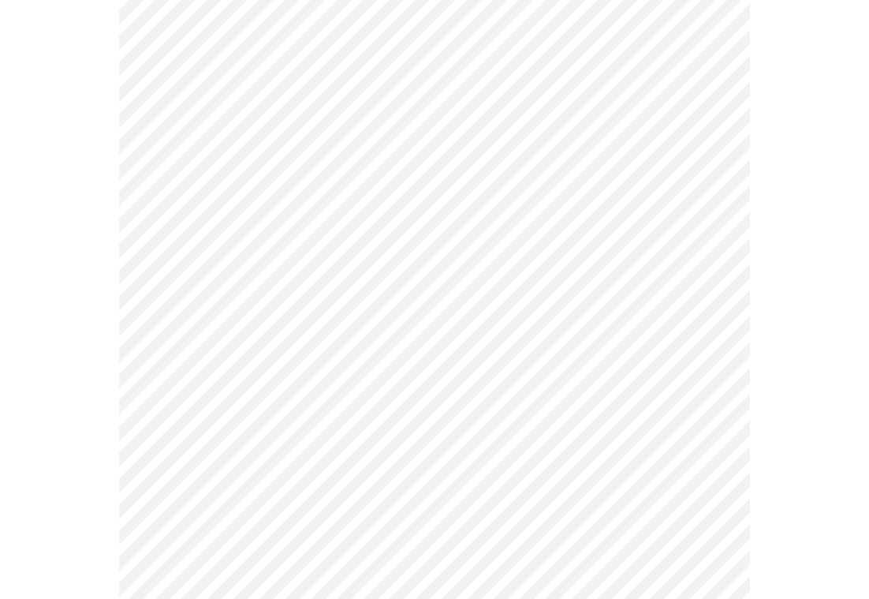
scroll to position [861, 0]
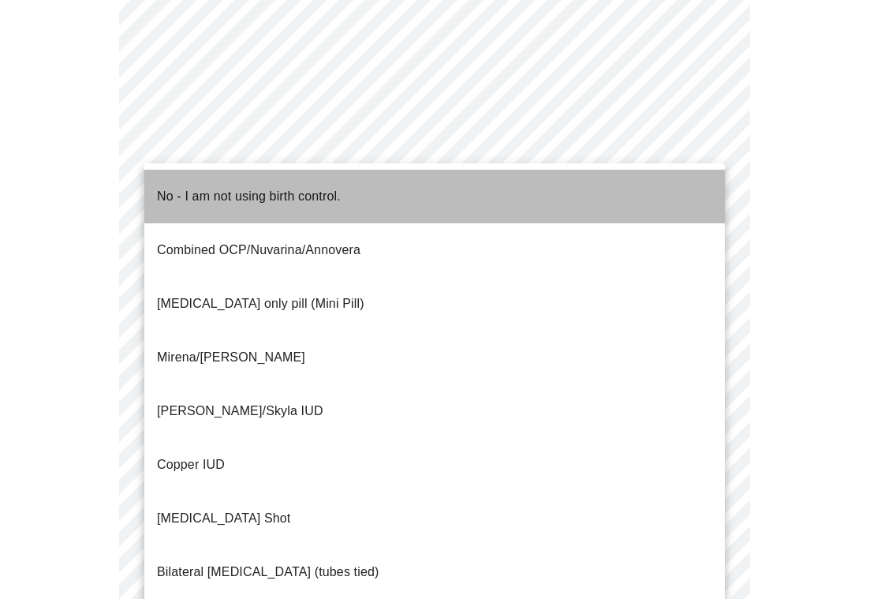
click at [669, 181] on li "No - I am not using birth control." at bounding box center [434, 197] width 580 height 54
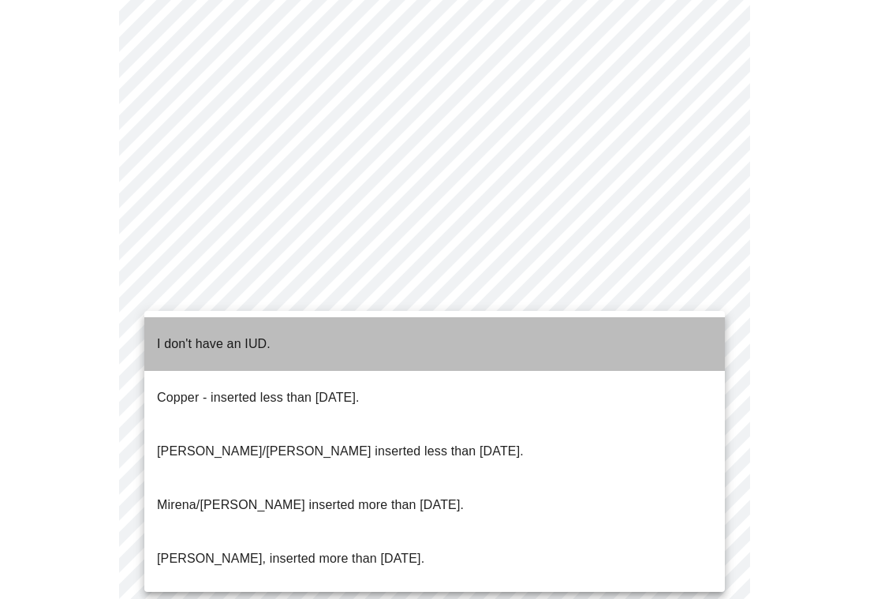
click at [671, 321] on li "I don't have an IUD." at bounding box center [434, 344] width 580 height 54
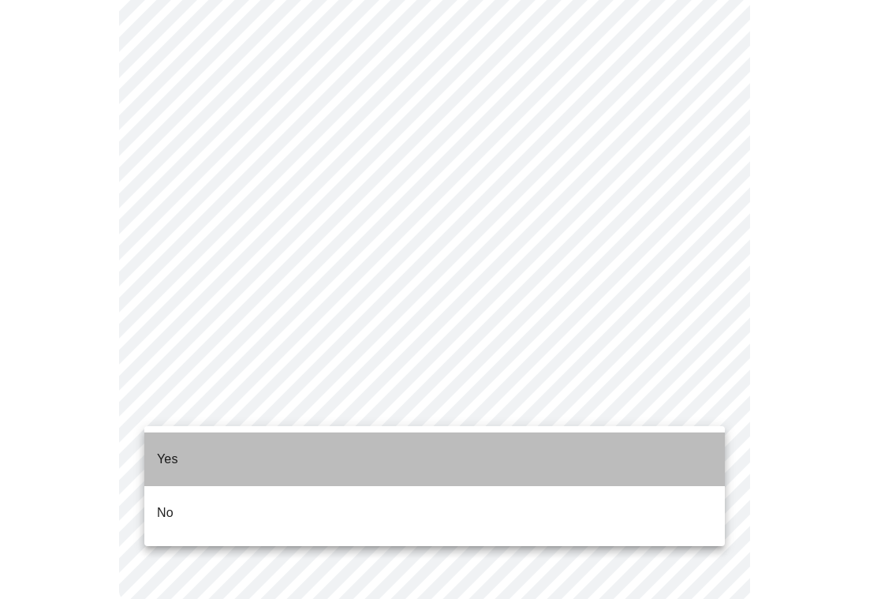
click at [692, 447] on li "Yes" at bounding box center [434, 459] width 580 height 54
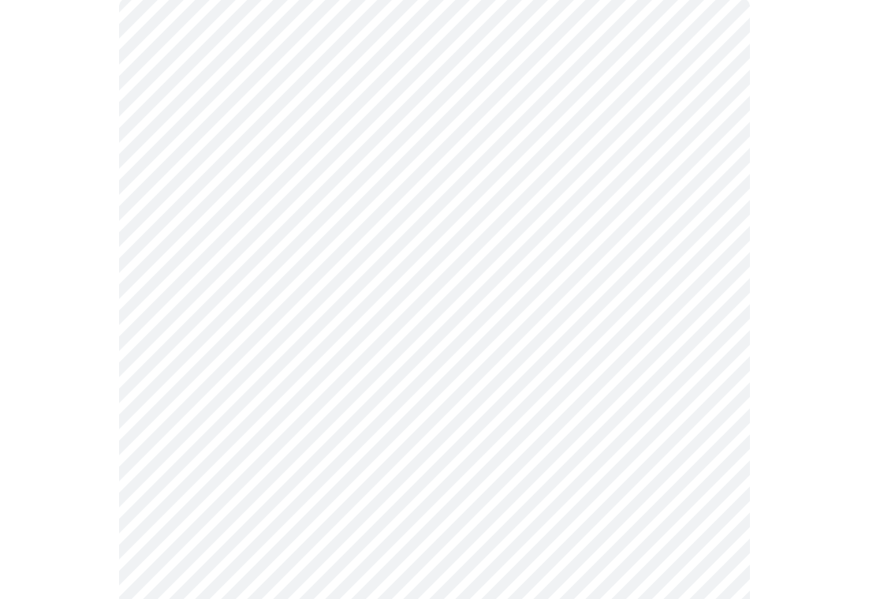
scroll to position [173, 0]
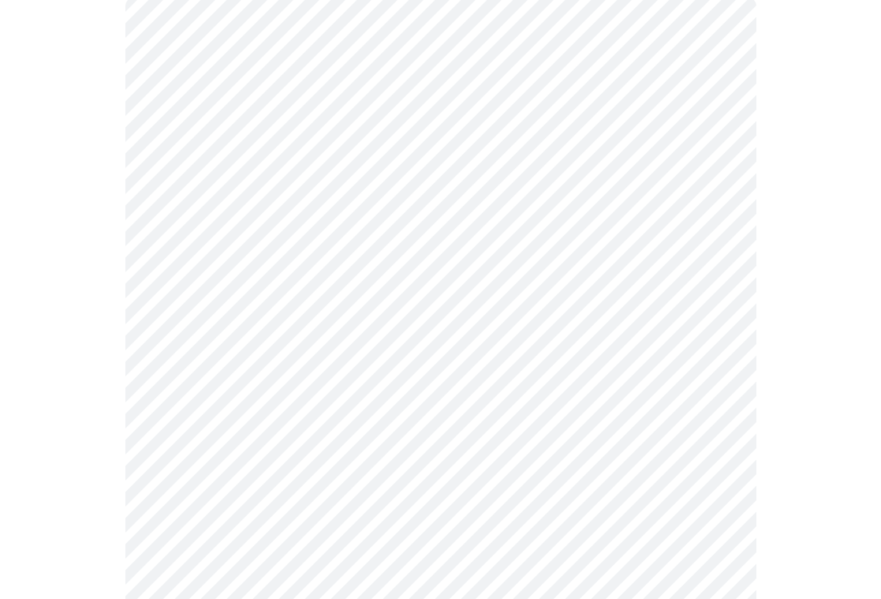
click at [711, 258] on body "MyMenopauseRx Appointments Messaging Labs Uploads Medications Community Refer a…" at bounding box center [440, 410] width 868 height 1153
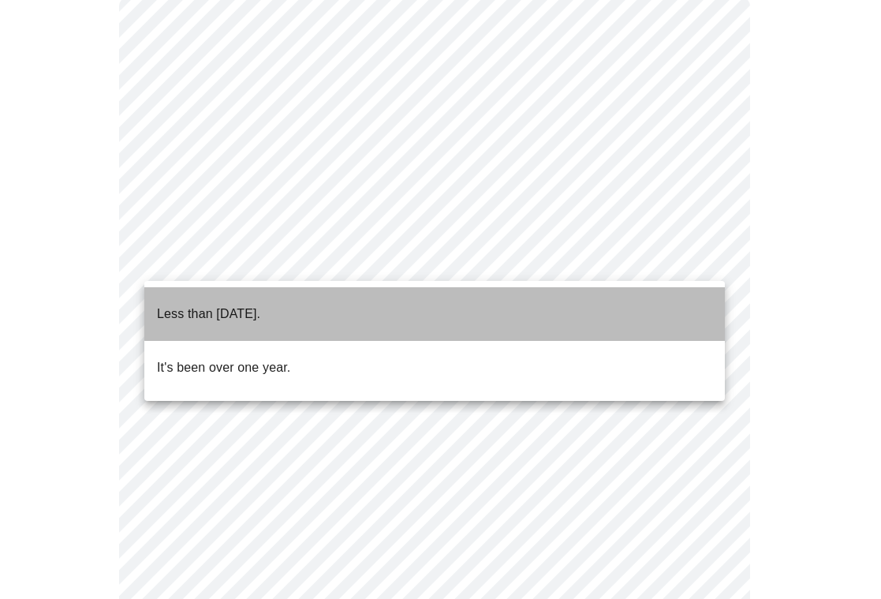
click at [621, 292] on li "Less than one year ago." at bounding box center [434, 314] width 580 height 54
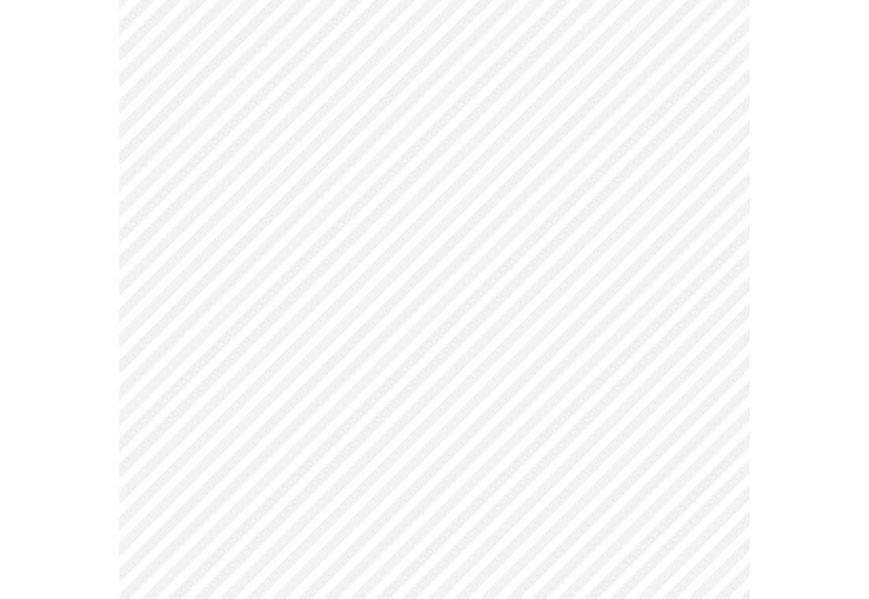
scroll to position [356, 0]
click at [822, 371] on div at bounding box center [434, 254] width 857 height 944
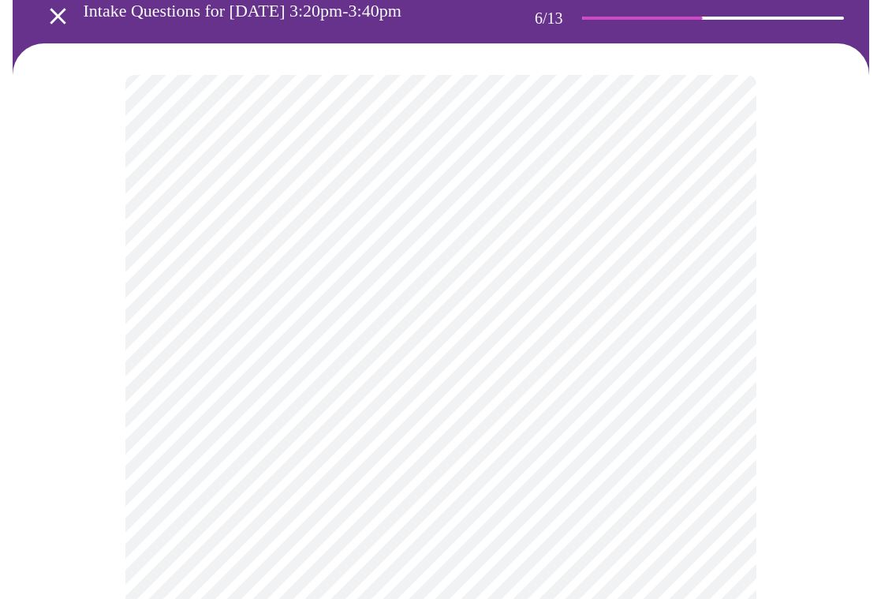
scroll to position [94, 0]
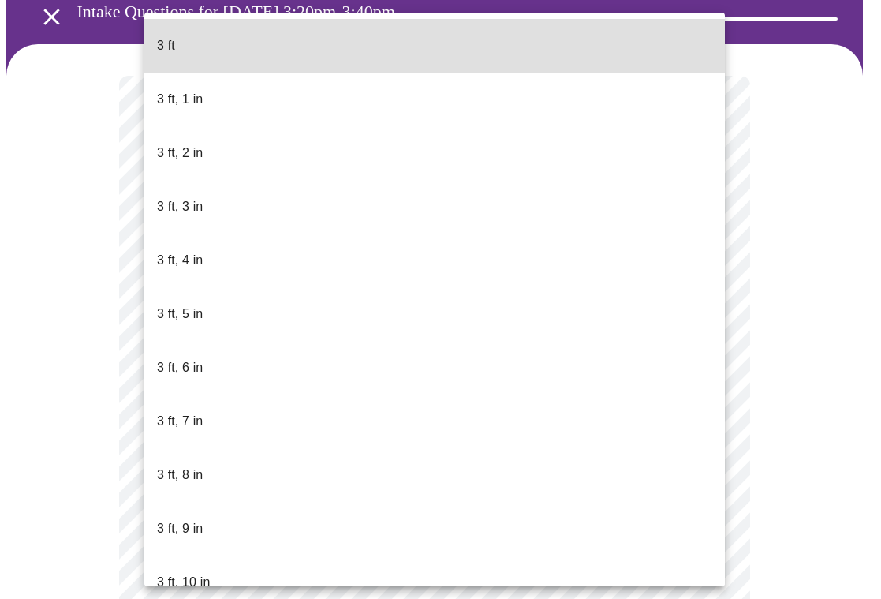
click at [551, 380] on body "MyMenopauseRx Appointments Messaging Labs Uploads Medications Community Refer a…" at bounding box center [440, 344] width 868 height 864
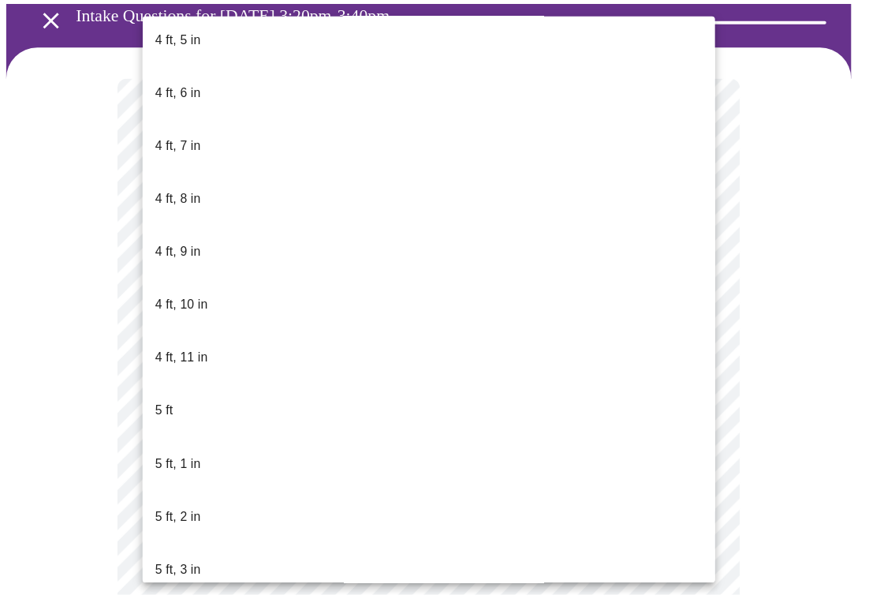
scroll to position [922, 0]
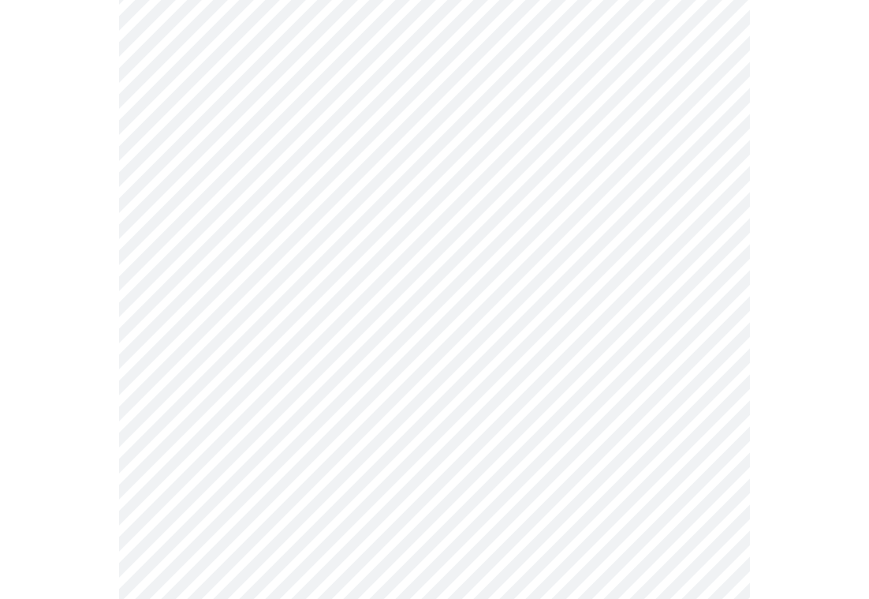
scroll to position [184, 0]
click at [775, 420] on div at bounding box center [434, 315] width 857 height 723
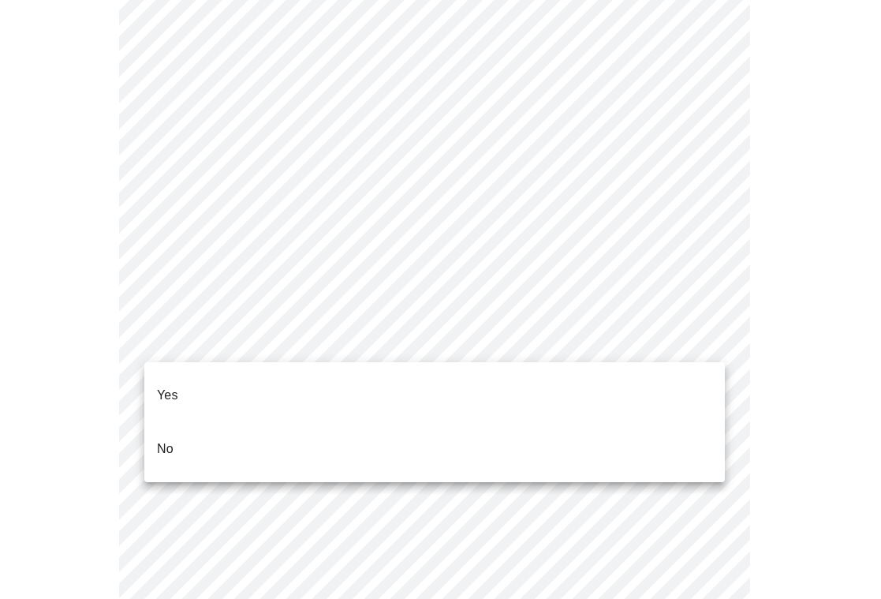
click at [691, 422] on li "No" at bounding box center [434, 449] width 580 height 54
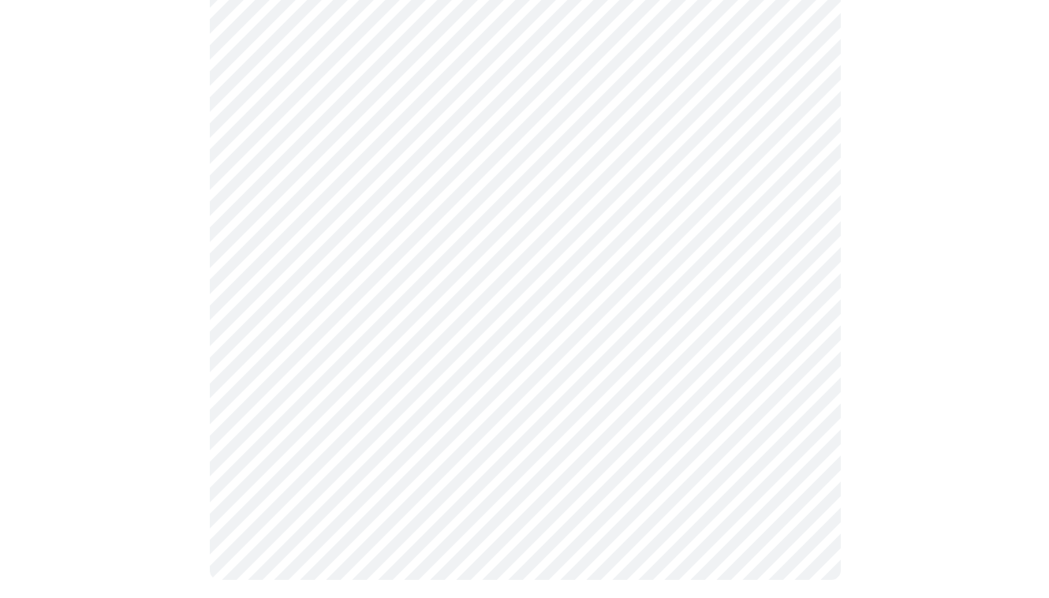
scroll to position [965, 0]
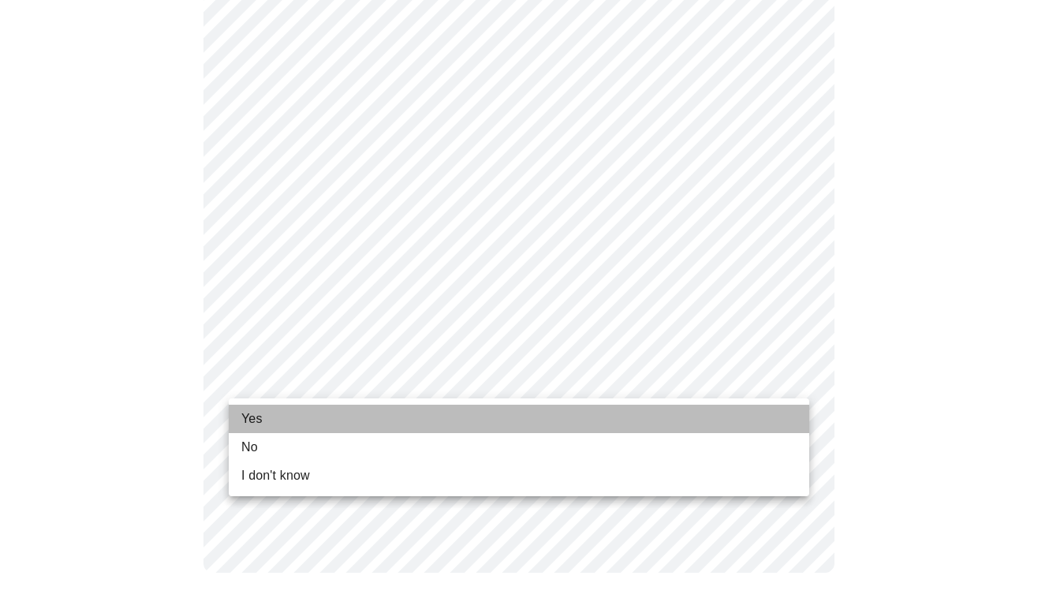
click at [378, 414] on li "Yes" at bounding box center [519, 419] width 580 height 28
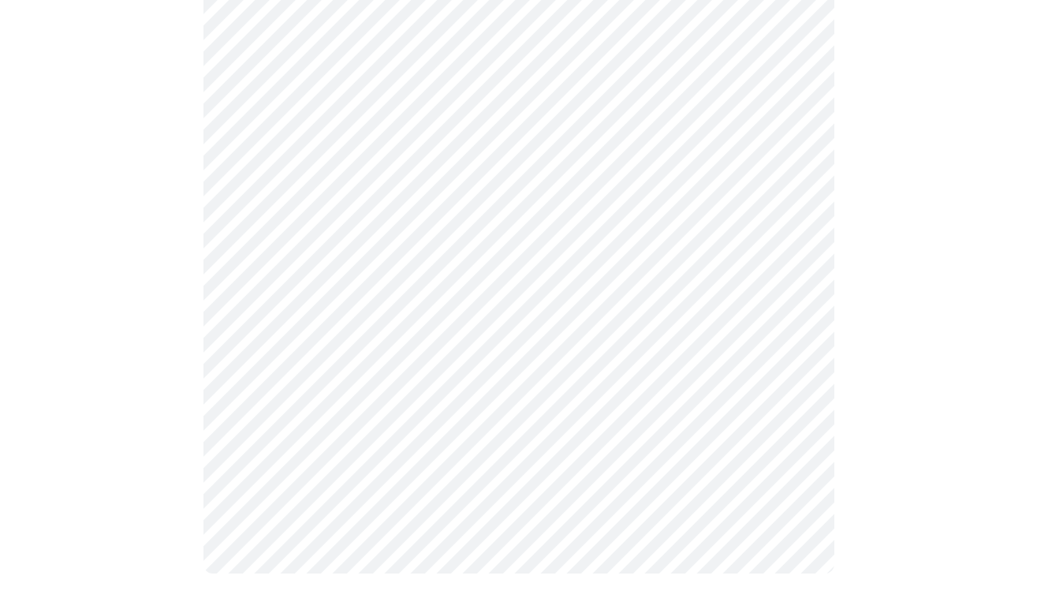
scroll to position [0, 0]
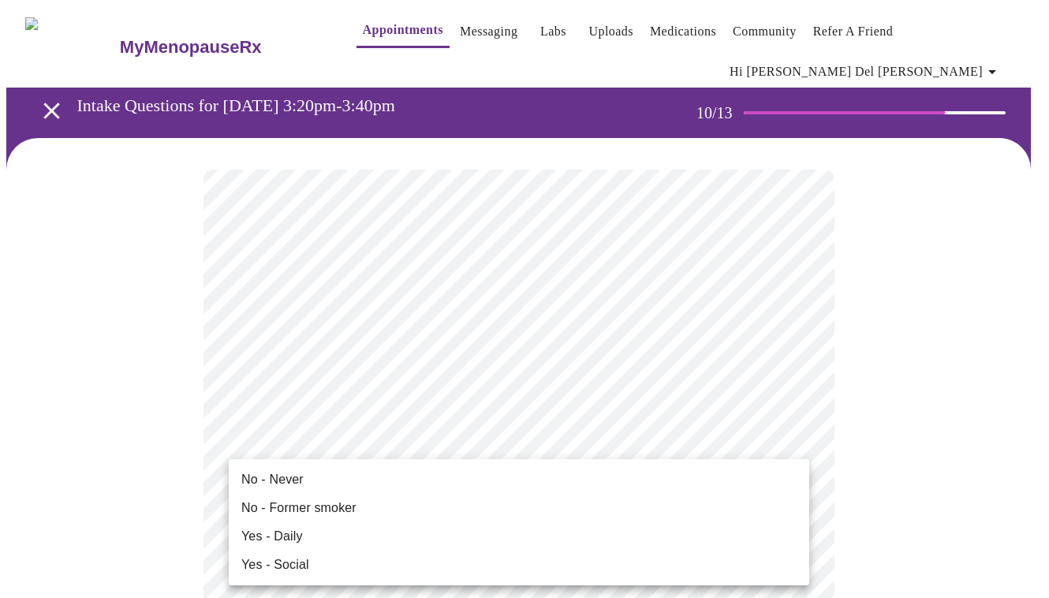
click at [739, 476] on li "No - Never" at bounding box center [519, 479] width 580 height 28
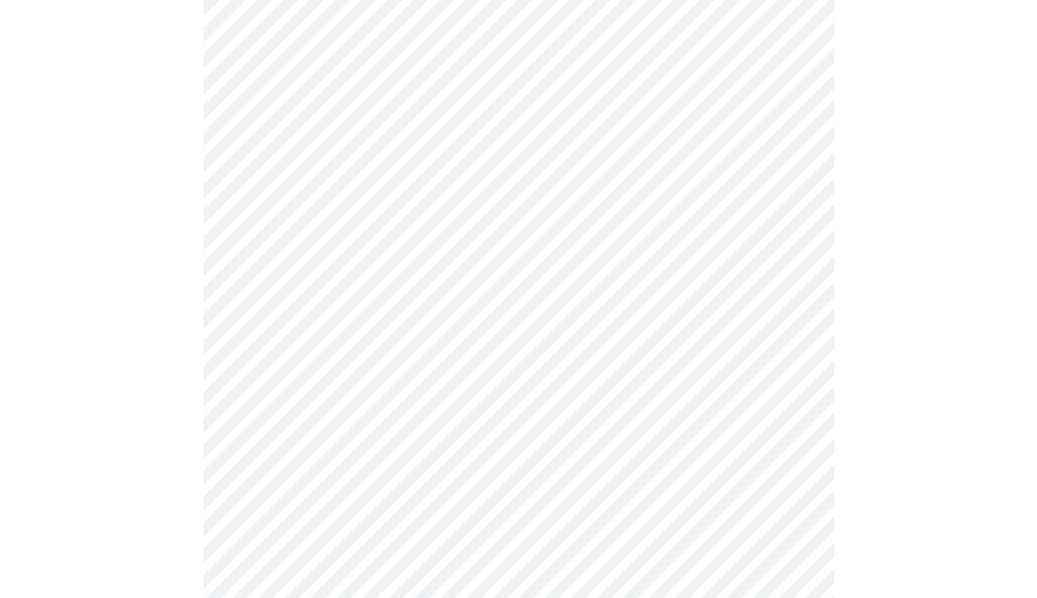
scroll to position [1390, 0]
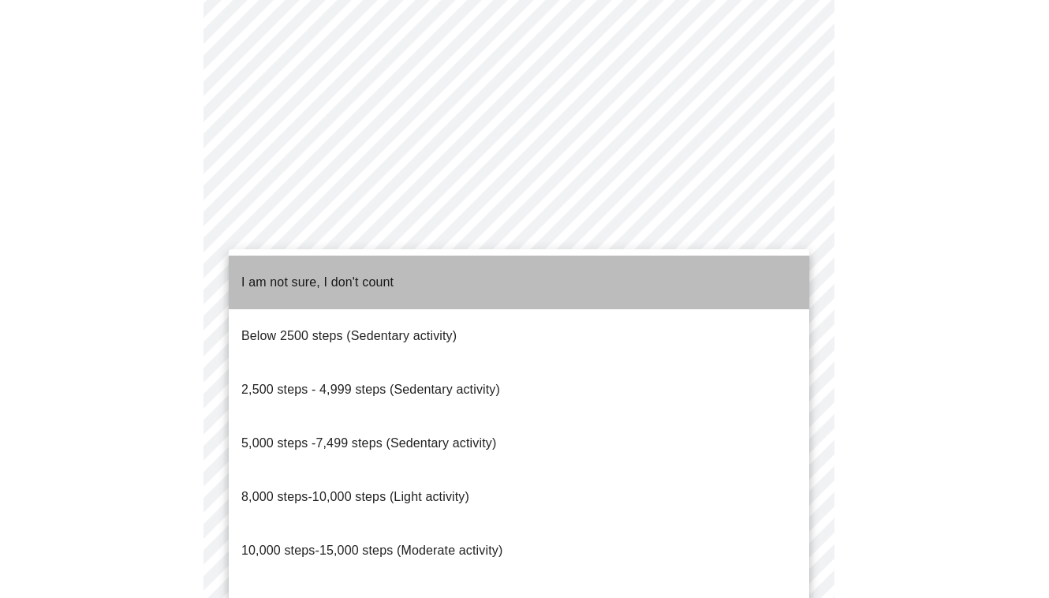
click at [623, 266] on li "I am not sure, I don't count" at bounding box center [519, 283] width 580 height 54
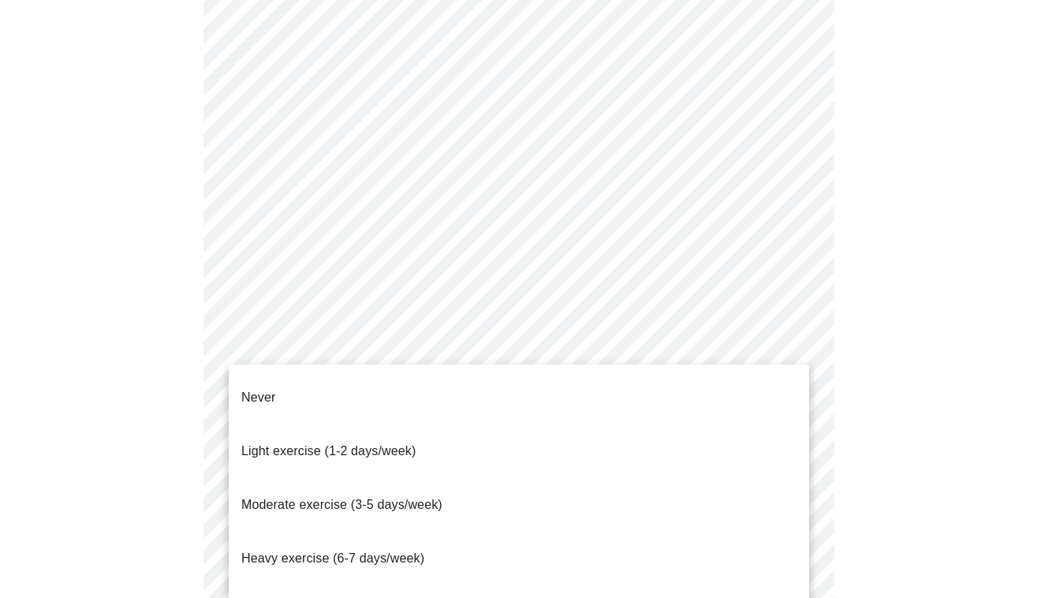
click at [751, 424] on li "Light exercise (1-2 days/week)" at bounding box center [519, 451] width 580 height 54
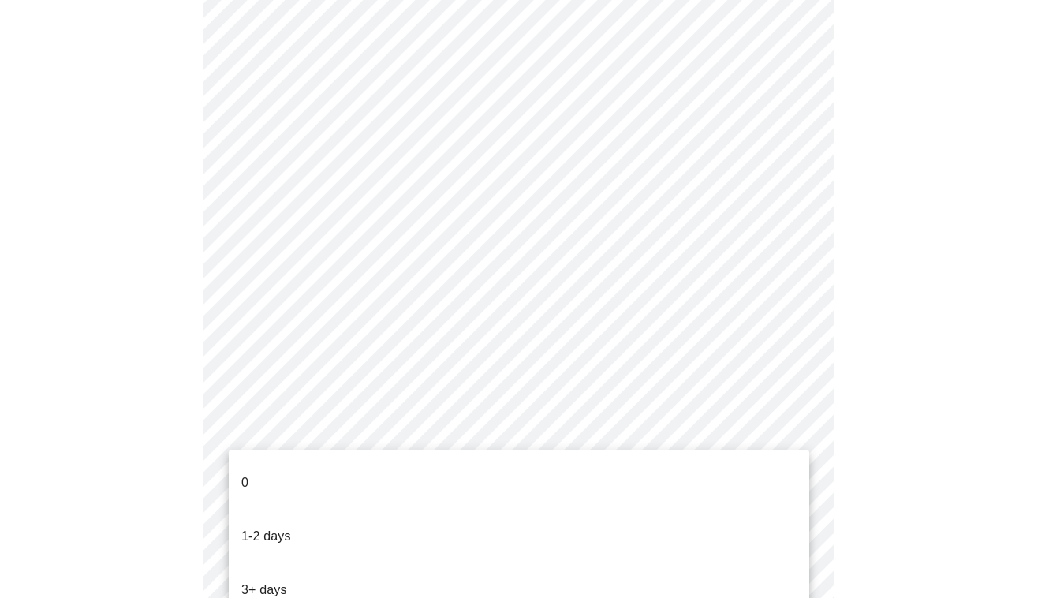
click at [758, 463] on li "0" at bounding box center [519, 483] width 580 height 54
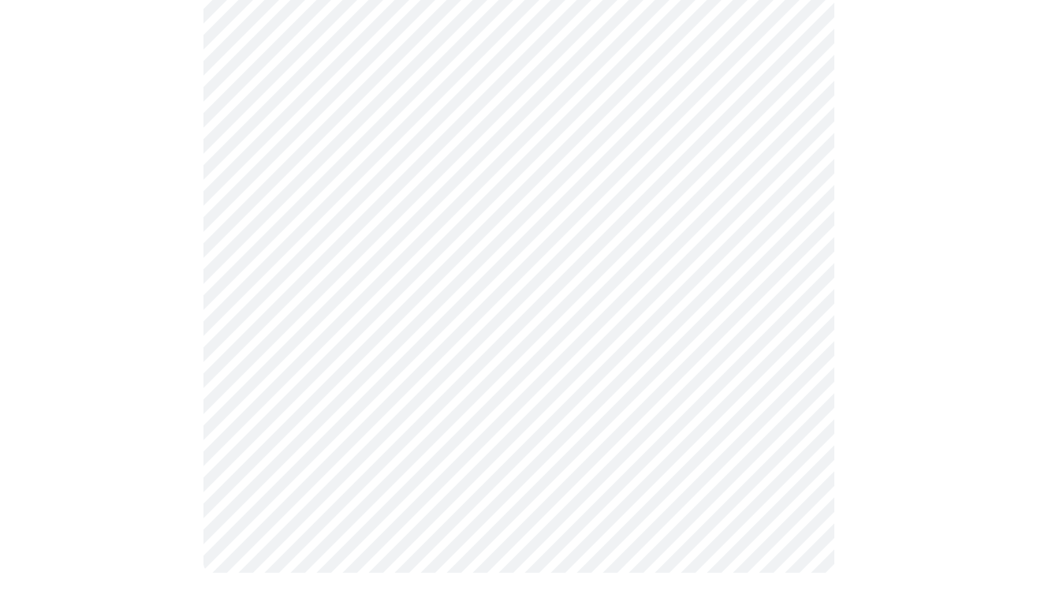
scroll to position [0, 0]
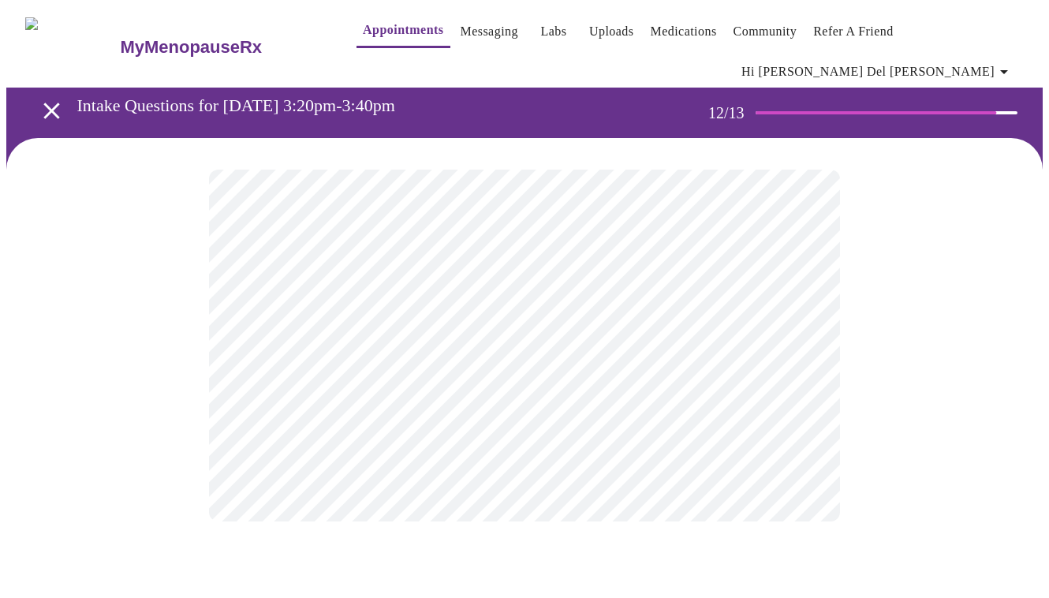
click at [800, 345] on body "MyMenopauseRx Appointments Messaging Labs Uploads Medications Community Refer a…" at bounding box center [524, 279] width 1036 height 547
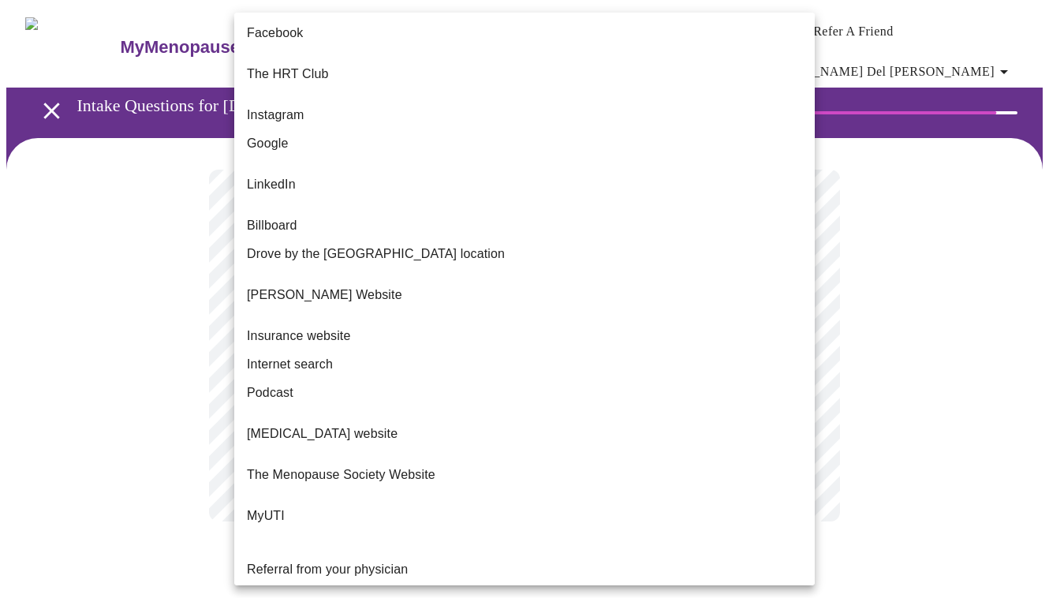
click at [520, 81] on li "The HRT Club" at bounding box center [524, 74] width 580 height 54
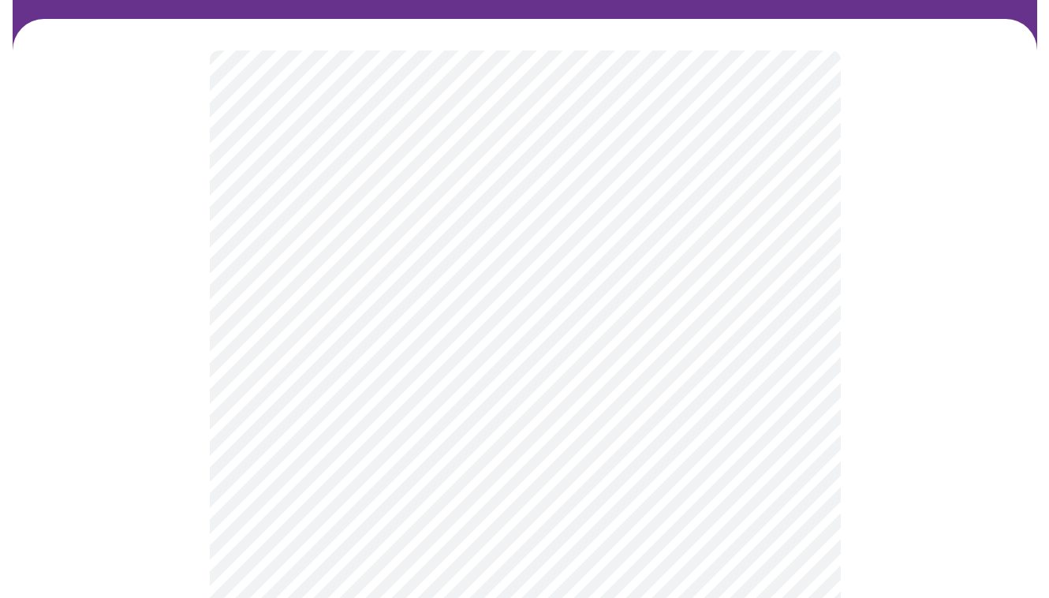
scroll to position [120, 0]
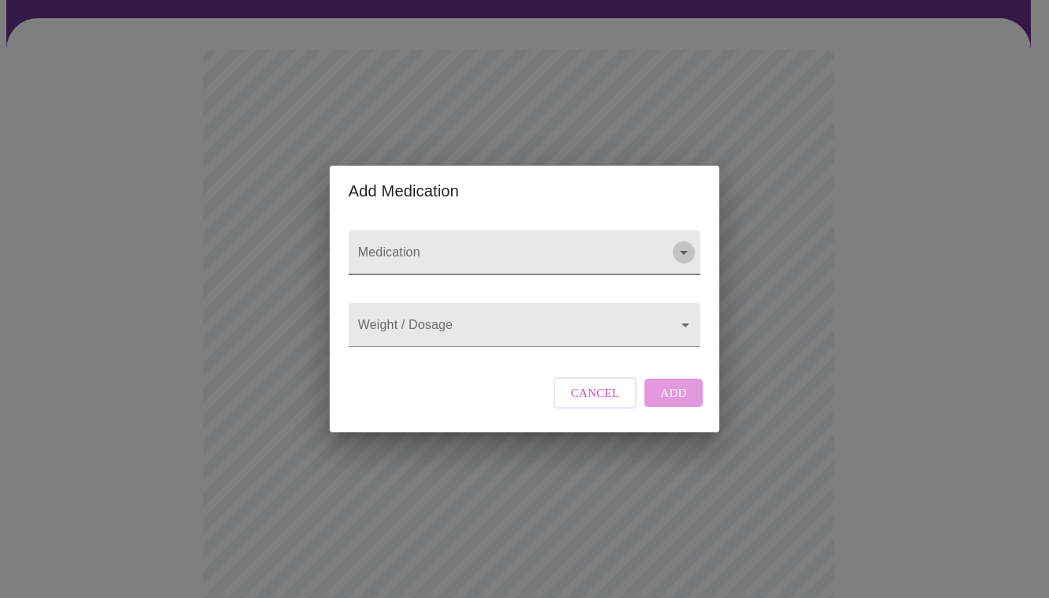
click at [681, 243] on icon "Open" at bounding box center [683, 252] width 19 height 19
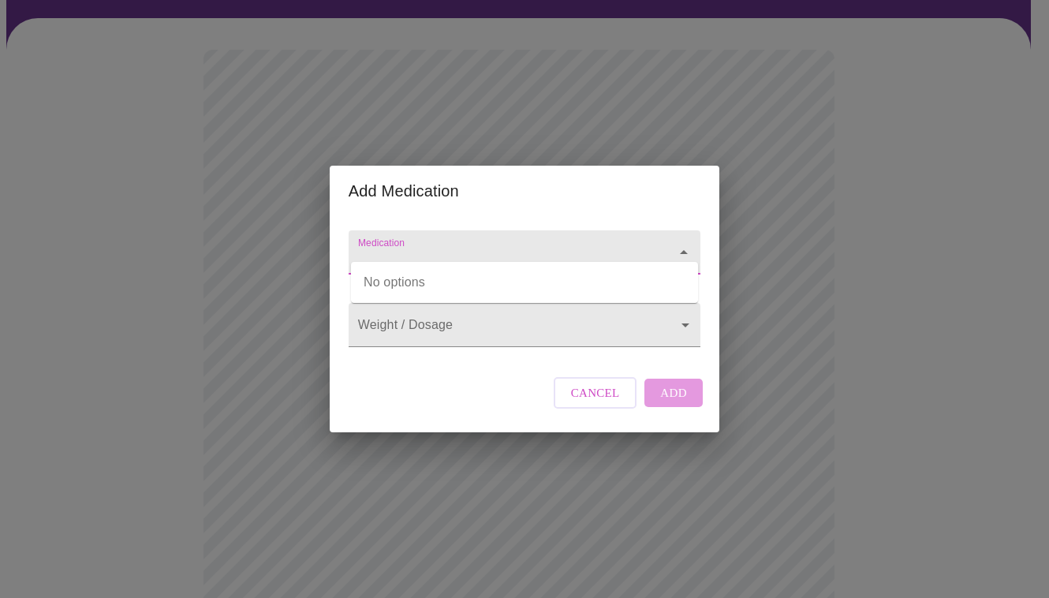
click at [554, 248] on input "Medication" at bounding box center [502, 259] width 294 height 29
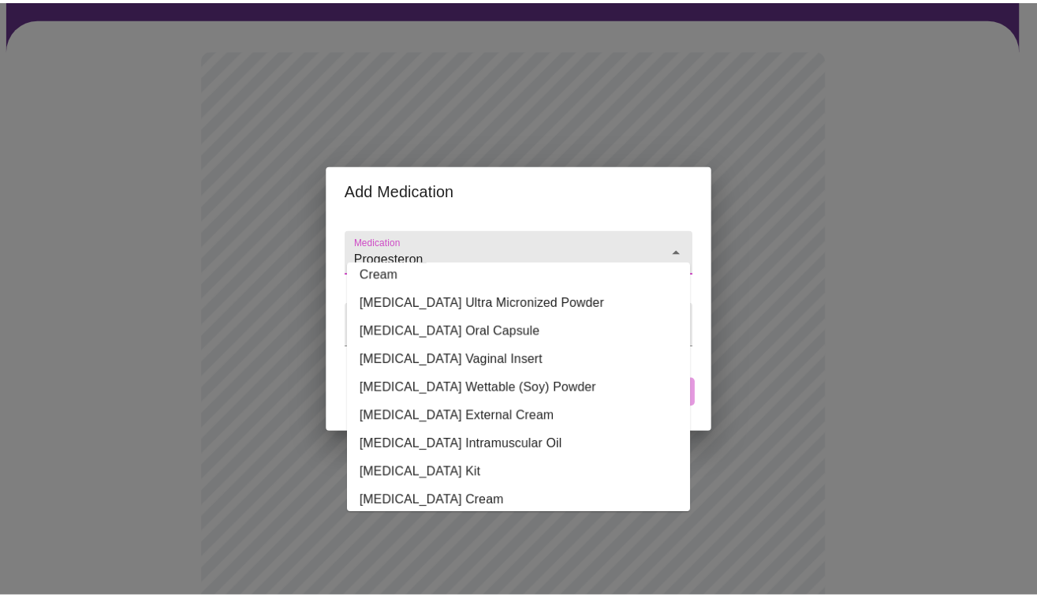
scroll to position [256, 0]
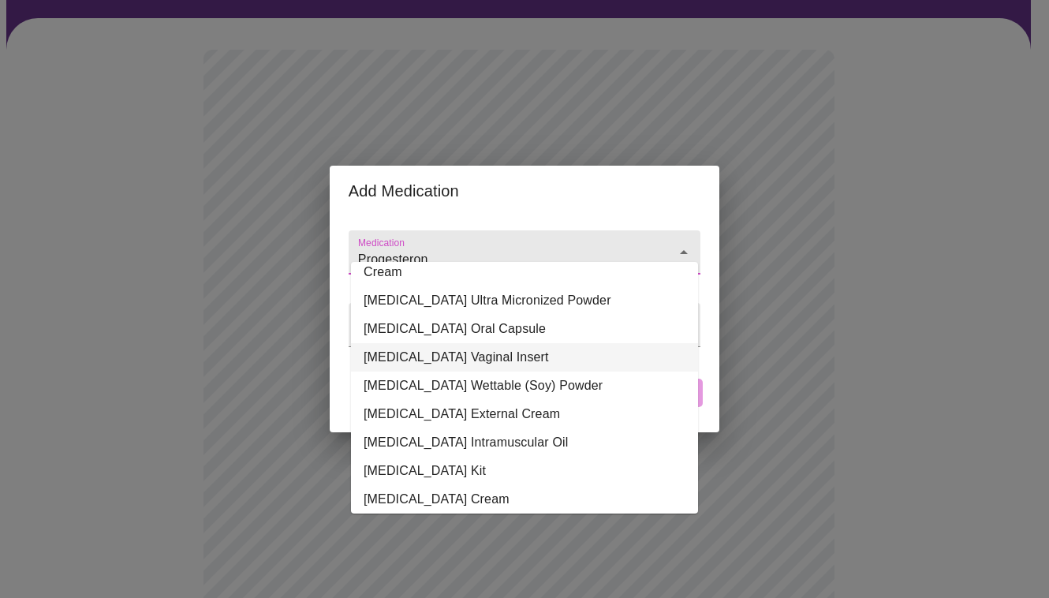
click at [580, 343] on li "Progesterone Vaginal Insert" at bounding box center [524, 357] width 347 height 28
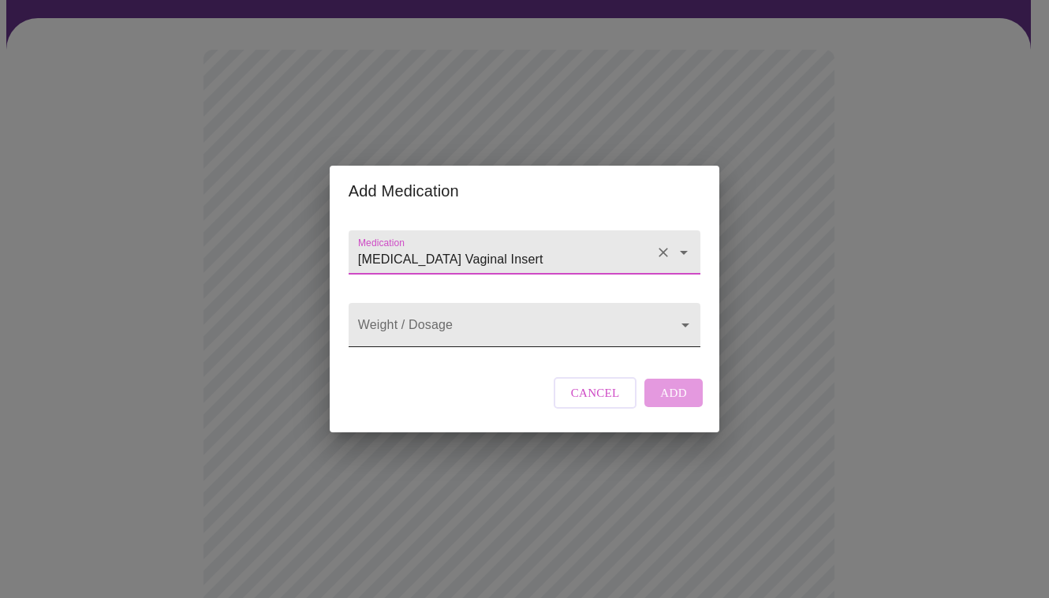
type input "Progesterone Vaginal Insert"
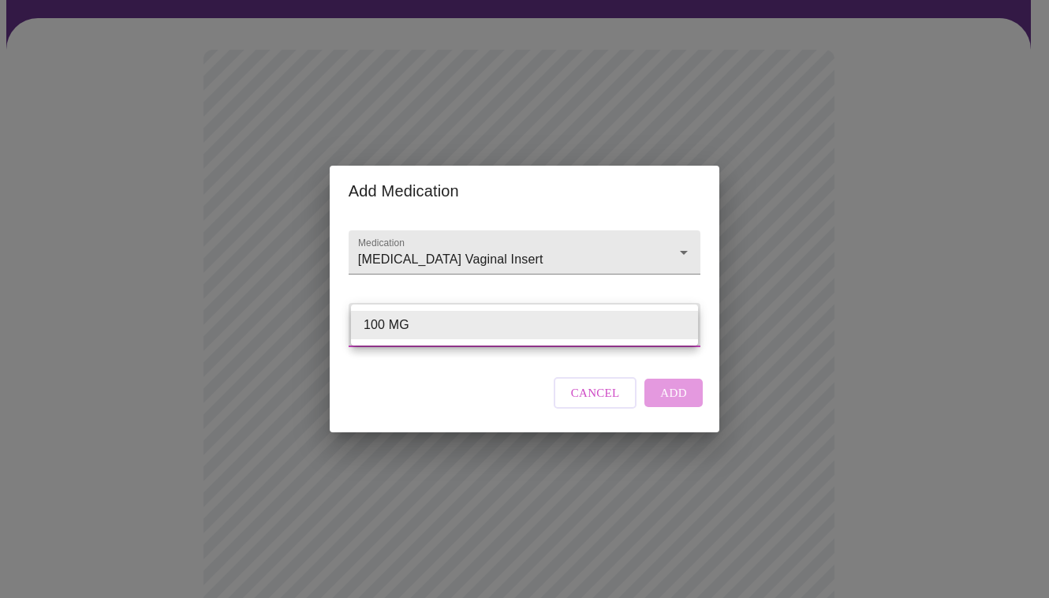
click at [558, 318] on body "MyMenopauseRx Appointments Messaging Labs Uploads Medications Community Refer a…" at bounding box center [524, 490] width 1036 height 1208
click at [558, 318] on li "100 MG" at bounding box center [524, 325] width 347 height 28
type input "100 MG"
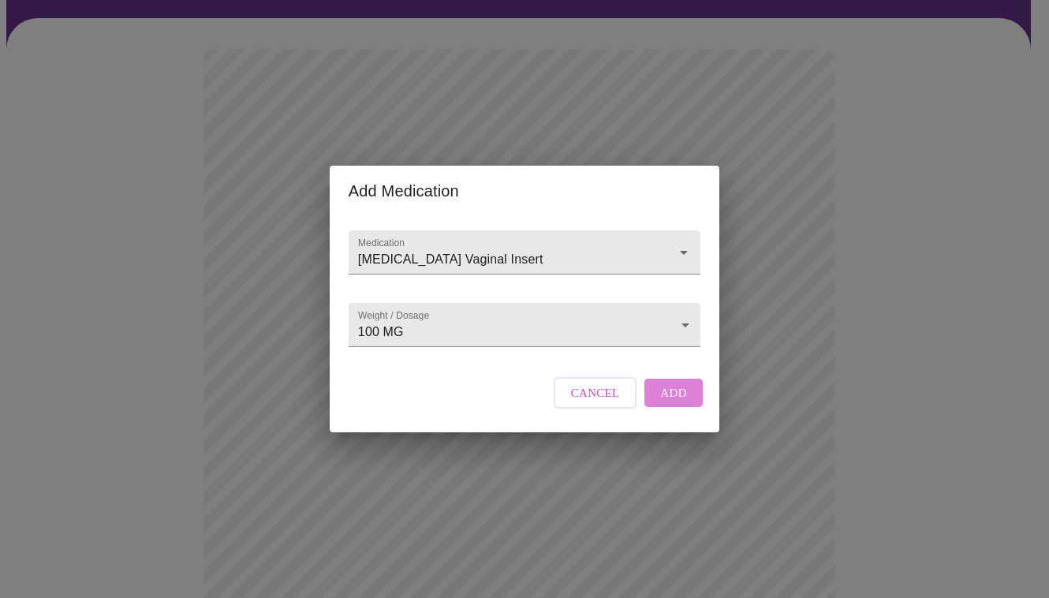
click at [670, 403] on span "Add" at bounding box center [673, 393] width 27 height 21
click at [491, 245] on input "Medication" at bounding box center [502, 259] width 294 height 29
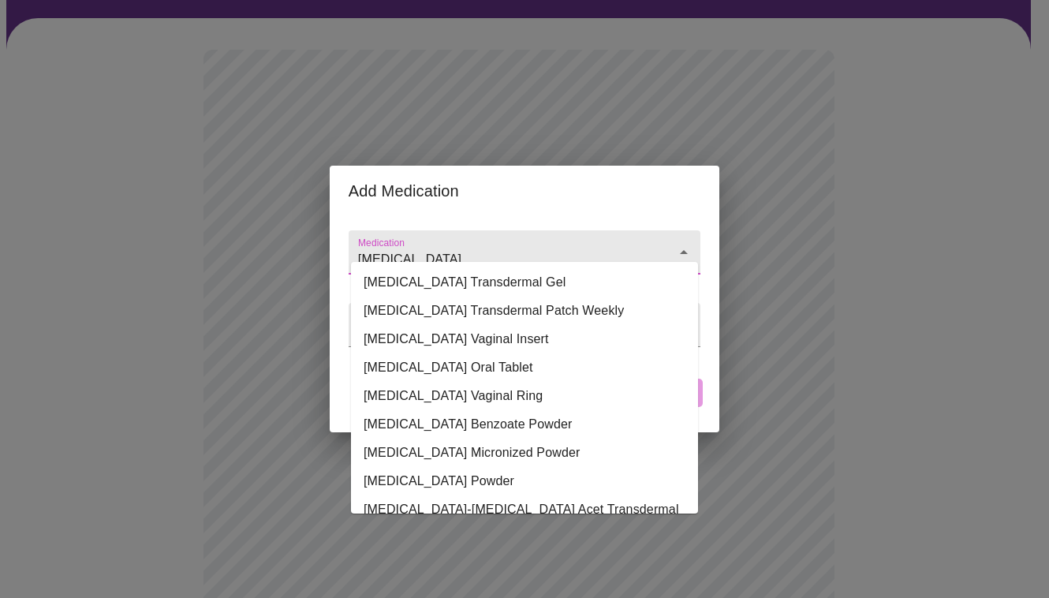
click at [570, 283] on li "Estradiol Transdermal Gel" at bounding box center [524, 282] width 347 height 28
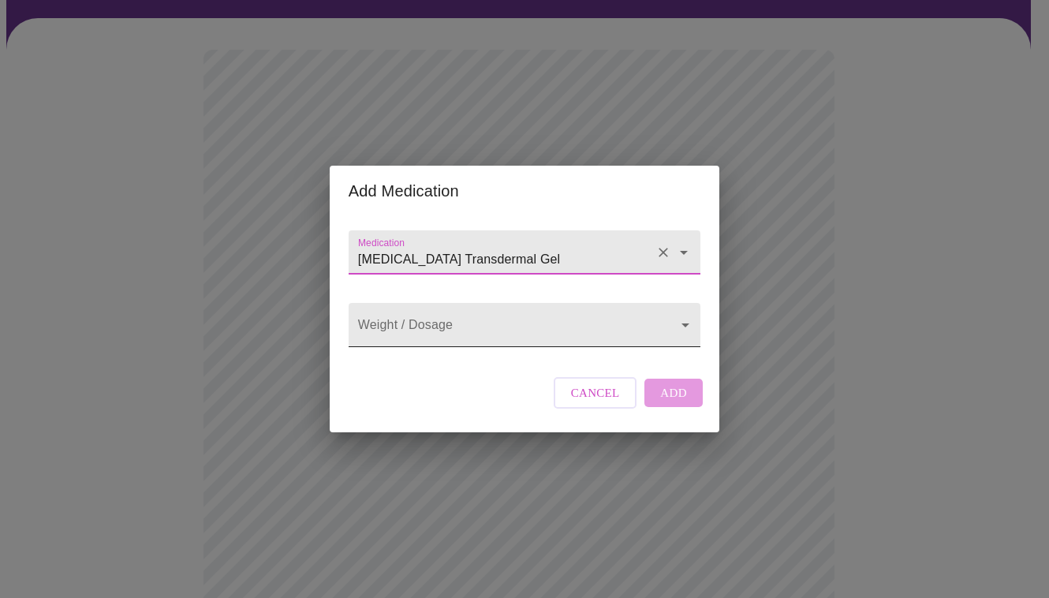
type input "Estradiol Transdermal Gel"
click at [618, 321] on body "MyMenopauseRx Appointments Messaging Labs Uploads Medications Community Refer a…" at bounding box center [524, 507] width 1036 height 1243
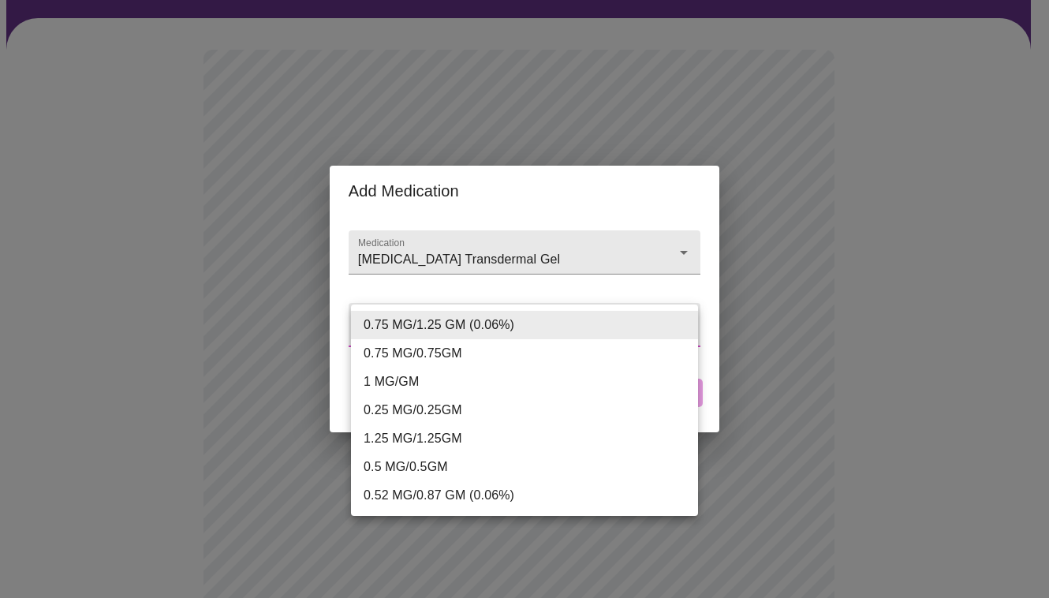
click at [427, 464] on li "0.5 MG/0.5GM" at bounding box center [524, 467] width 347 height 28
type input "0.5 MG/0.5GM"
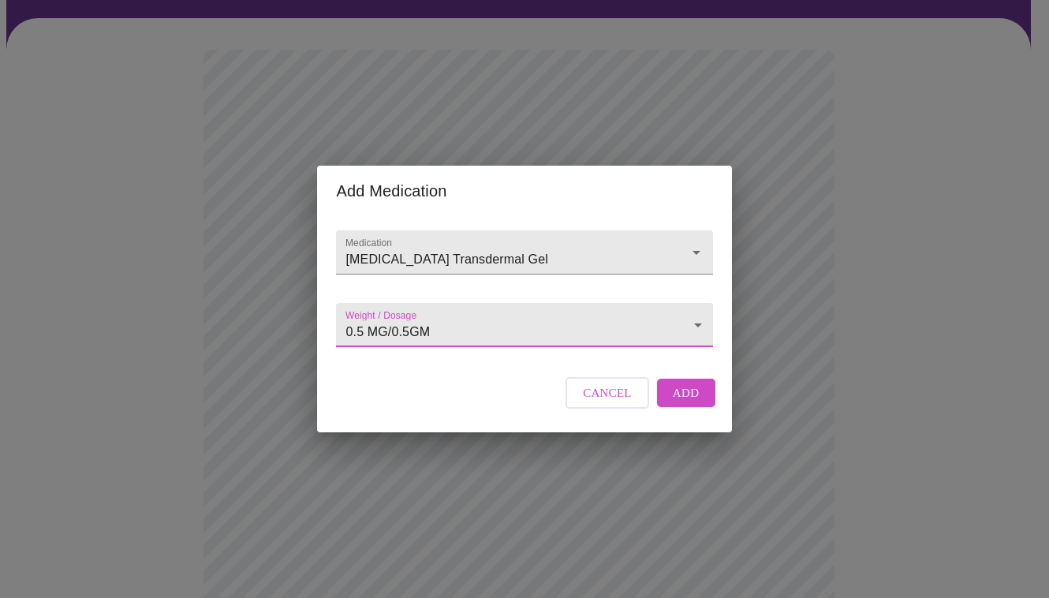
click at [682, 403] on span "Add" at bounding box center [686, 393] width 27 height 21
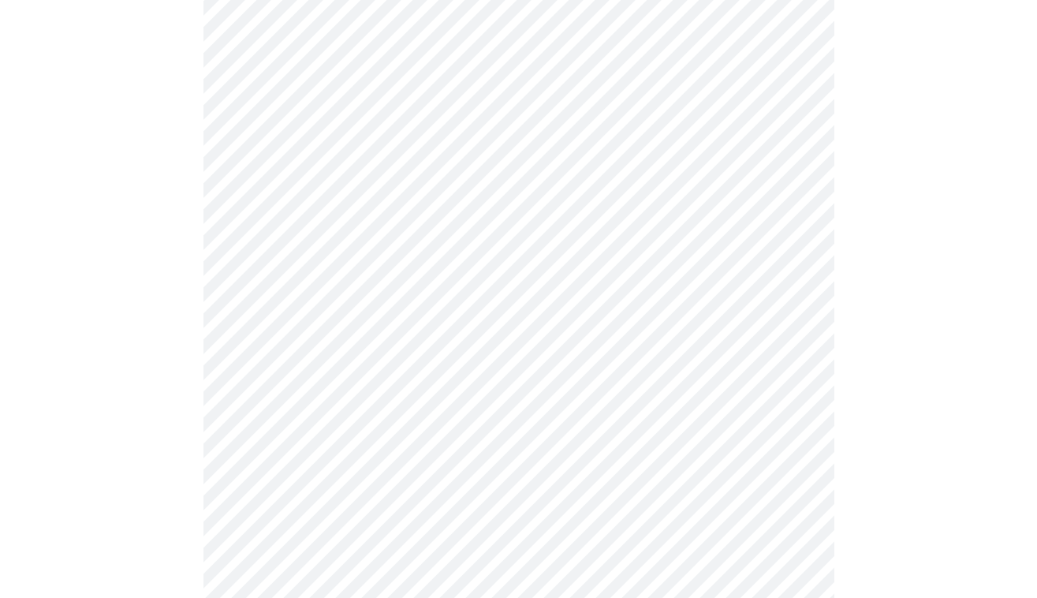
scroll to position [384, 0]
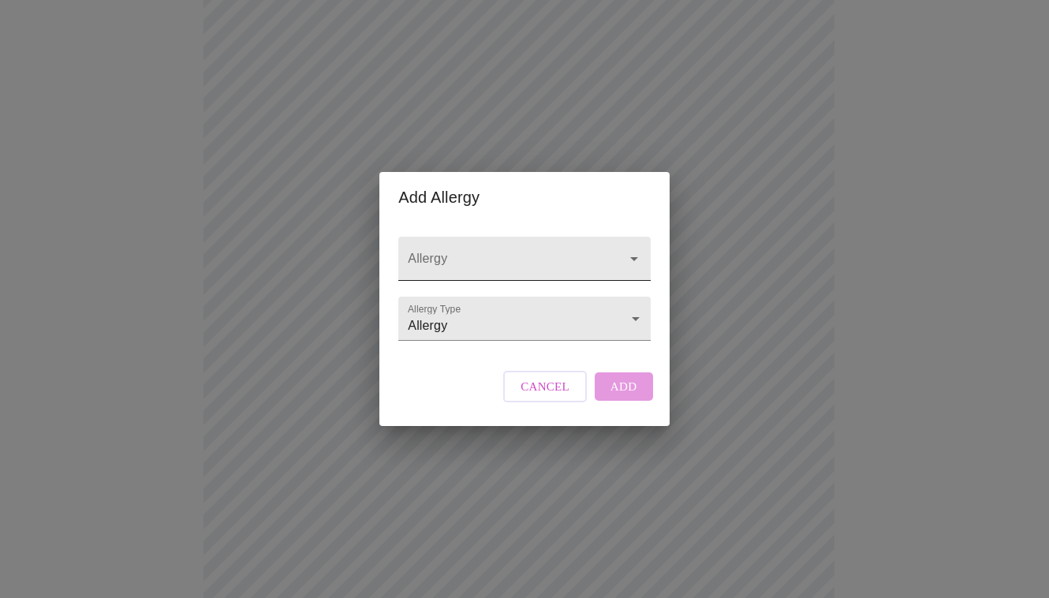
click at [466, 252] on input "Allergy" at bounding box center [502, 266] width 194 height 29
type input "aspirin"
click at [494, 252] on input "Allergy" at bounding box center [502, 266] width 194 height 29
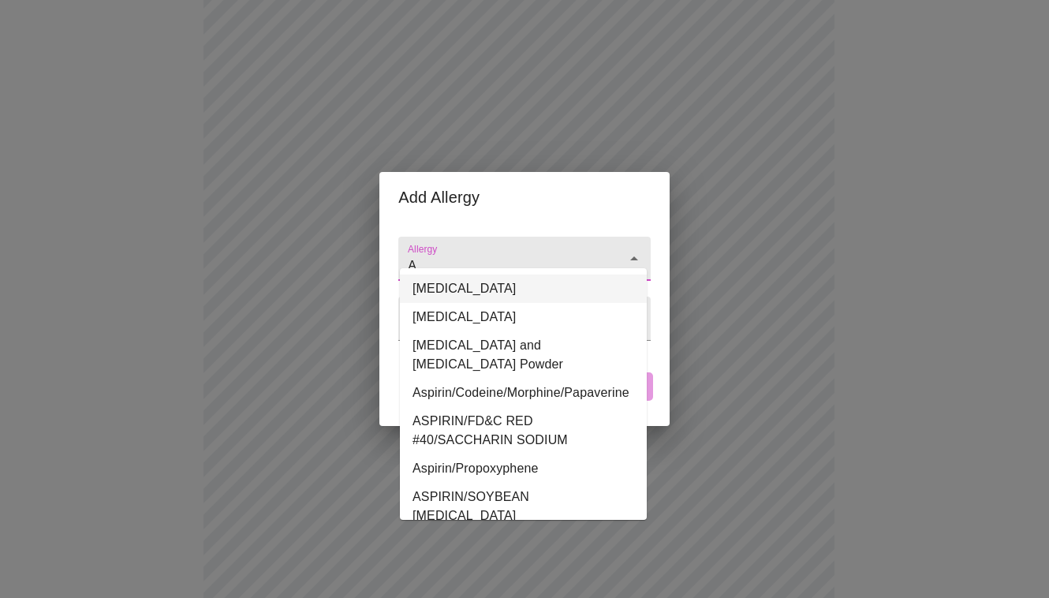
click at [491, 293] on li "Aspirin" at bounding box center [523, 288] width 247 height 28
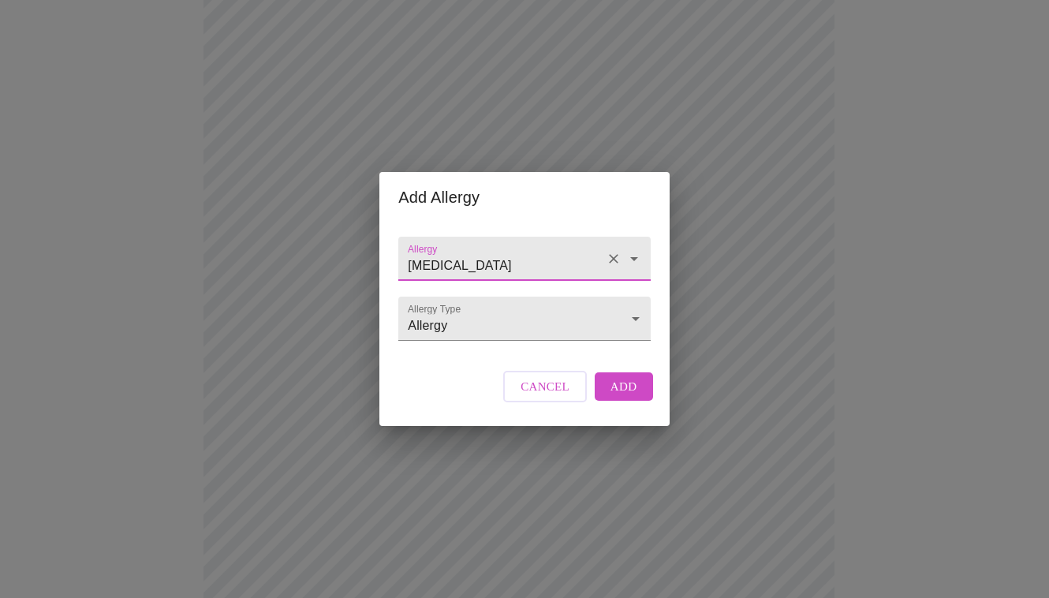
type input "Aspirin"
click at [614, 397] on span "Add" at bounding box center [623, 386] width 27 height 21
click at [515, 252] on input "Allergy" at bounding box center [502, 266] width 194 height 29
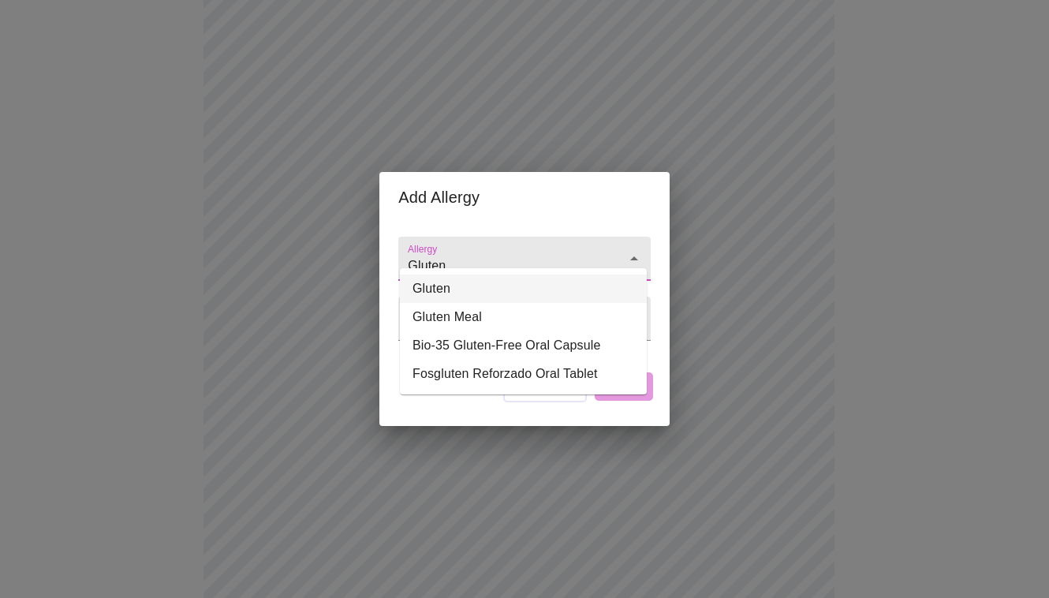
click at [514, 293] on li "Gluten" at bounding box center [523, 288] width 247 height 28
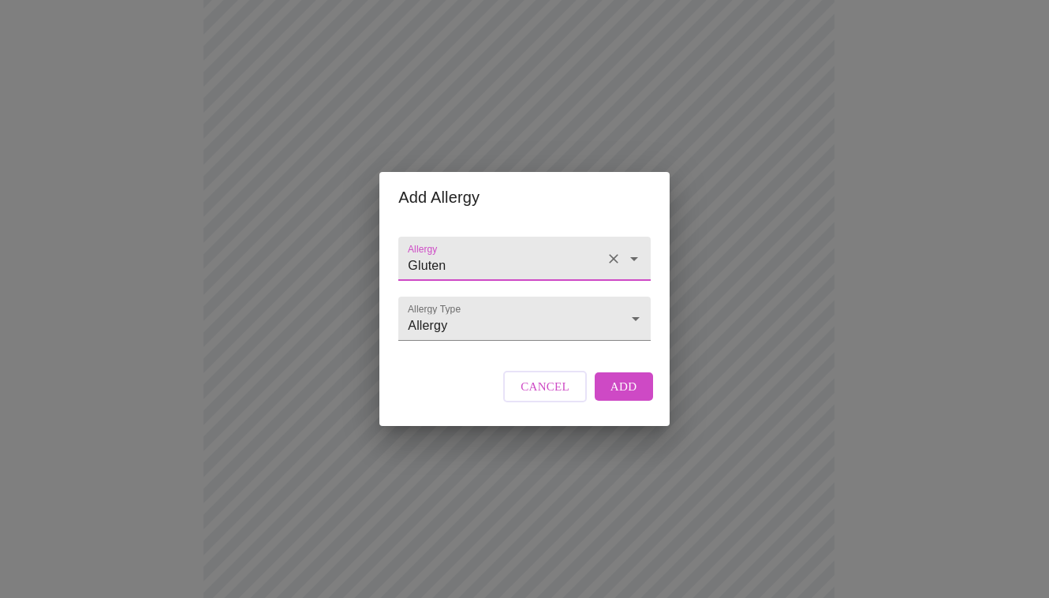
type input "Gluten"
click at [618, 397] on span "Add" at bounding box center [623, 386] width 27 height 21
click at [491, 263] on input "Allergy" at bounding box center [502, 266] width 194 height 29
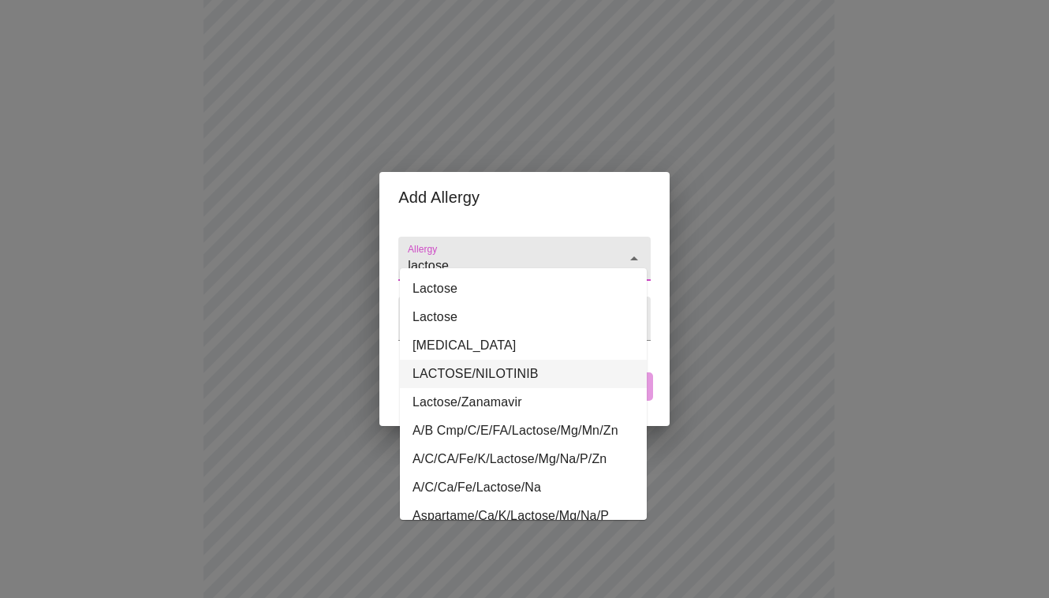
click at [515, 365] on li "LACTOSE/NILOTINIB" at bounding box center [523, 374] width 247 height 28
click at [551, 252] on input "LACTOSE/NILOTINIB" at bounding box center [502, 266] width 194 height 29
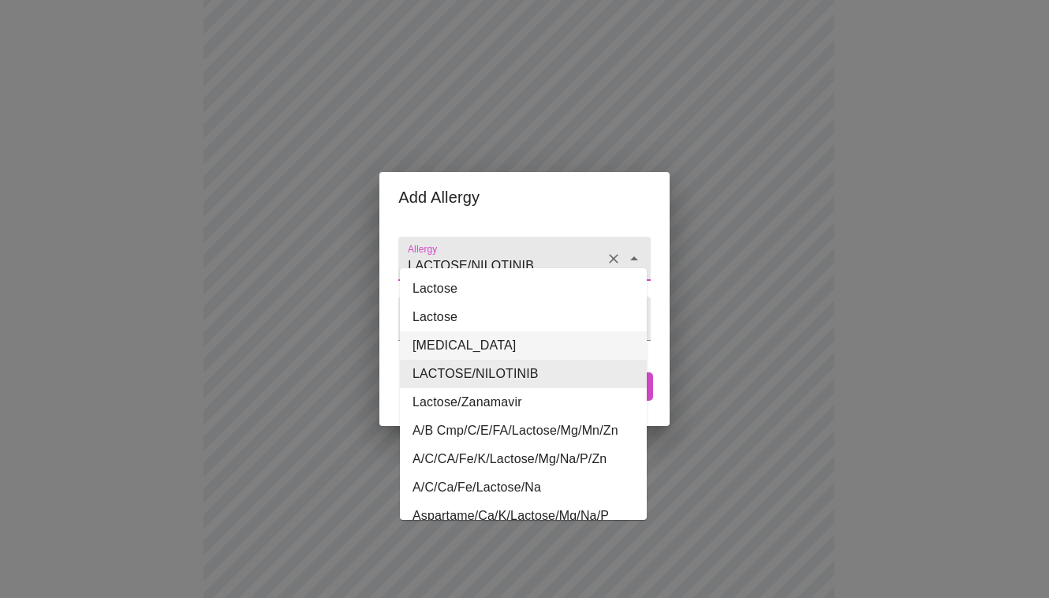
click at [532, 341] on li "Lactose Intolerance" at bounding box center [523, 345] width 247 height 28
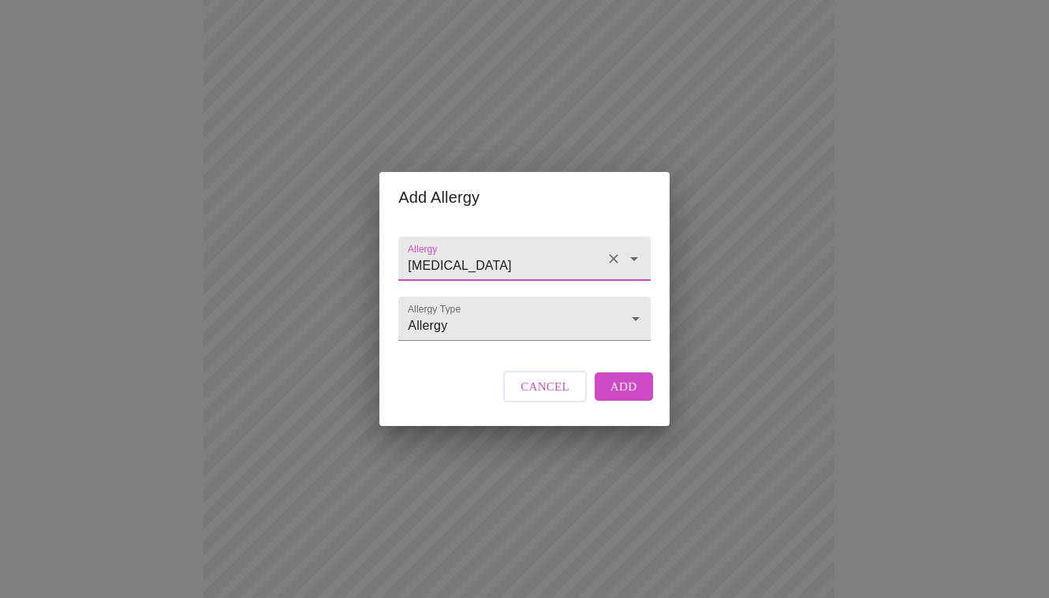
type input "Lactose Intolerance"
click at [636, 401] on button "Add" at bounding box center [624, 386] width 58 height 28
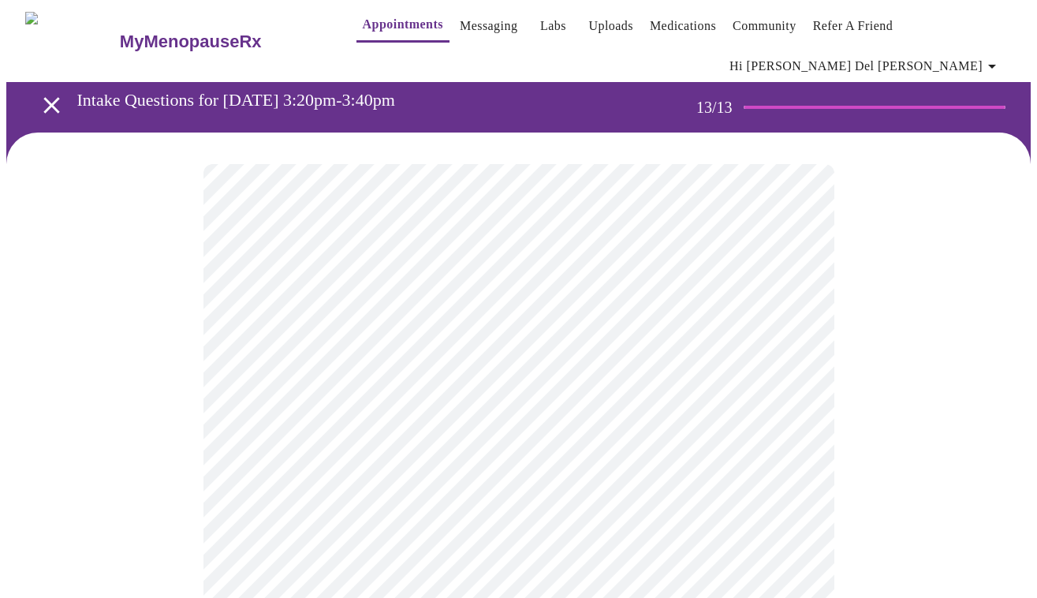
scroll to position [4, 0]
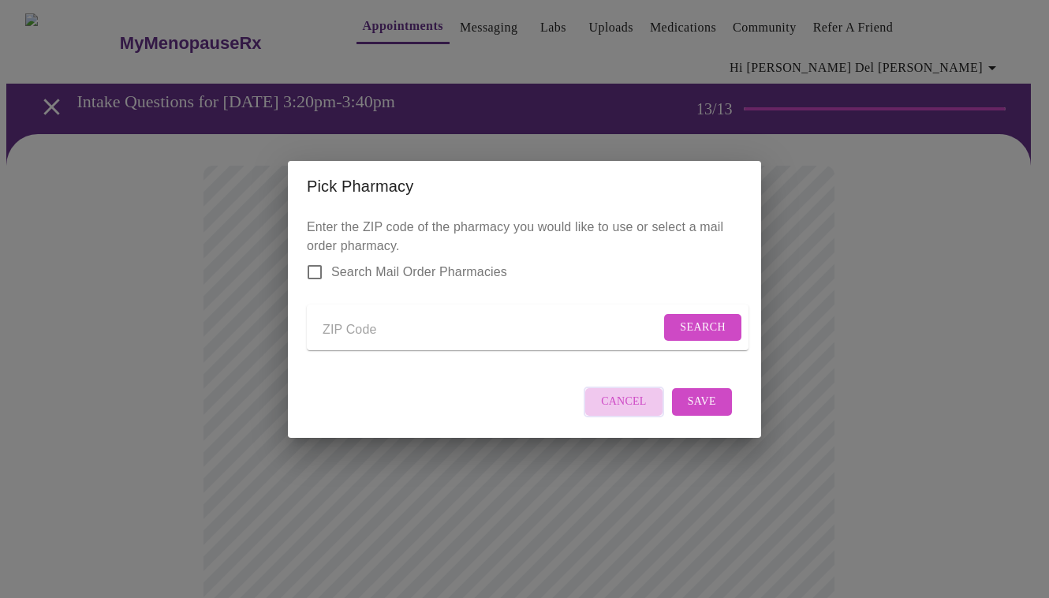
click at [629, 411] on span "Cancel" at bounding box center [624, 402] width 46 height 20
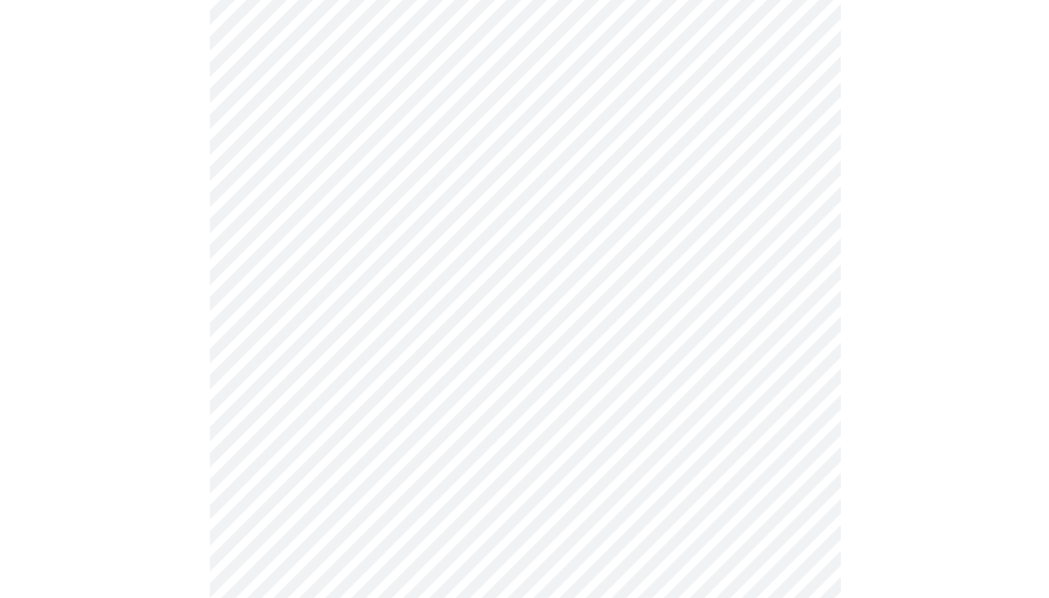
scroll to position [0, 0]
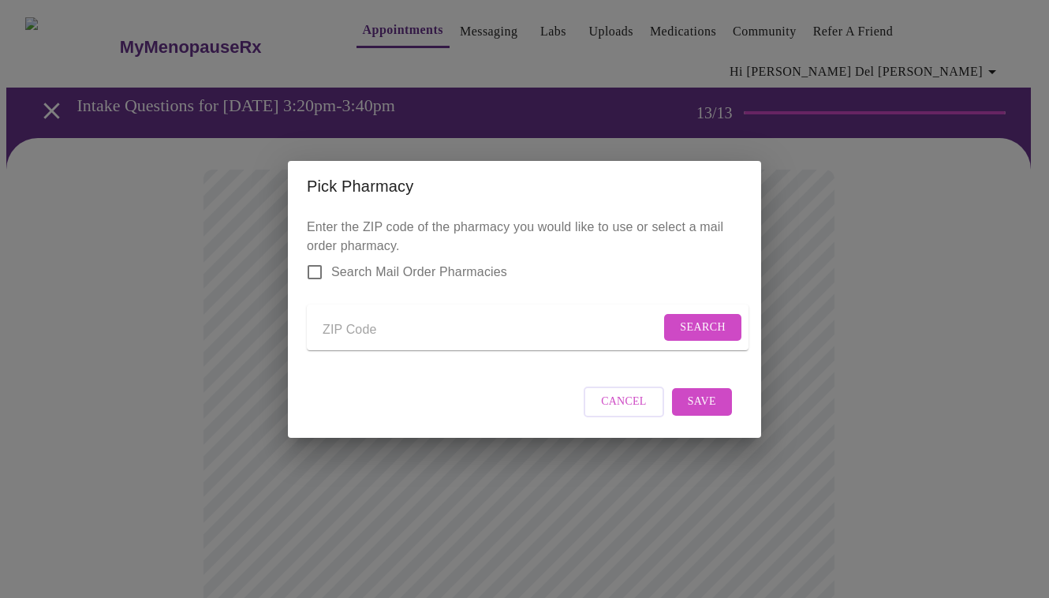
click at [369, 329] on input "Send a message to your care team" at bounding box center [492, 330] width 338 height 25
type input "33138"
click at [315, 257] on input "Search Mail Order Pharmacies" at bounding box center [314, 272] width 33 height 33
checkbox input "true"
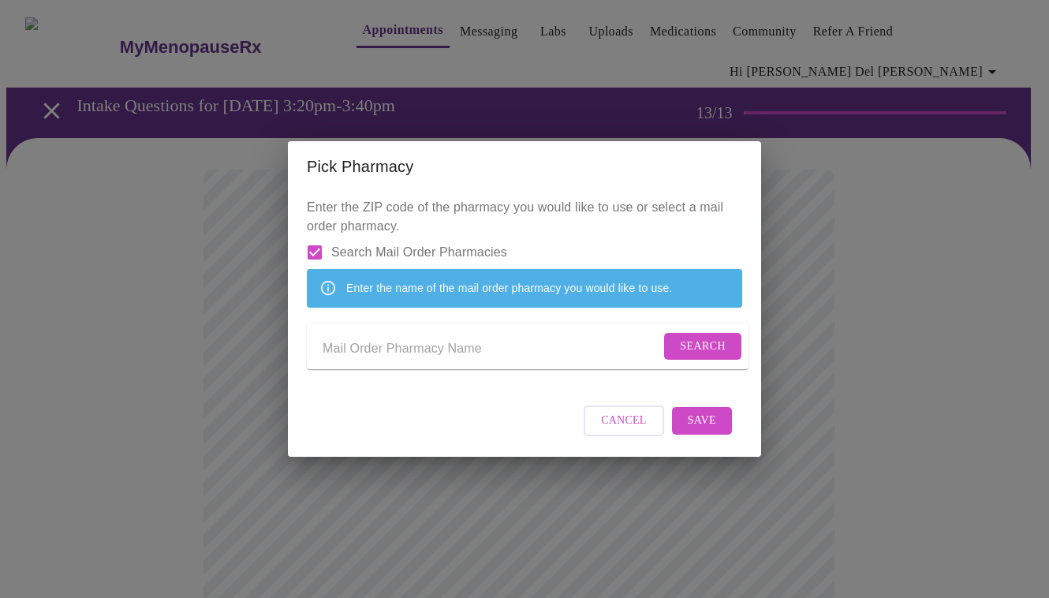
click at [455, 349] on input "Send a message to your care team" at bounding box center [492, 349] width 338 height 25
click at [680, 352] on span "Search" at bounding box center [703, 347] width 46 height 20
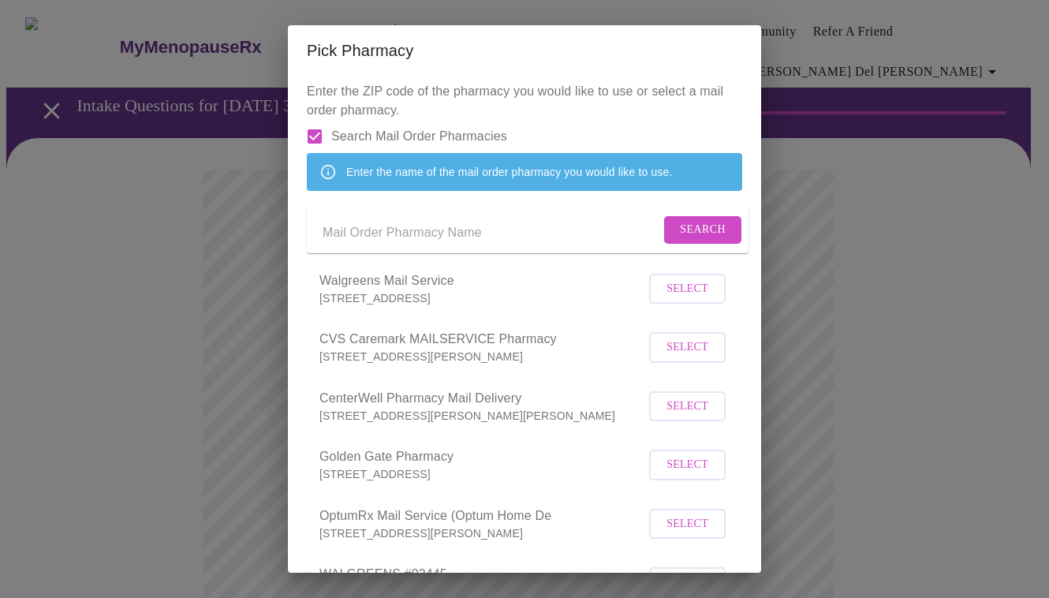
click at [445, 245] on input "Send a message to your care team" at bounding box center [492, 232] width 338 height 25
type input "walgreens"
click at [713, 244] on button "Search" at bounding box center [702, 230] width 77 height 28
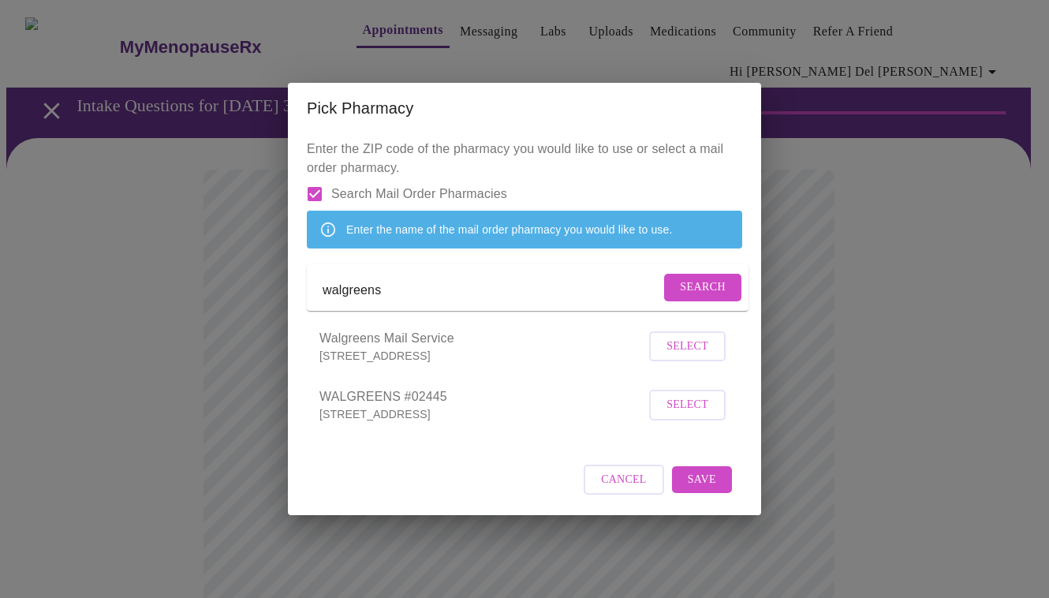
drag, startPoint x: 397, startPoint y: 296, endPoint x: 319, endPoint y: 280, distance: 78.9
click at [319, 280] on form "walgreens Search" at bounding box center [528, 287] width 442 height 47
click at [690, 293] on span "Search" at bounding box center [703, 288] width 46 height 20
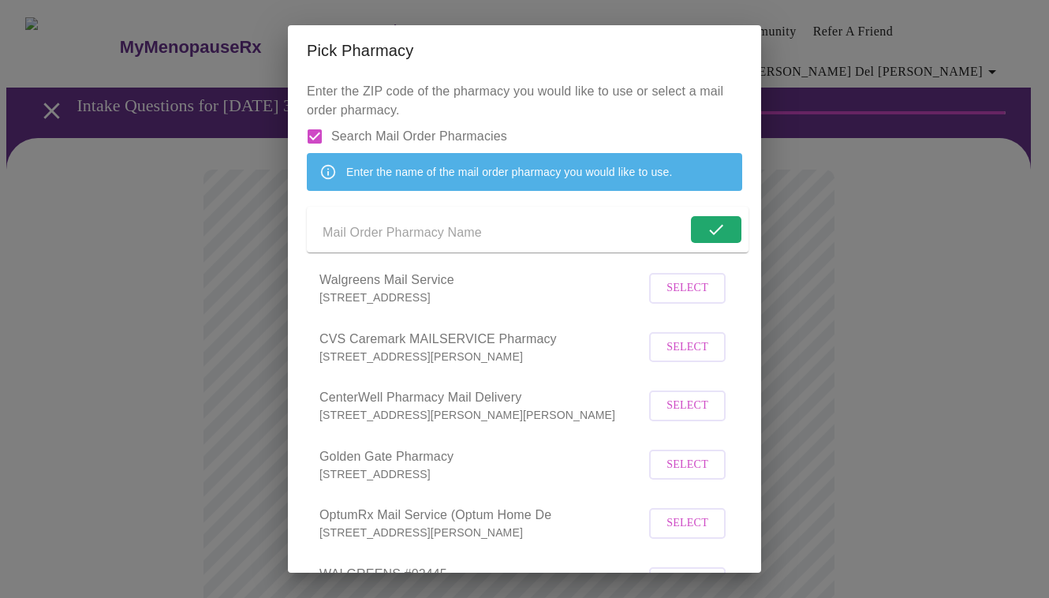
click at [428, 245] on input "Send a message to your care team" at bounding box center [505, 232] width 364 height 25
type input "cvs"
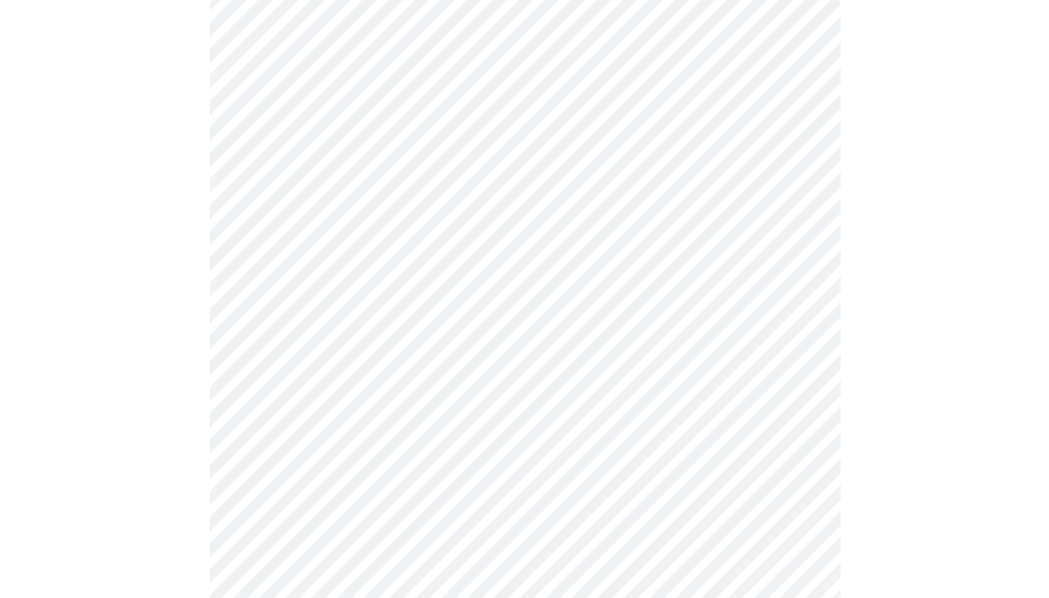
scroll to position [140, 0]
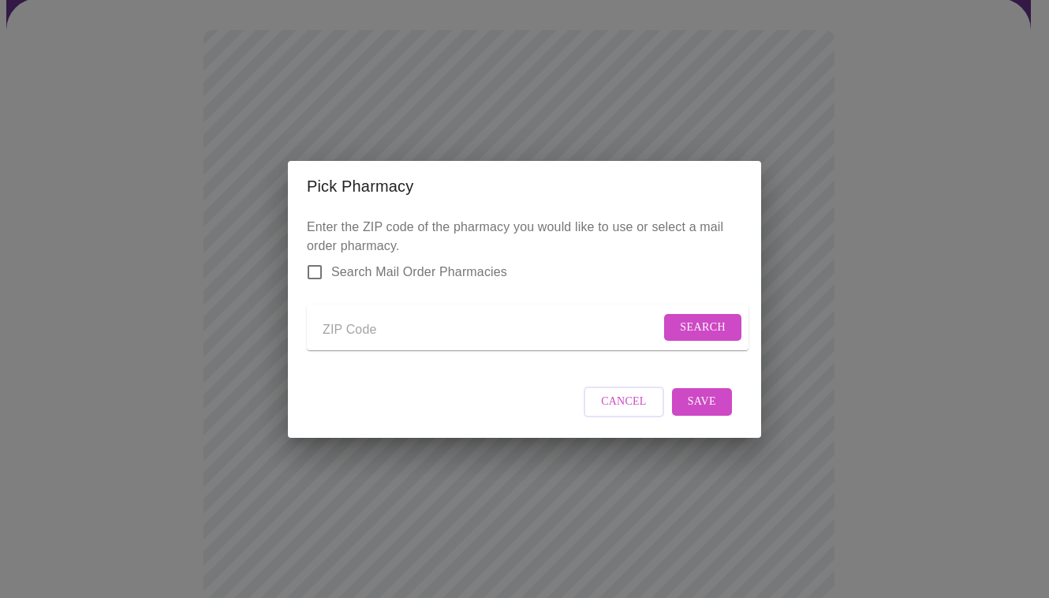
click at [528, 327] on input "Send a message to your care team" at bounding box center [492, 330] width 338 height 25
type input "33138"
click at [712, 319] on span "Search" at bounding box center [703, 328] width 46 height 20
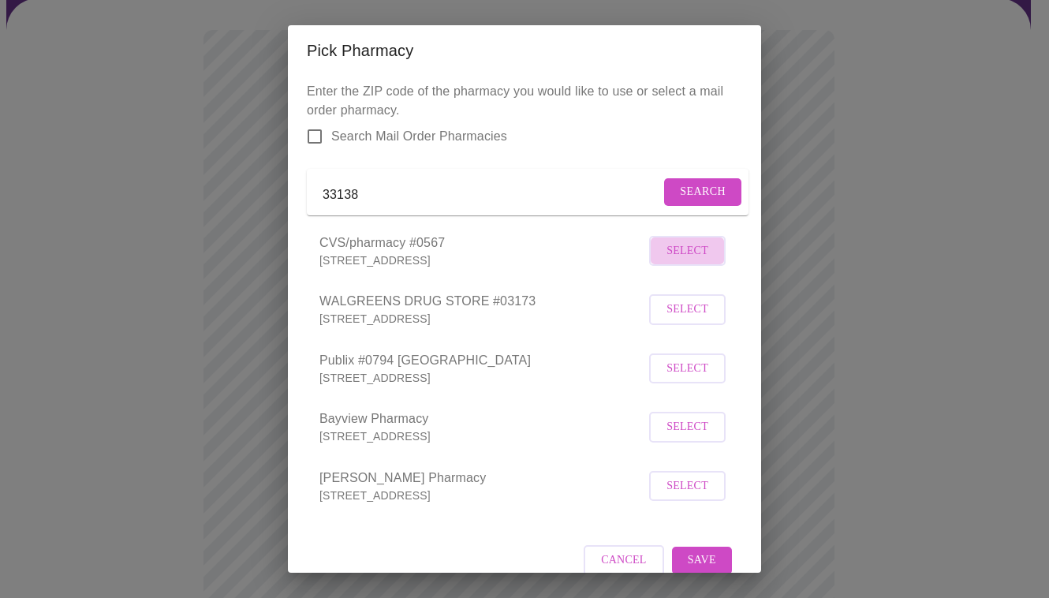
click at [692, 261] on span "Select" at bounding box center [687, 251] width 42 height 20
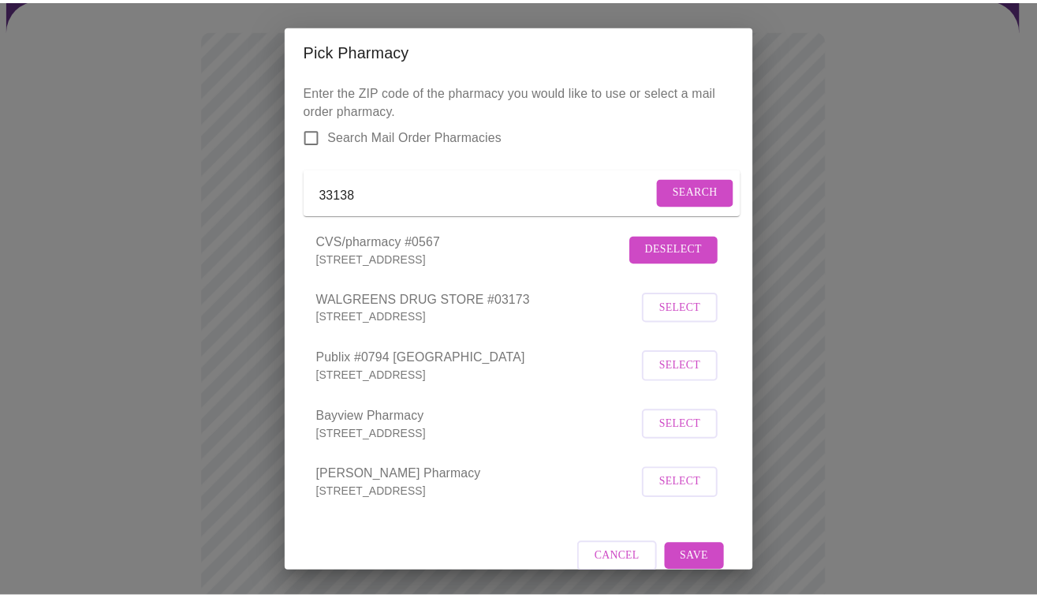
scroll to position [43, 0]
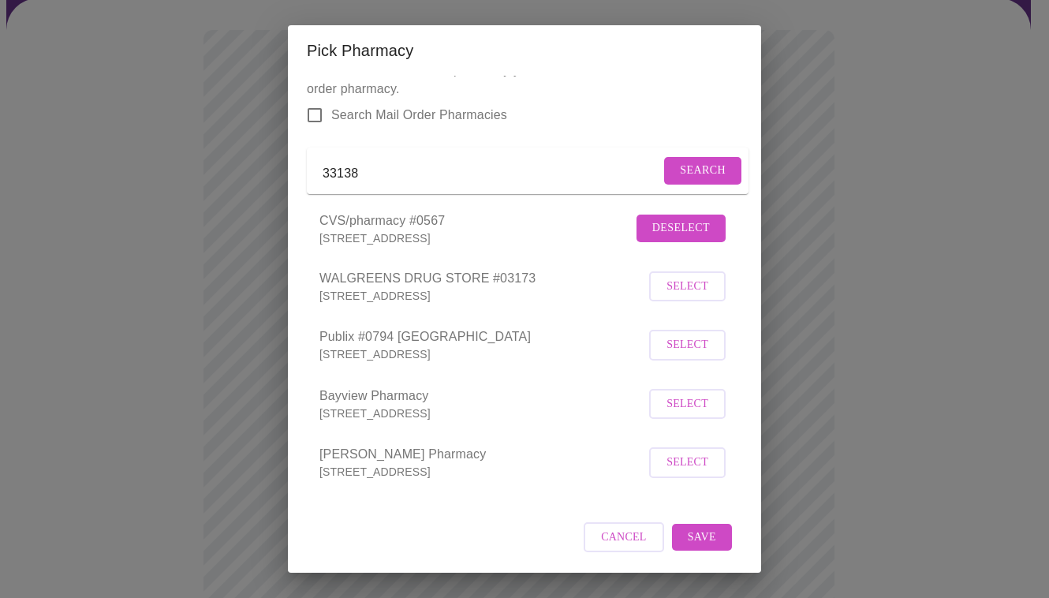
click at [700, 538] on span "Save" at bounding box center [702, 538] width 28 height 20
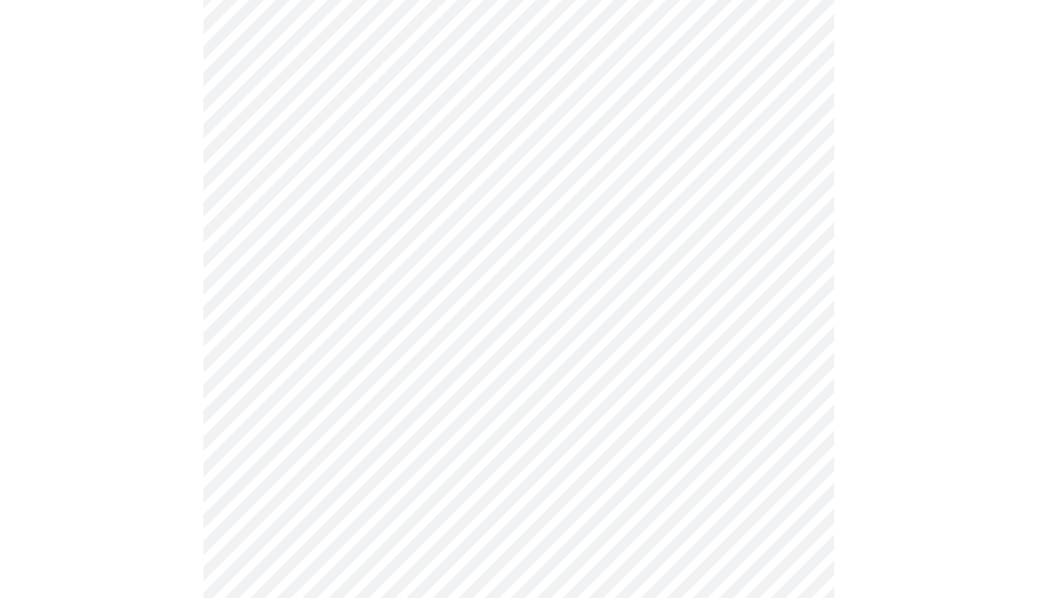
scroll to position [789, 0]
